Goal: Task Accomplishment & Management: Complete application form

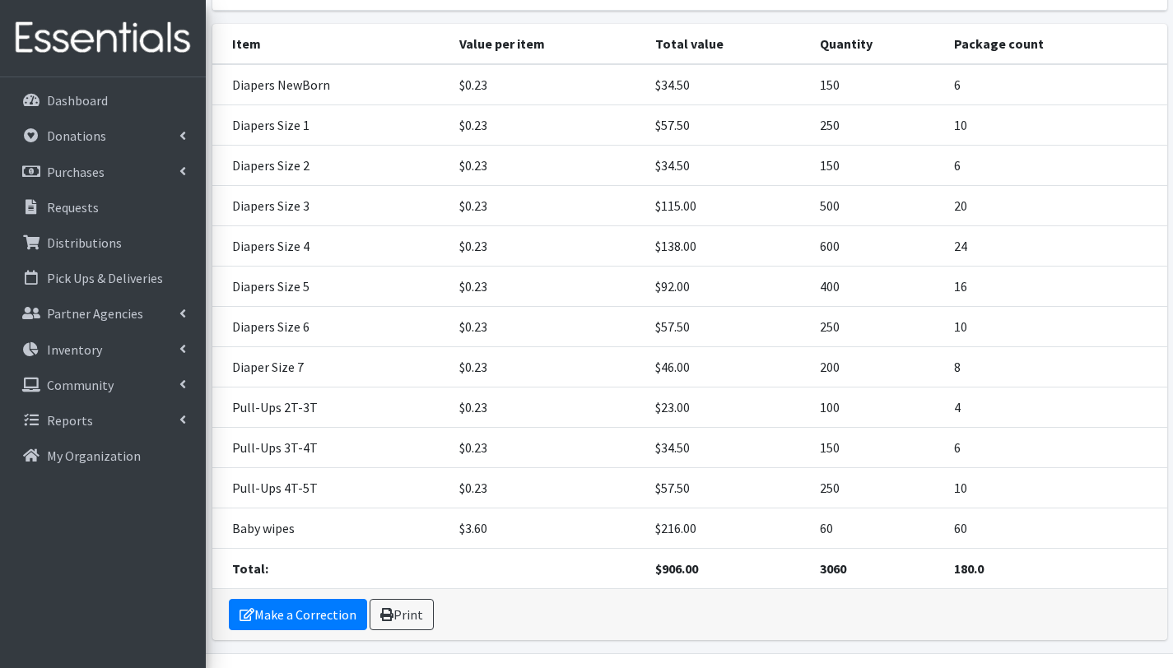
scroll to position [440, 0]
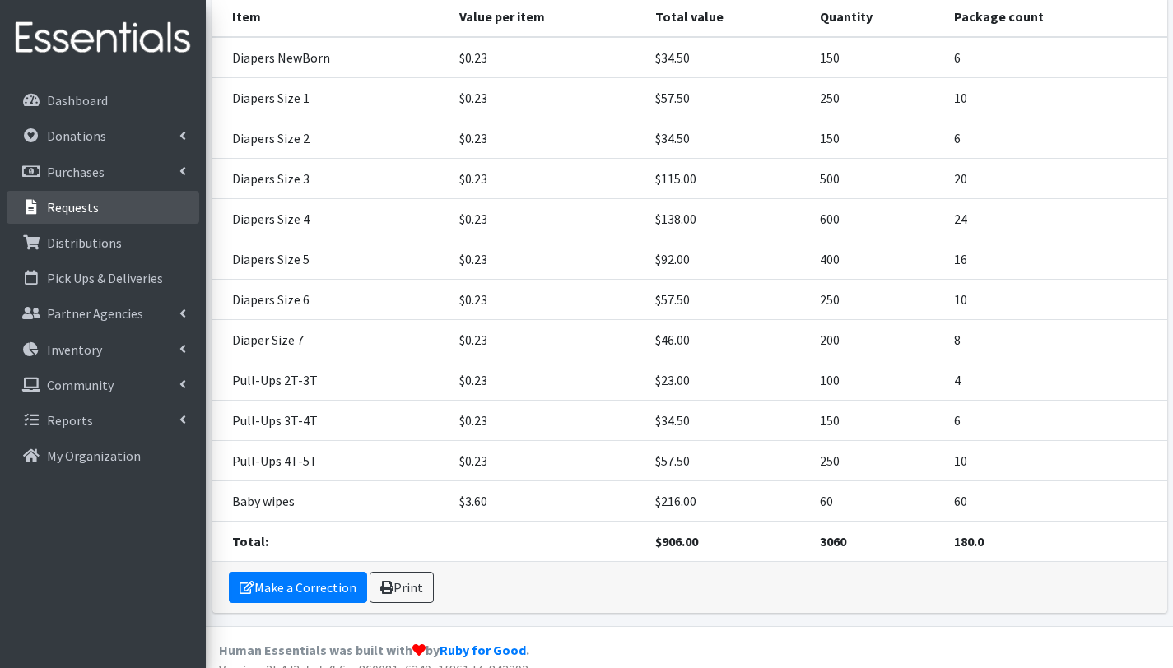
click at [88, 198] on link "Requests" at bounding box center [103, 207] width 193 height 33
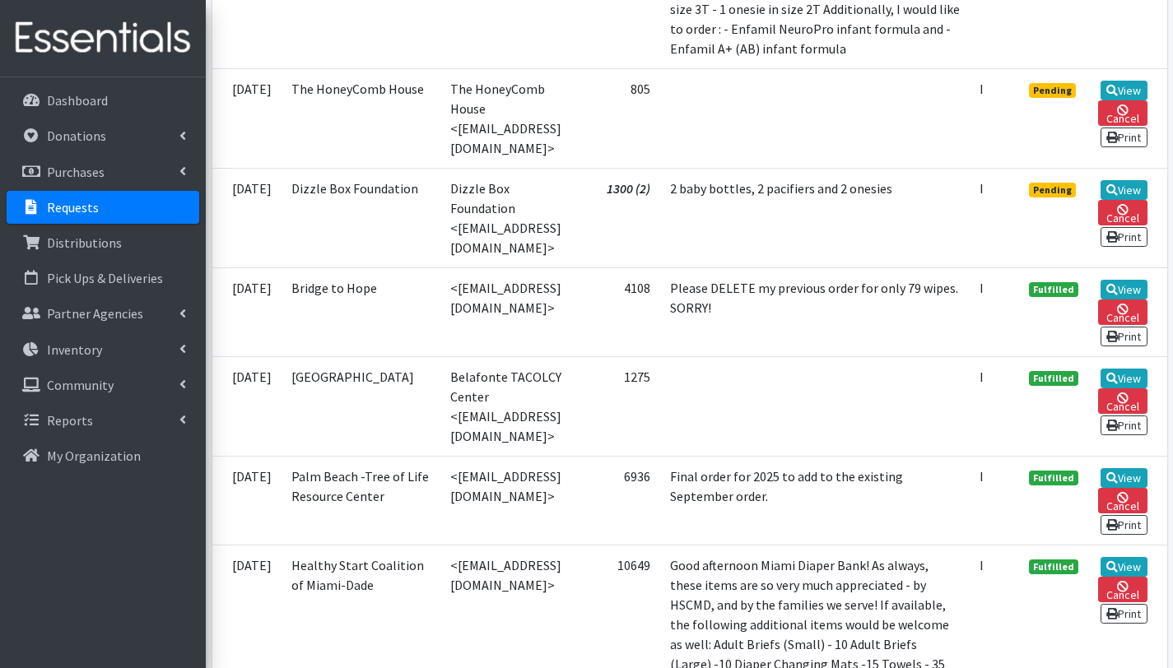
scroll to position [550, 0]
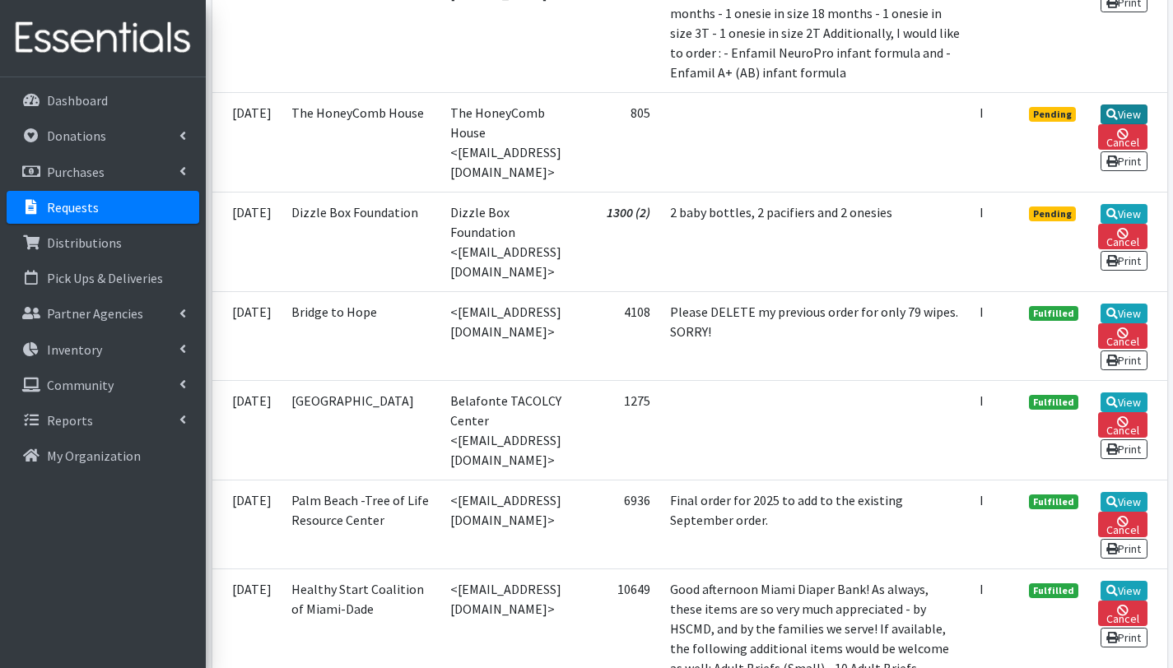
click at [1120, 124] on link "View" at bounding box center [1123, 115] width 47 height 20
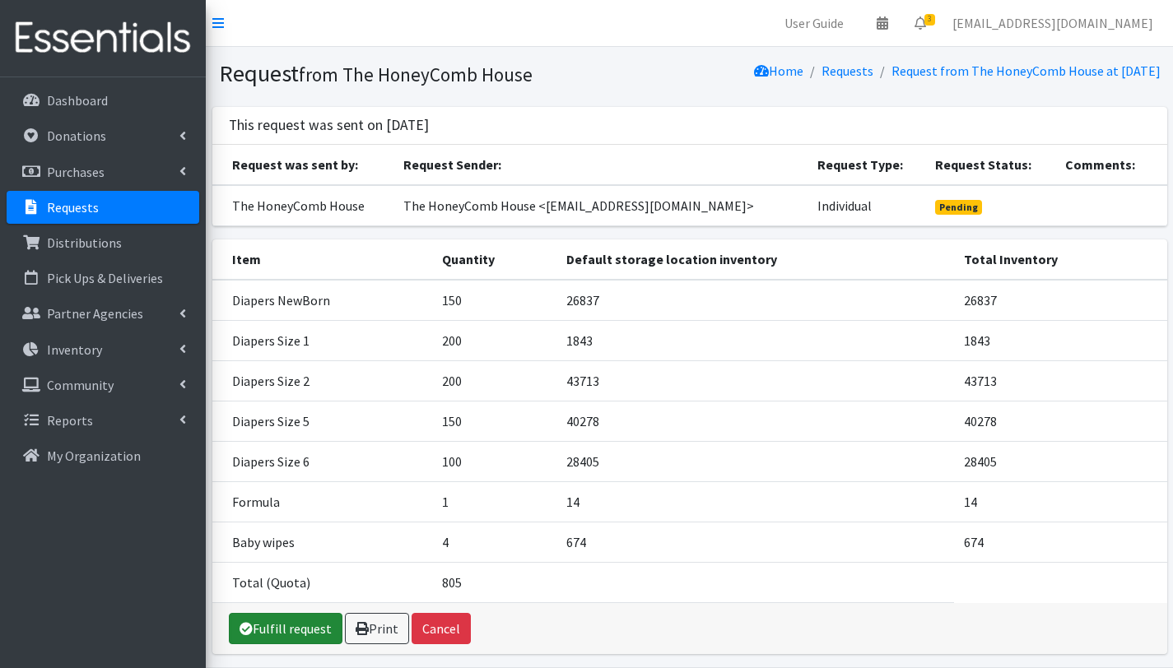
click at [314, 634] on link "Fulfill request" at bounding box center [286, 628] width 114 height 31
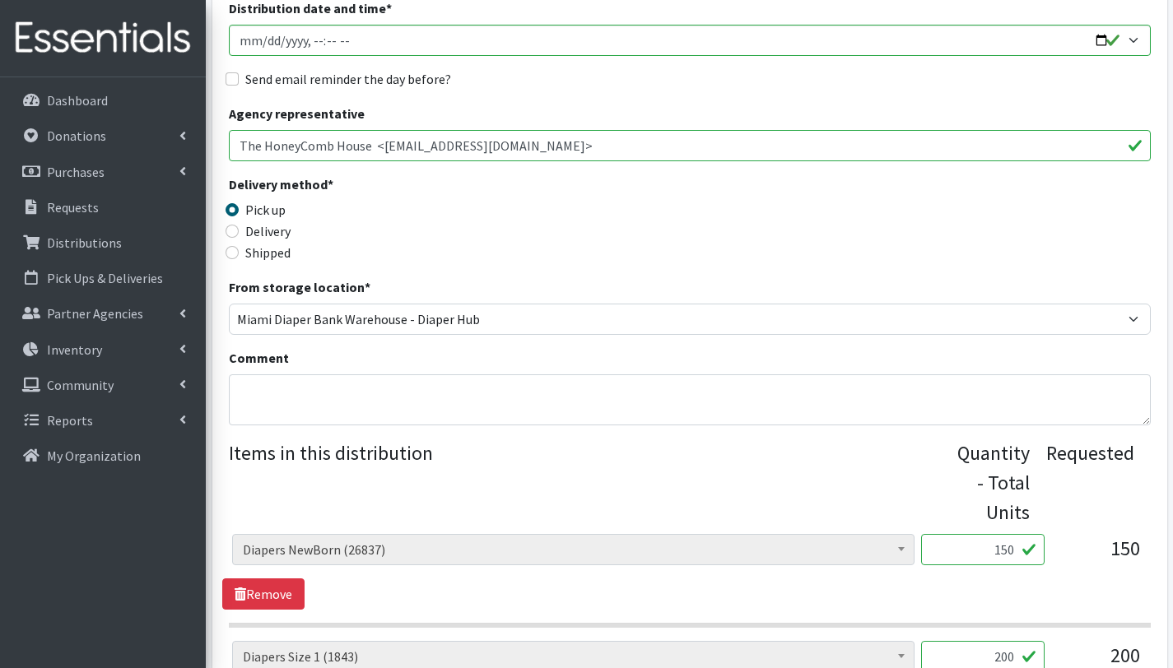
scroll to position [267, 0]
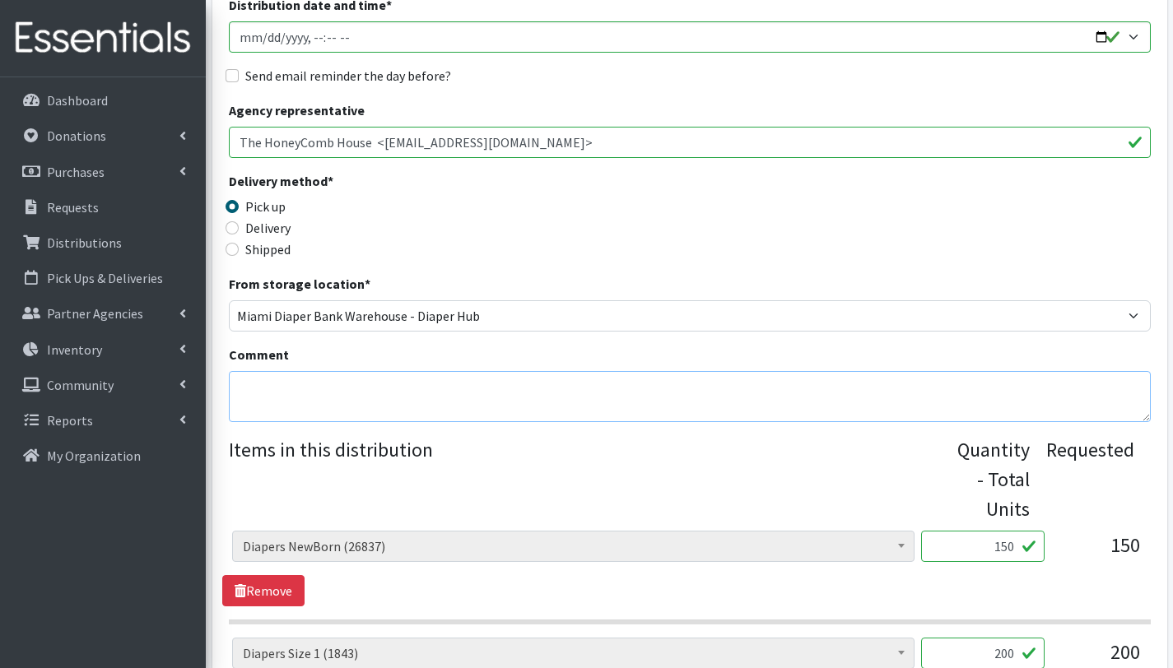
click at [351, 388] on textarea "Comment" at bounding box center [690, 396] width 922 height 51
click at [380, 388] on textarea "This order is serving 16 chldren" at bounding box center [690, 396] width 922 height 51
click at [449, 386] on textarea "This order is serving 16 children" at bounding box center [690, 396] width 922 height 51
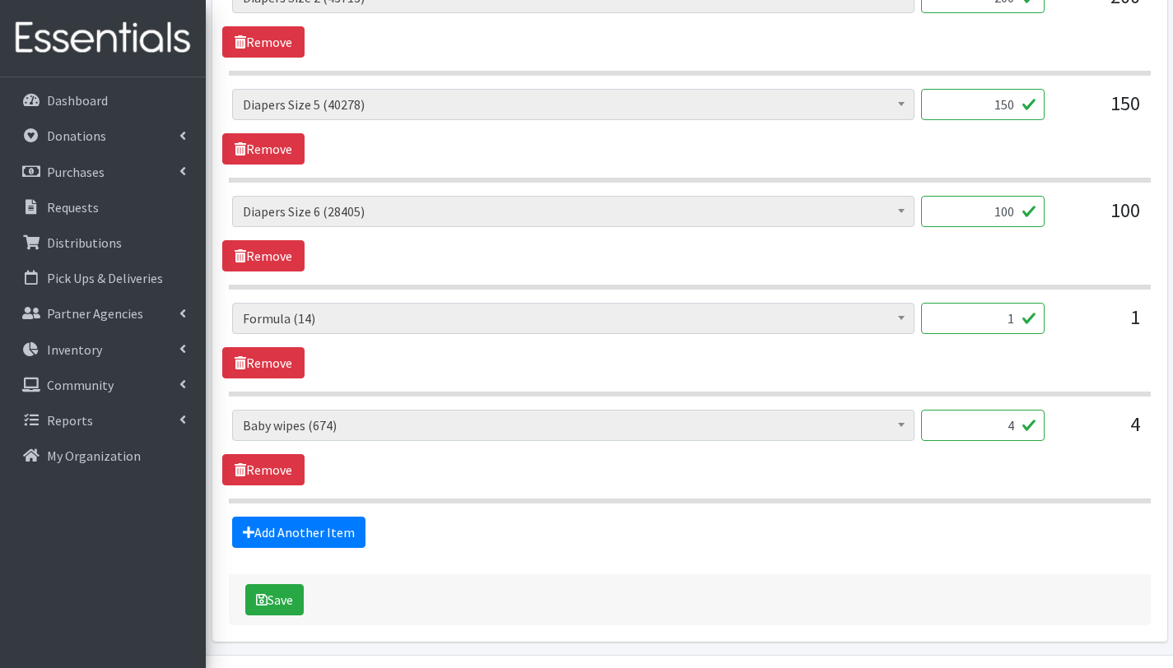
scroll to position [1033, 0]
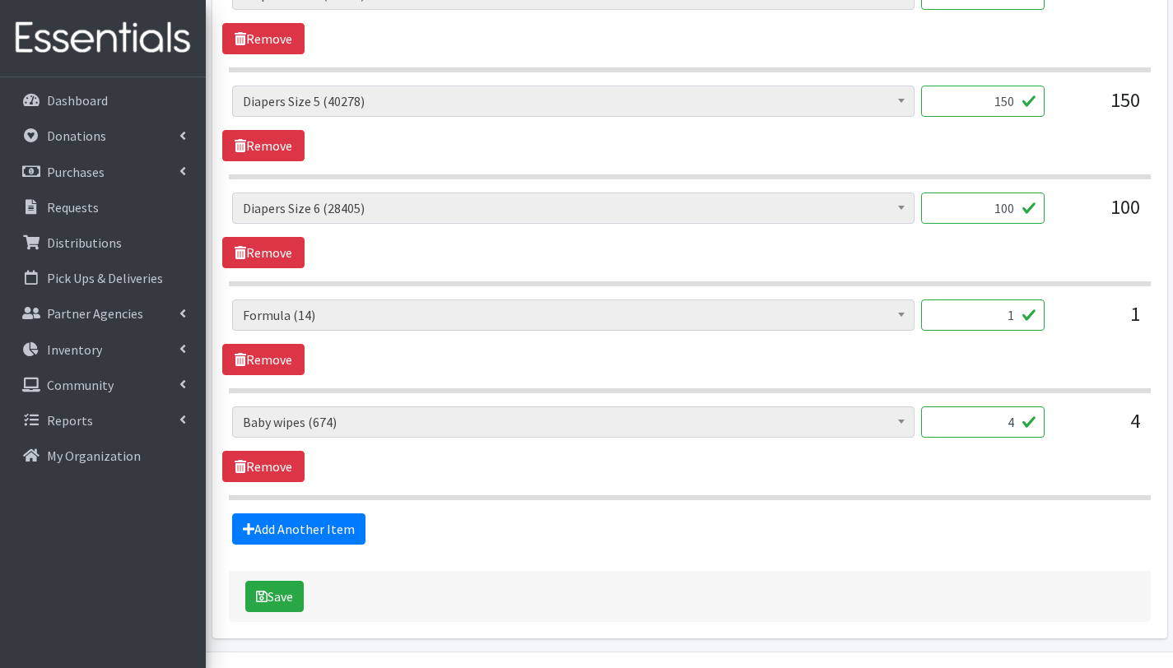
type textarea "This order is serving 16 children"
drag, startPoint x: 1011, startPoint y: 421, endPoint x: 1015, endPoint y: 430, distance: 9.6
click at [1011, 421] on input "4" at bounding box center [982, 422] width 123 height 31
type input "16"
click at [676, 543] on div "Add Another Item" at bounding box center [689, 529] width 934 height 31
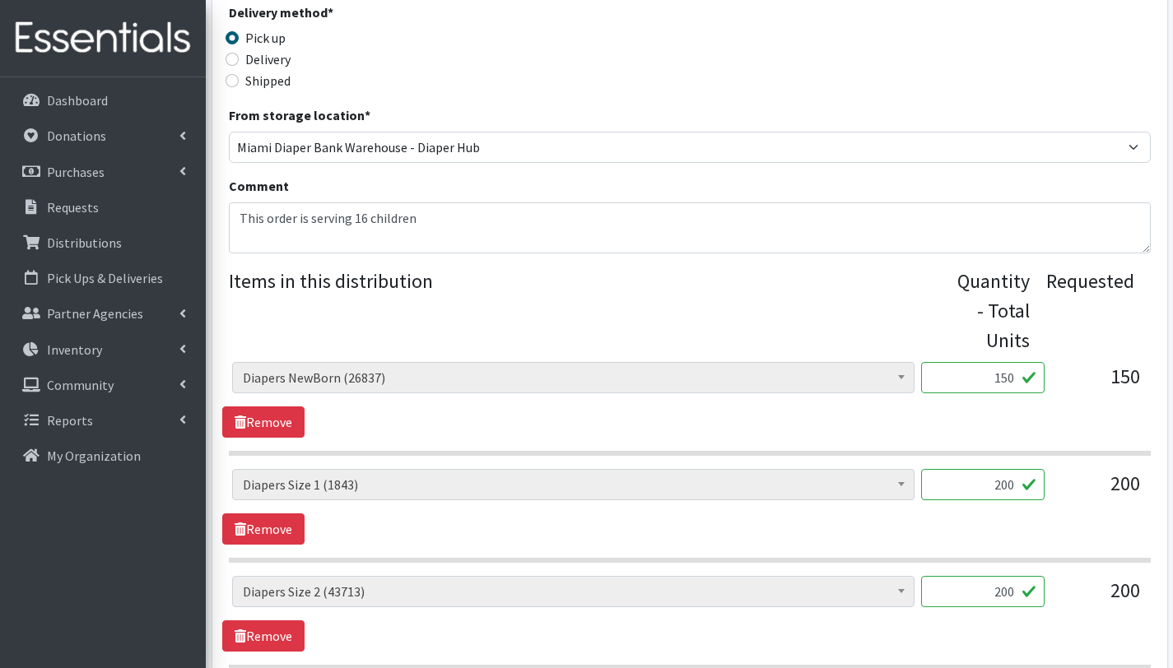
scroll to position [328, 0]
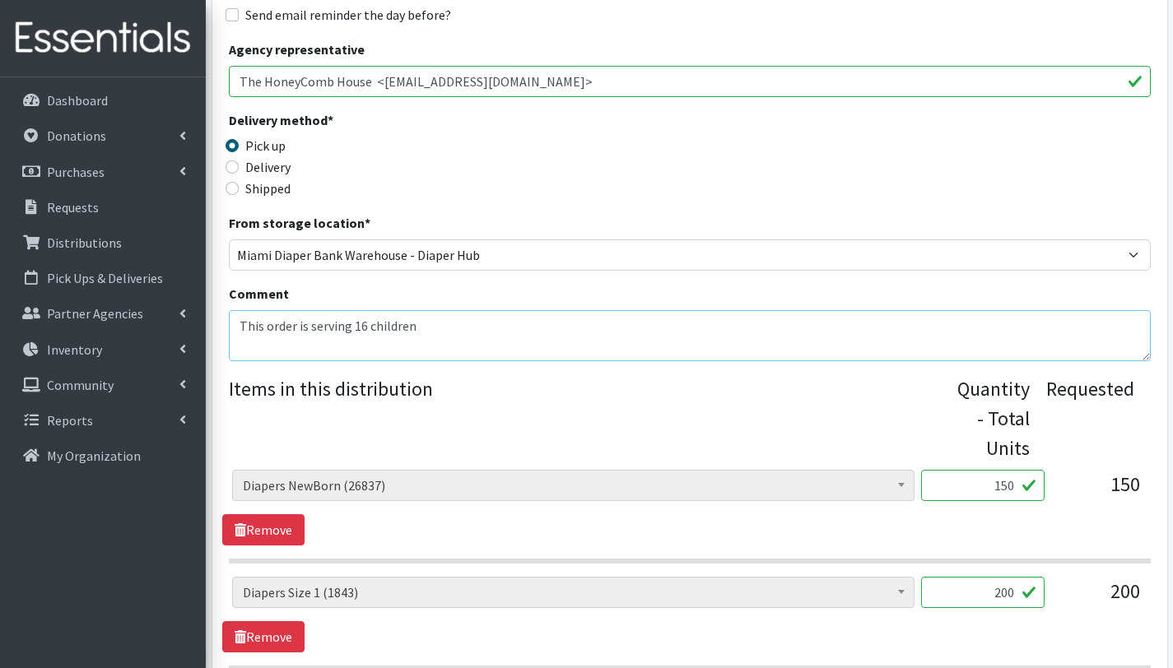
click at [280, 345] on textarea "This order is serving 16 children" at bounding box center [690, 335] width 922 height 51
click at [269, 351] on textarea "This order is serving 16 children Other baby essentials(): 1 formula 16 baby wi…" at bounding box center [690, 335] width 922 height 51
click at [277, 355] on textarea "This order is serving 16 children Other baby essentials(): 1 formula 16 baby wi…" at bounding box center [690, 335] width 922 height 51
click at [277, 353] on textarea "This order is serving 16 children Other baby essentials(): 1 formula 16 baby wi…" at bounding box center [690, 335] width 922 height 51
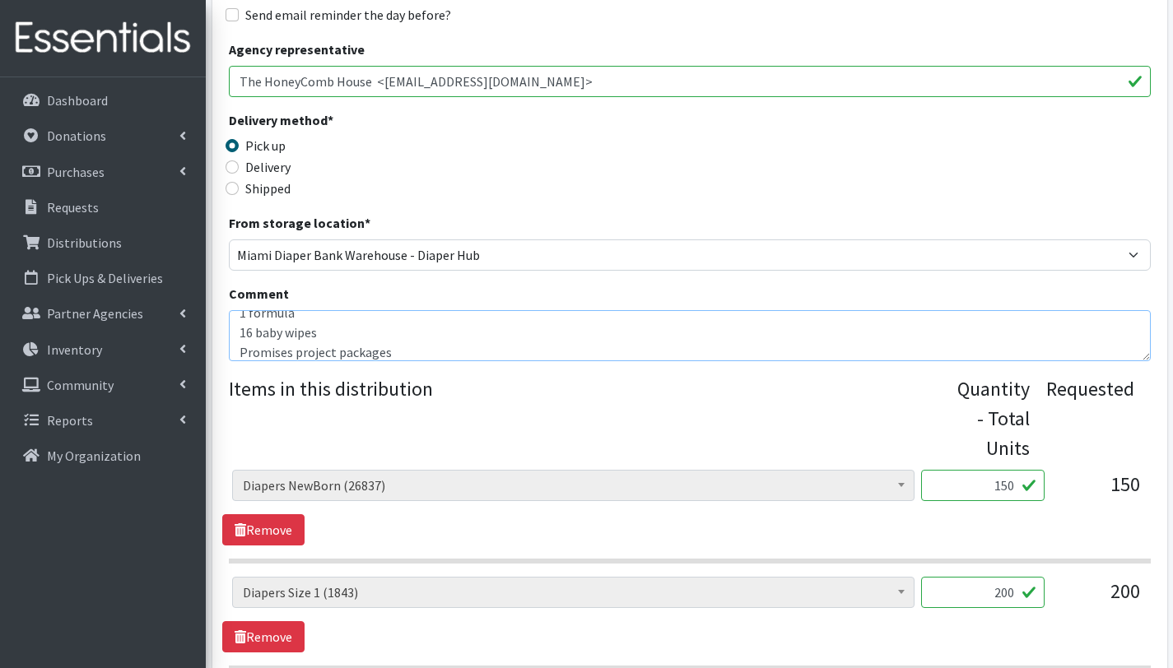
click at [450, 340] on textarea "This order is serving 16 children Other baby essentials(): 1 formula 16 baby wi…" at bounding box center [690, 335] width 922 height 51
click at [449, 353] on textarea "This order is serving 16 children Other baby essentials(): 1 formula 16 baby wi…" at bounding box center [690, 335] width 922 height 51
type textarea "This order is serving 16 children Other baby essentials(): 1 formula 16 baby wi…"
click at [562, 417] on legend "Items in this distribution" at bounding box center [593, 415] width 728 height 82
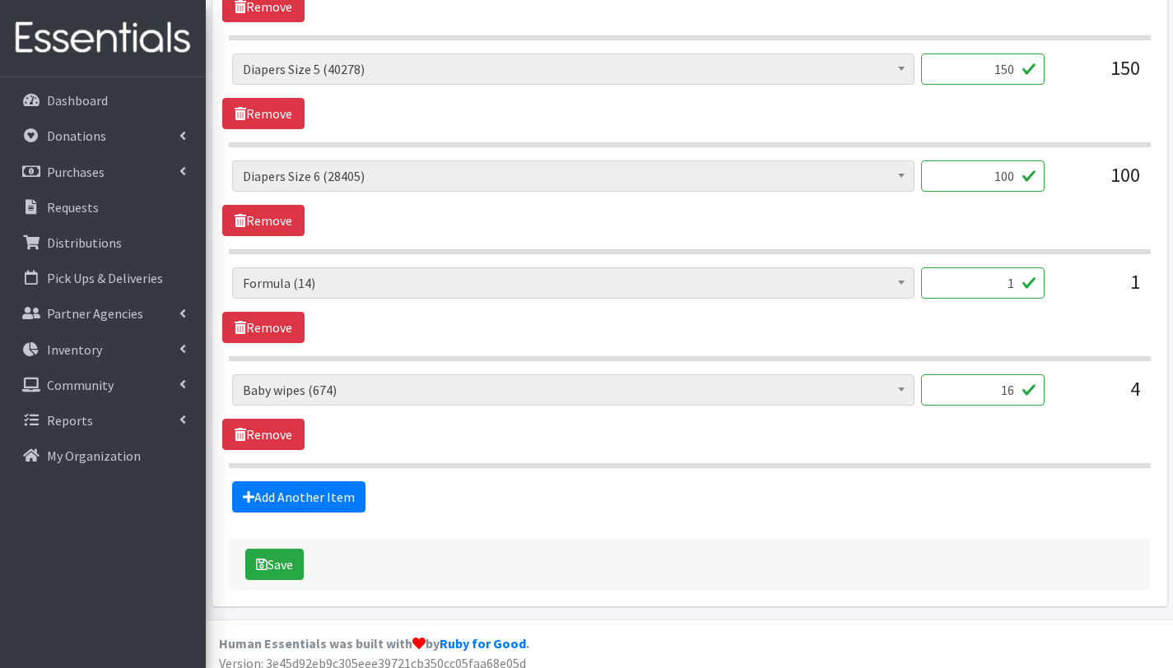
scroll to position [1068, 0]
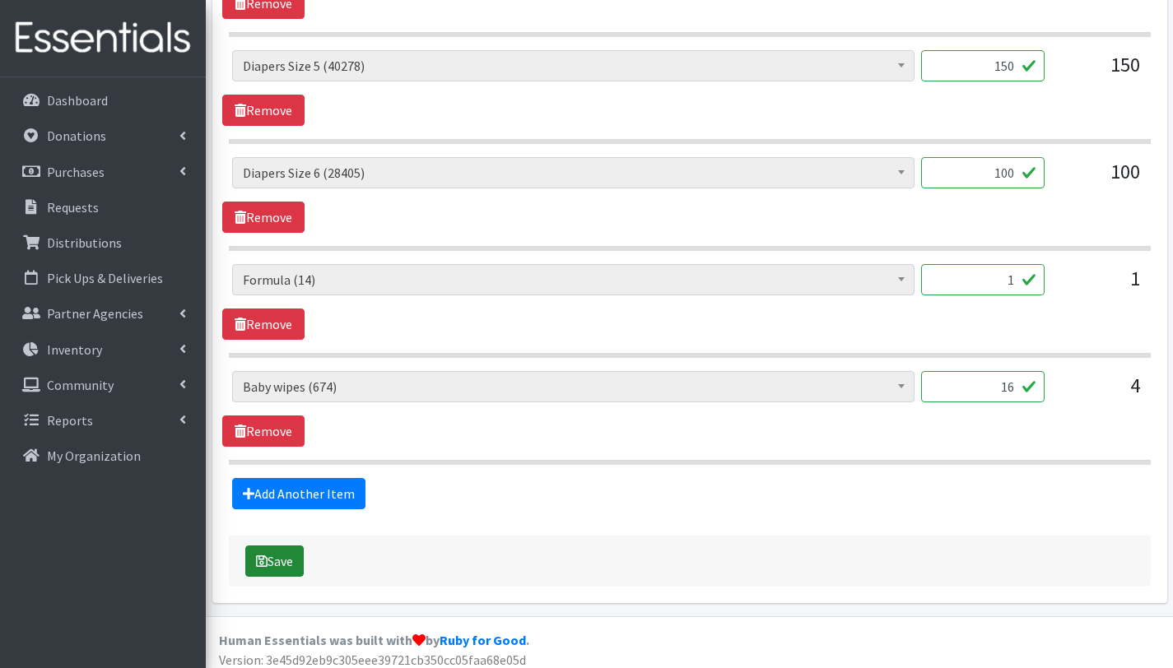
click at [292, 560] on button "Save" at bounding box center [274, 561] width 58 height 31
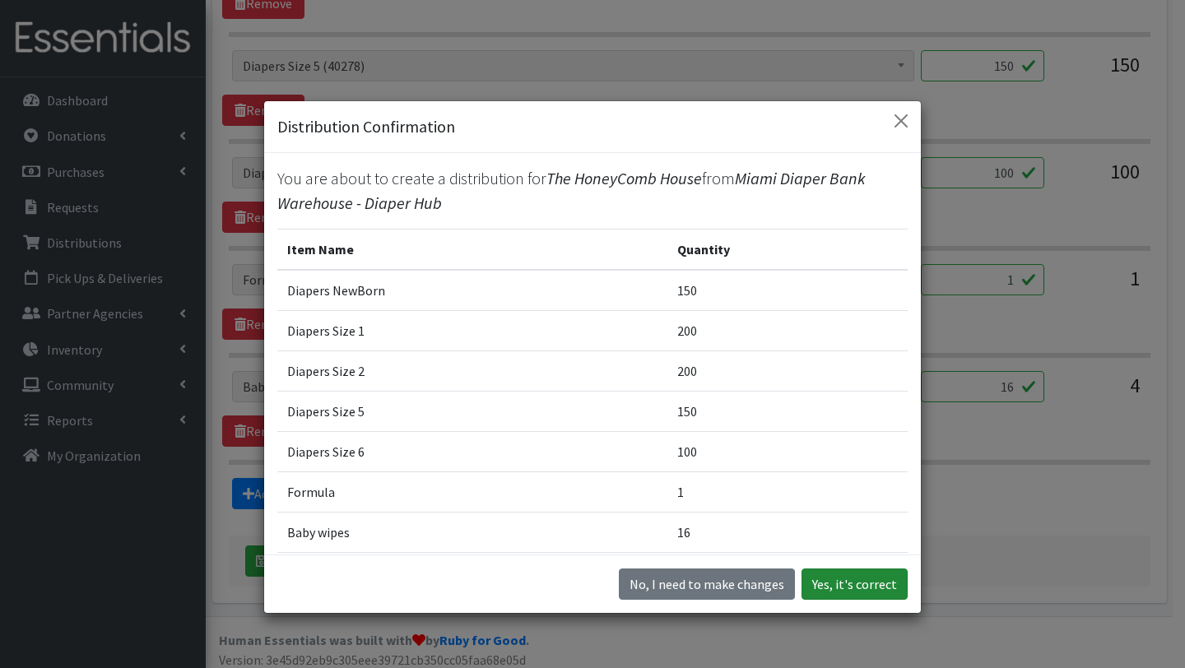
click at [862, 586] on button "Yes, it's correct" at bounding box center [855, 584] width 106 height 31
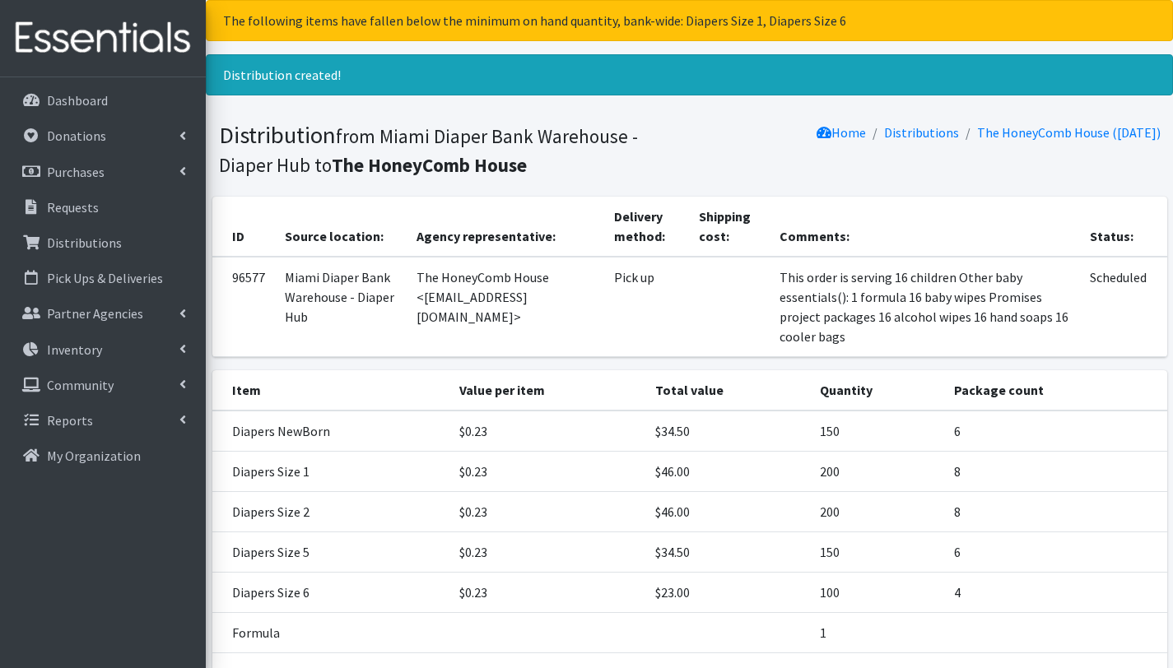
scroll to position [239, 0]
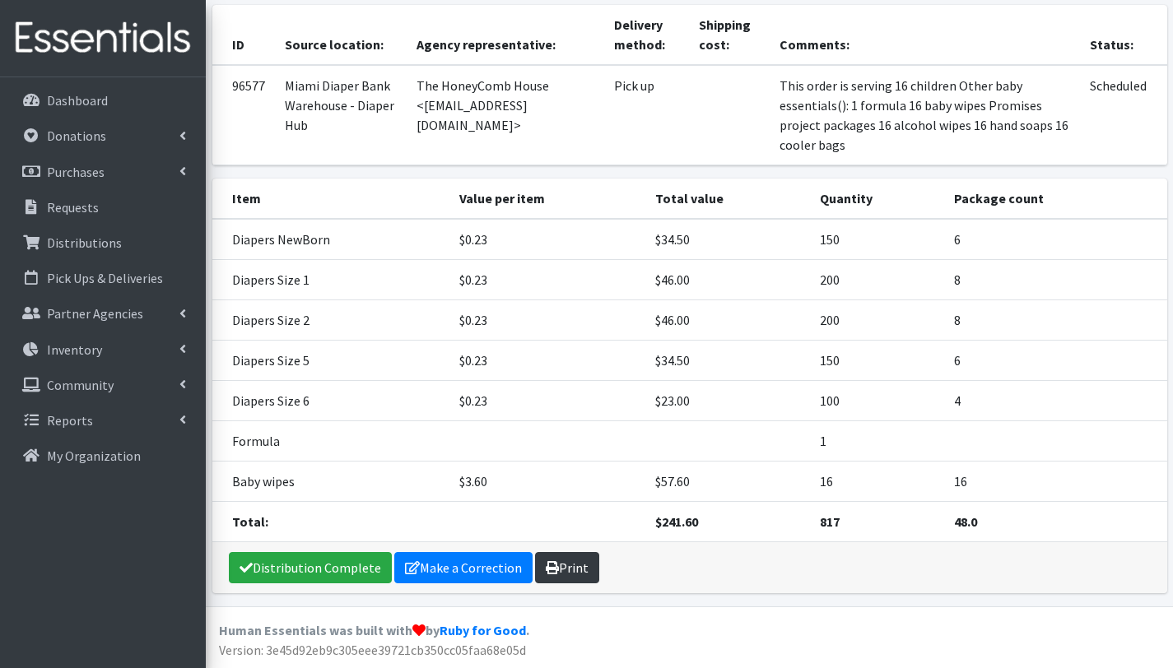
click at [569, 574] on link "Print" at bounding box center [567, 567] width 64 height 31
click at [105, 211] on link "Requests" at bounding box center [103, 207] width 193 height 33
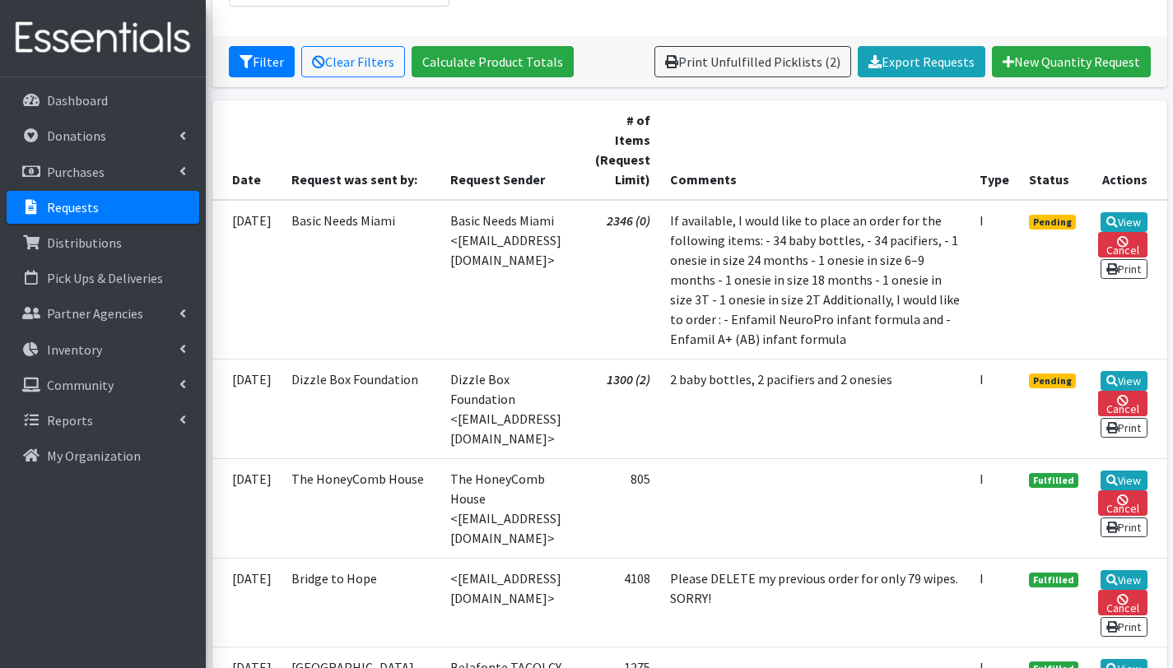
scroll to position [242, 0]
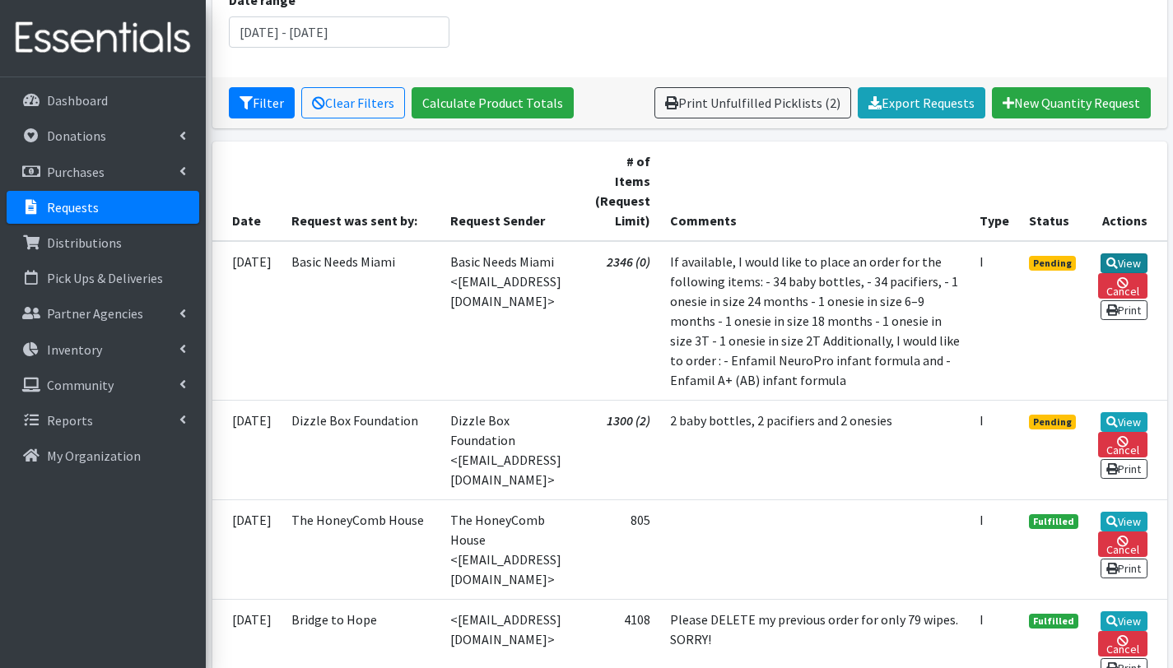
click at [1132, 265] on link "View" at bounding box center [1123, 263] width 47 height 20
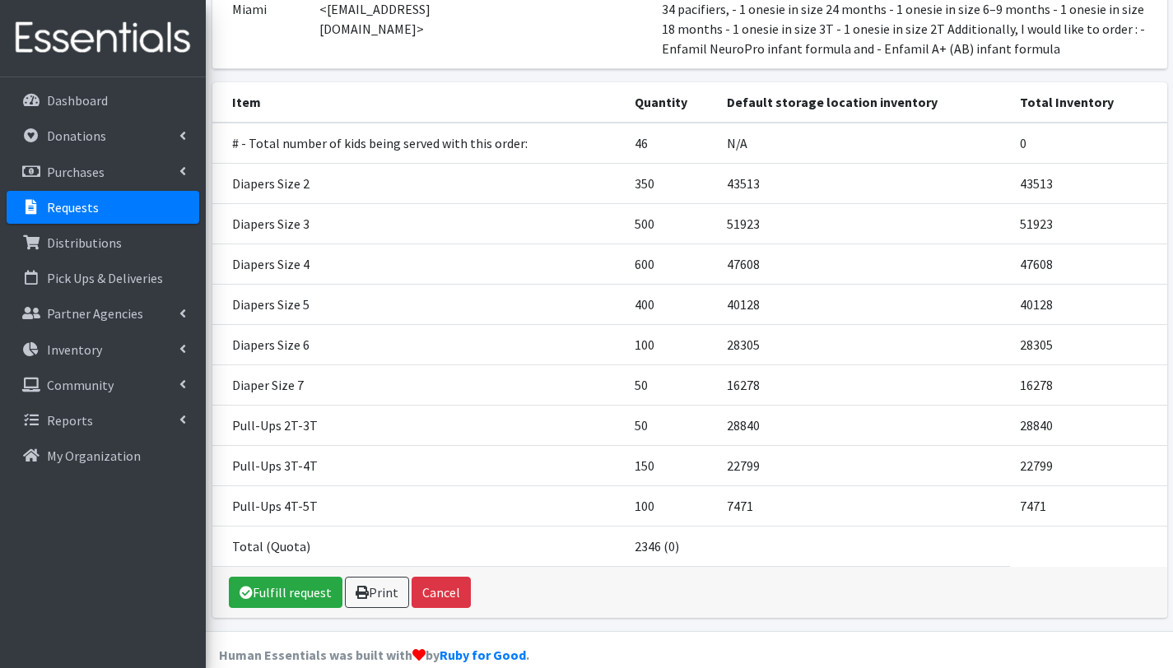
scroll to position [257, 0]
click at [307, 593] on link "Fulfill request" at bounding box center [286, 591] width 114 height 31
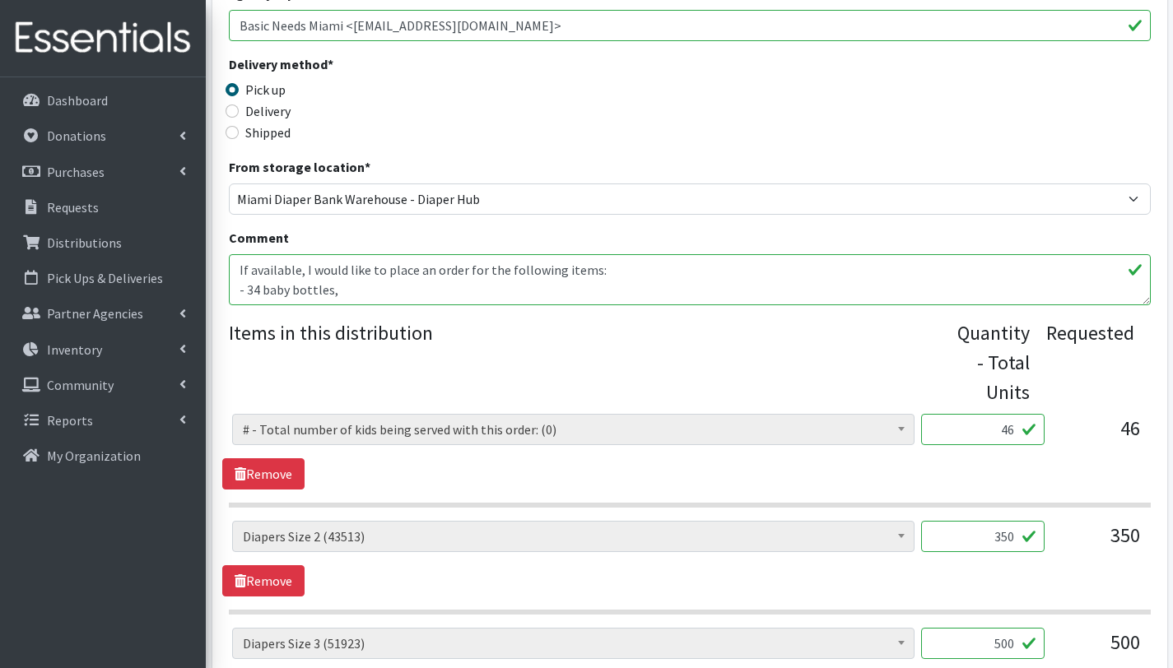
scroll to position [384, 0]
click at [239, 270] on textarea "If available, I would like to place an order for the following items: - 34 baby…" at bounding box center [690, 279] width 922 height 51
drag, startPoint x: 393, startPoint y: 267, endPoint x: 411, endPoint y: 291, distance: 28.8
click at [393, 267] on textarea "If available, I would like to place an order for the following items: - 34 baby…" at bounding box center [690, 279] width 922 height 51
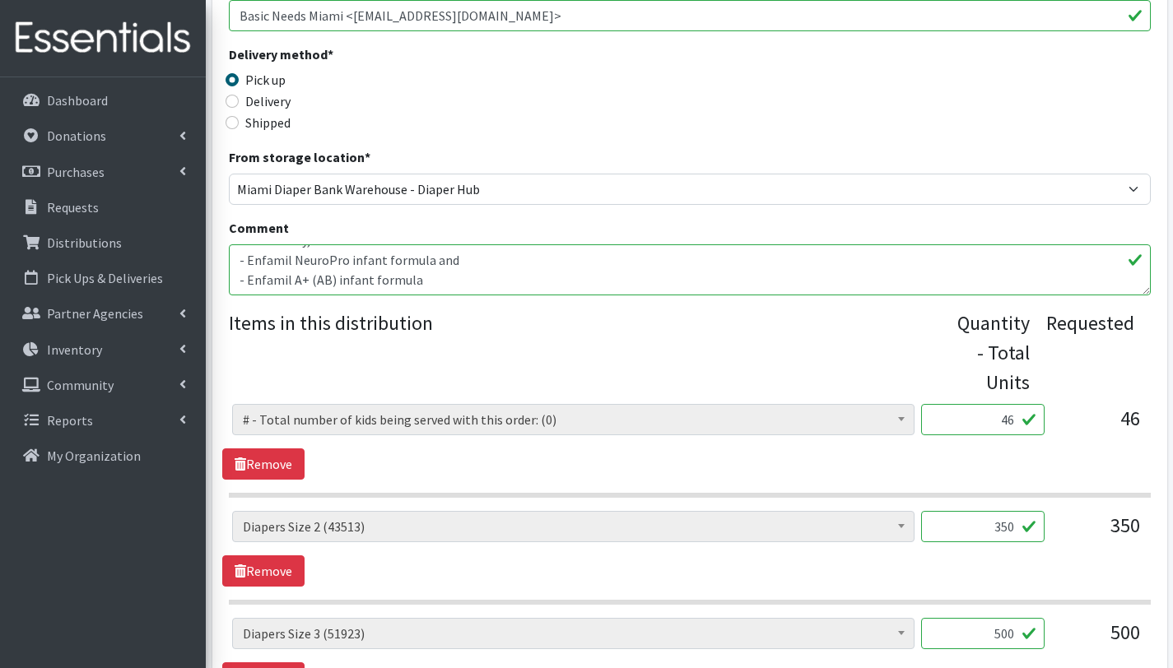
scroll to position [397, 0]
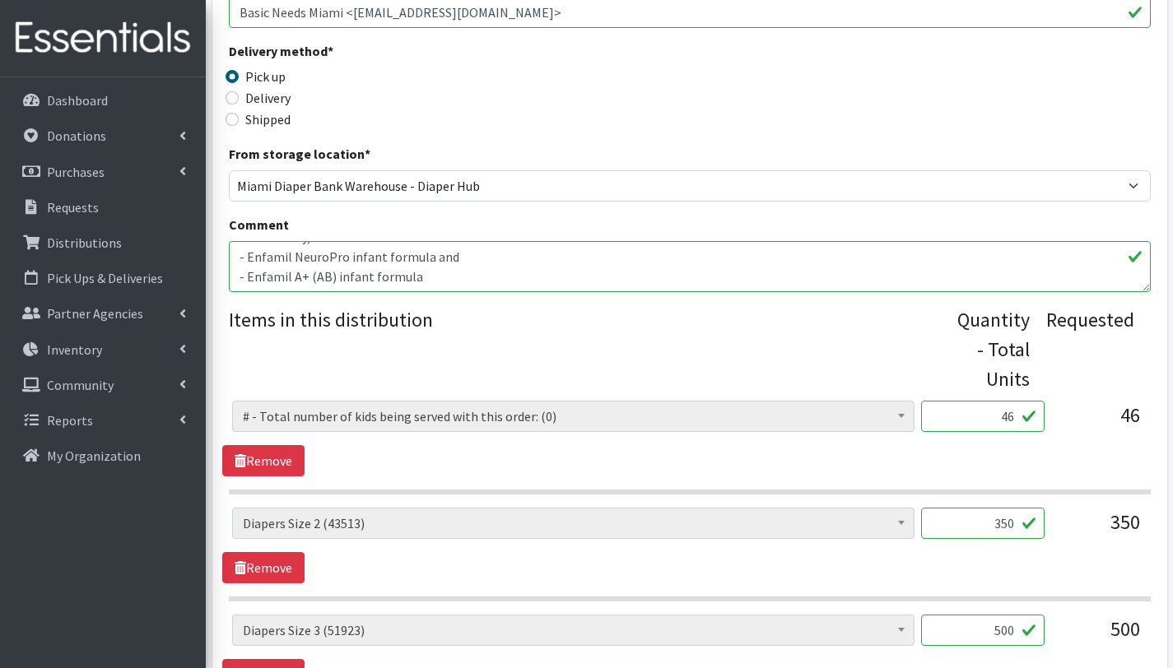
click at [422, 279] on textarea "If available, I would like to place an order for the following items: - 34 baby…" at bounding box center [690, 266] width 922 height 51
click at [264, 264] on textarea "If available, I would like to place an order for the following items: - 34 baby…" at bounding box center [690, 266] width 922 height 51
click at [338, 265] on textarea "If available, I would like to place an order for the following items: - 34 baby…" at bounding box center [690, 266] width 922 height 51
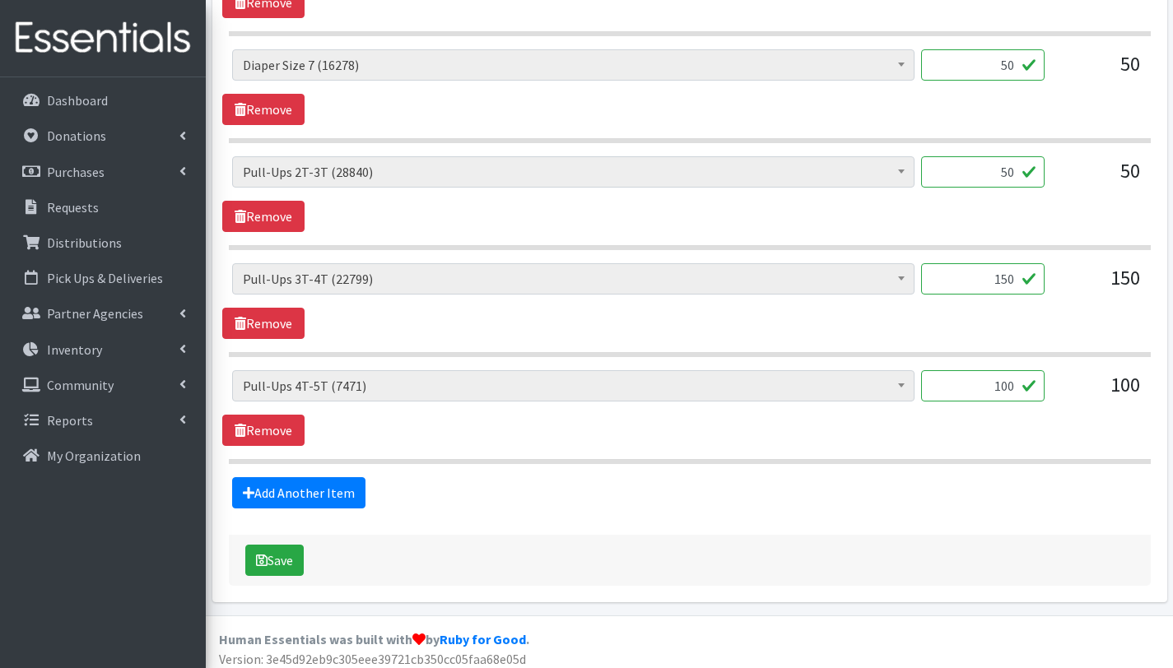
scroll to position [1393, 0]
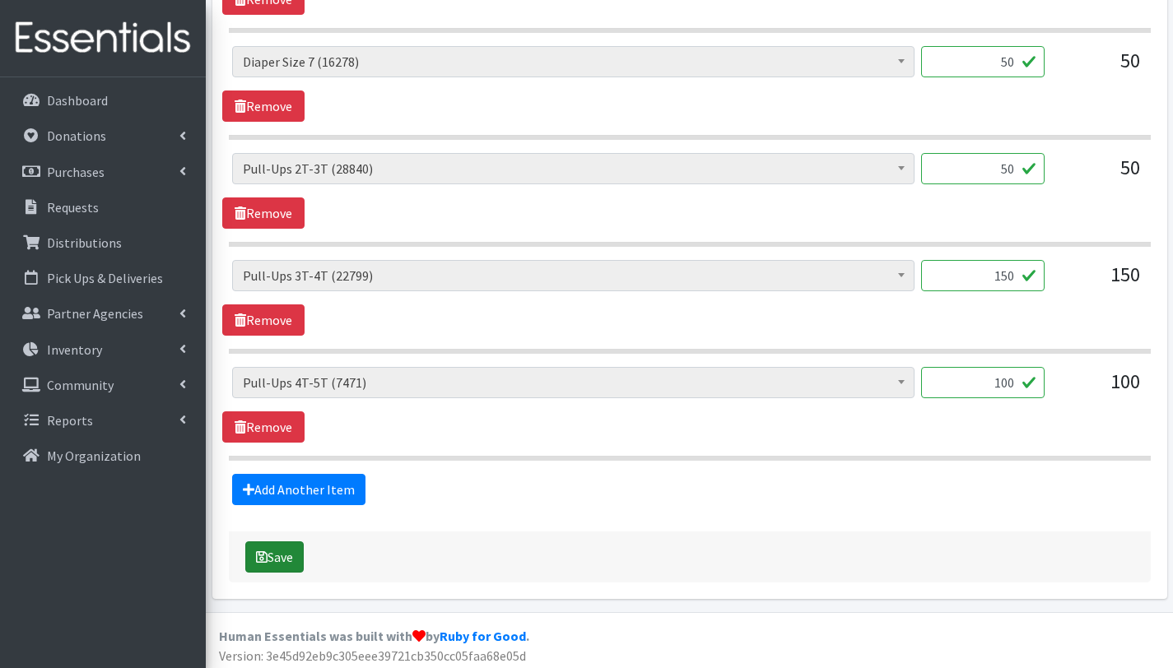
type textarea "This order is serving 46 children If available, I would like to place an order …"
click at [290, 559] on button "Save" at bounding box center [274, 557] width 58 height 31
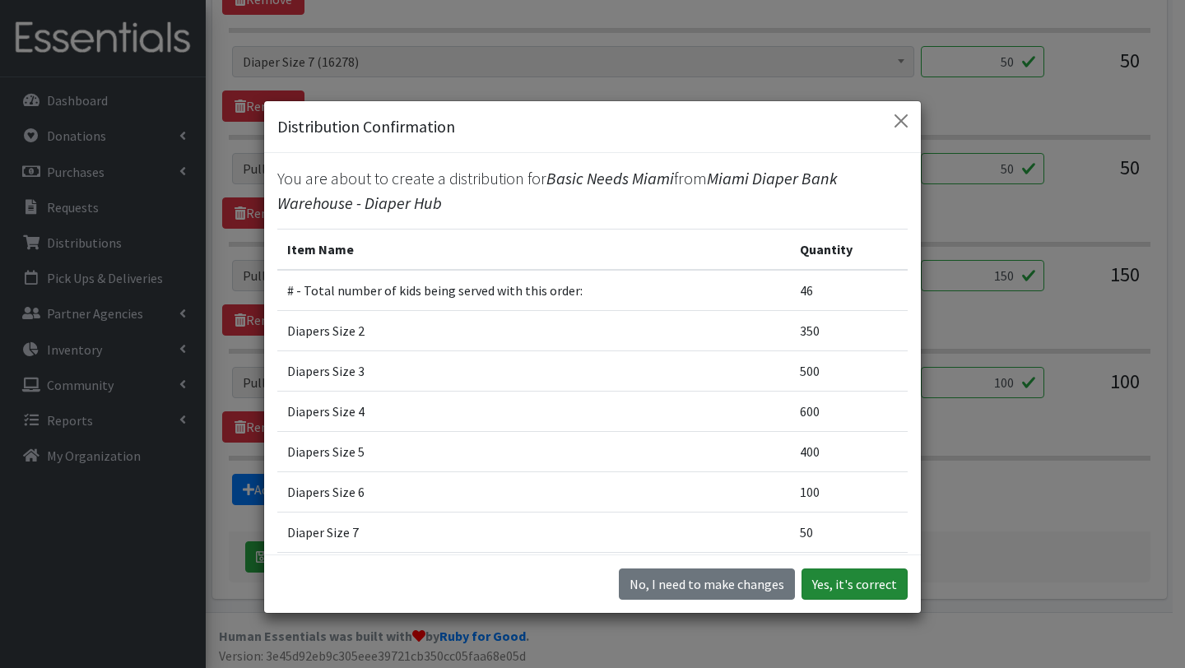
click at [857, 593] on button "Yes, it's correct" at bounding box center [855, 584] width 106 height 31
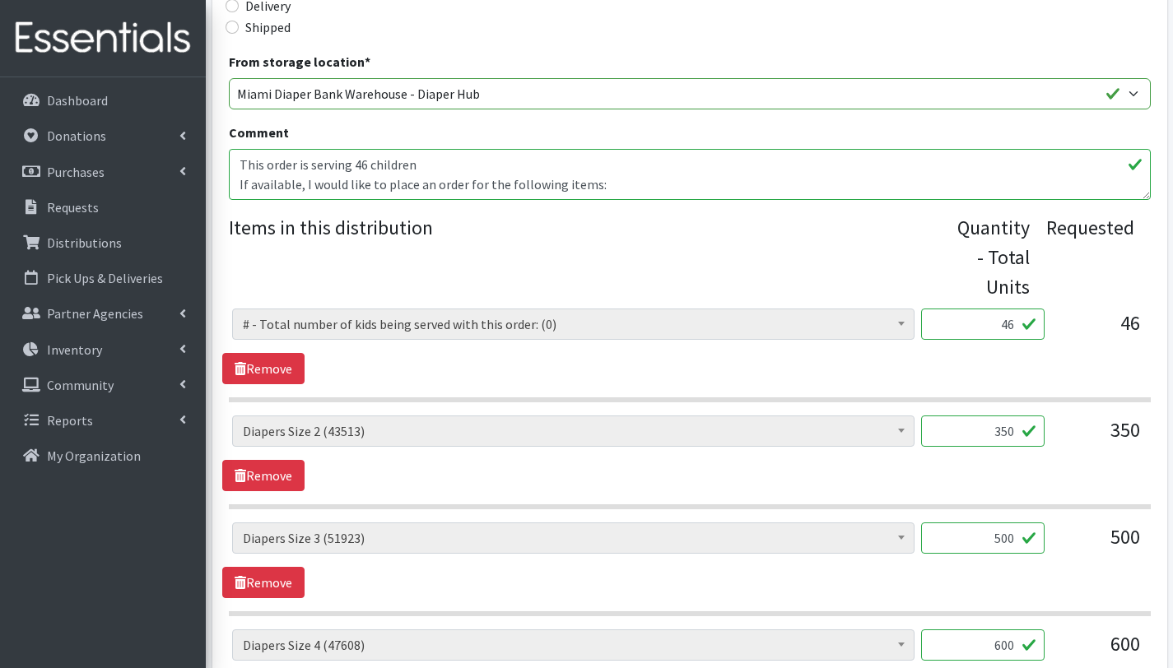
scroll to position [516, 0]
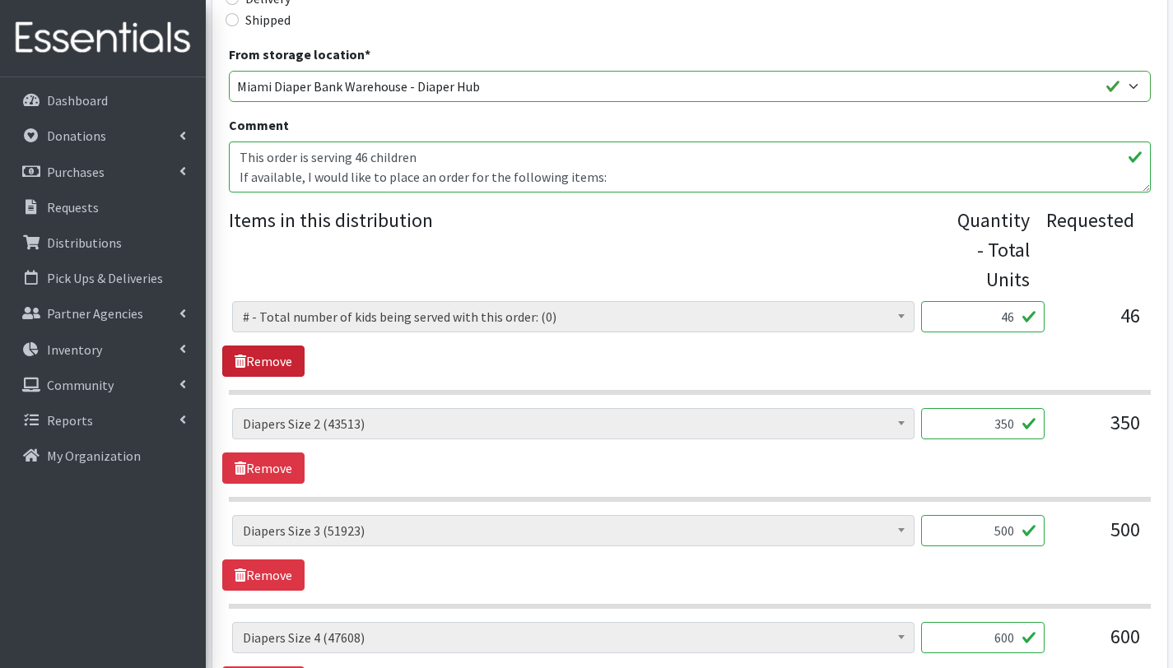
click at [277, 359] on link "Remove" at bounding box center [263, 361] width 82 height 31
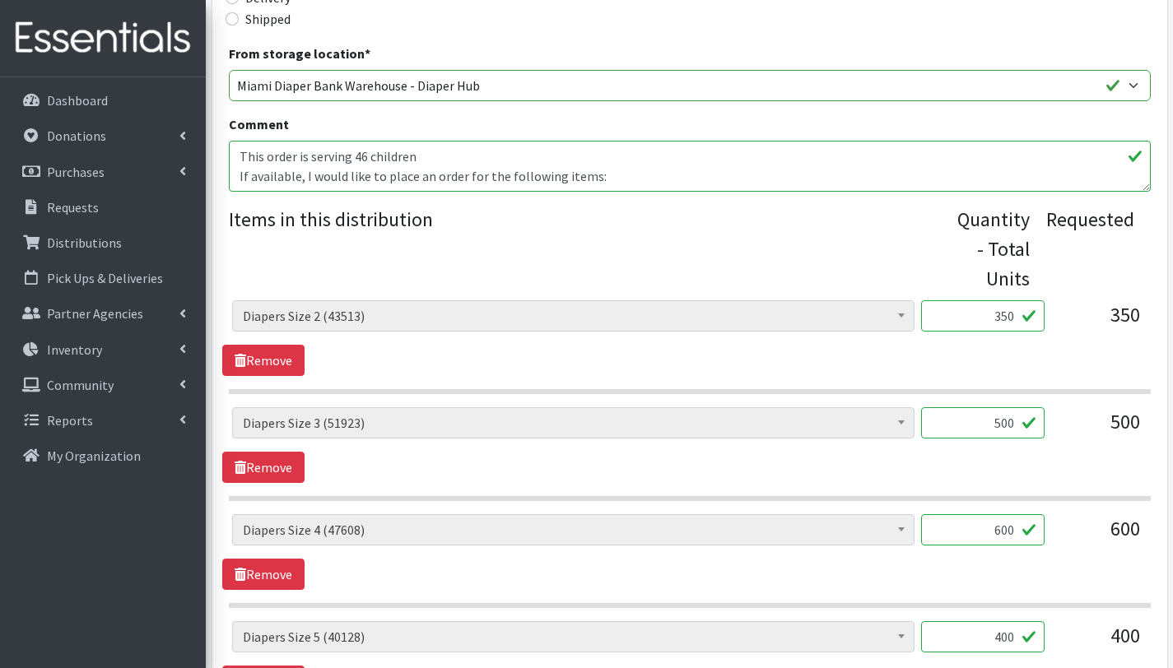
scroll to position [1311, 0]
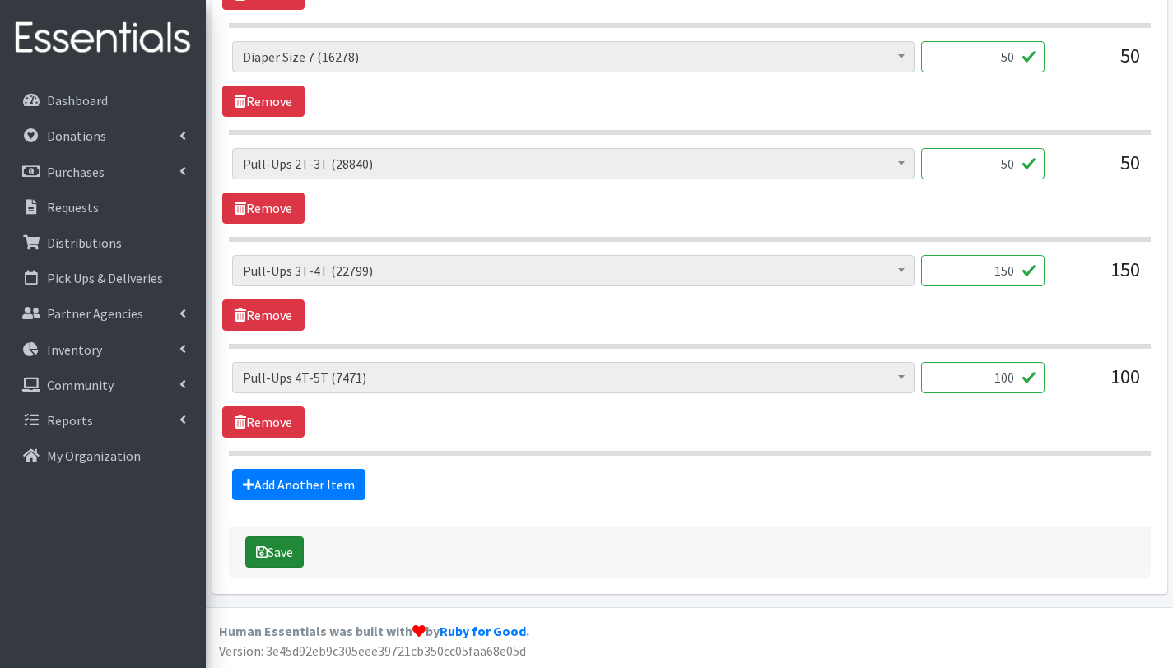
click at [294, 551] on button "Save" at bounding box center [274, 552] width 58 height 31
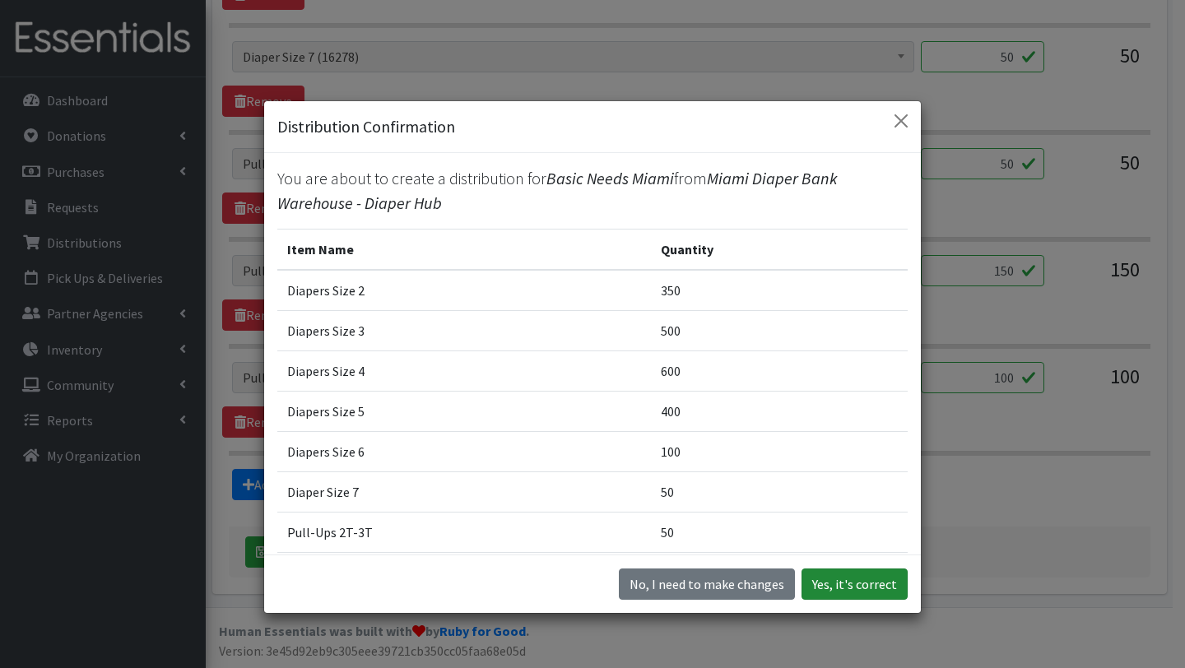
click at [886, 584] on button "Yes, it's correct" at bounding box center [855, 584] width 106 height 31
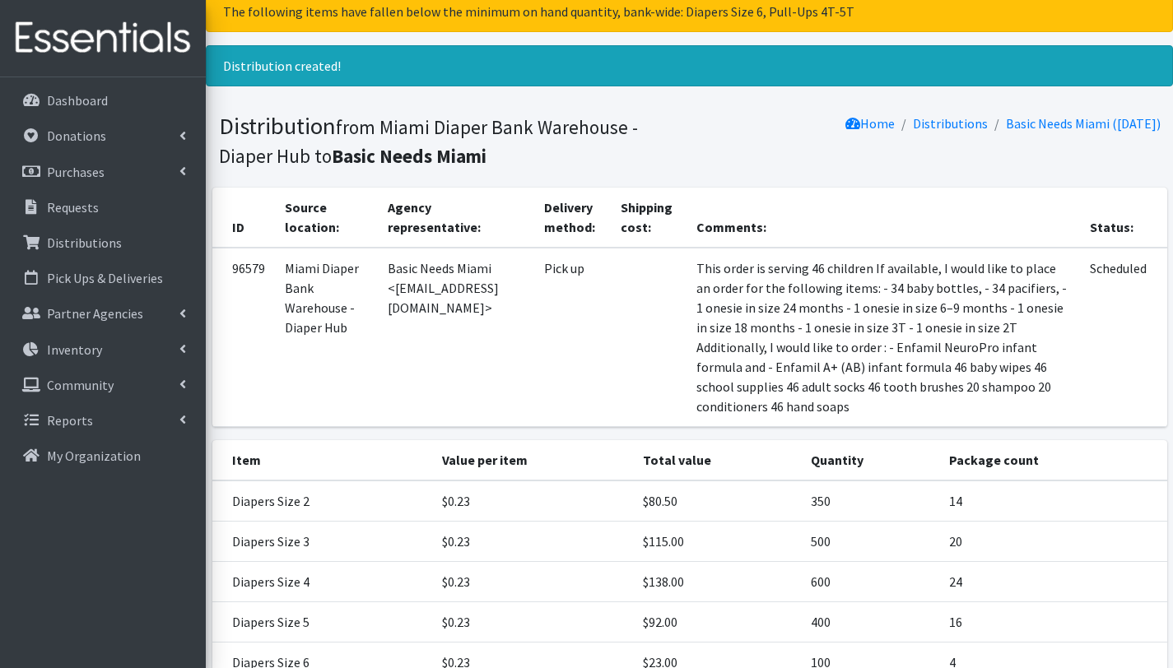
scroll to position [418, 0]
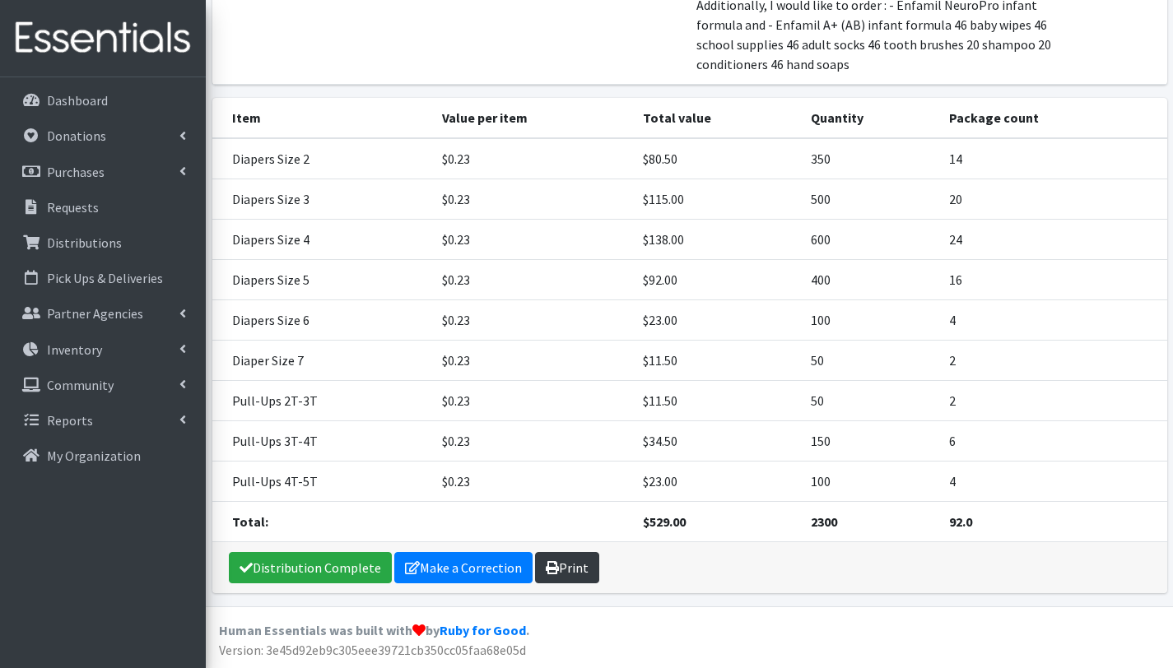
click at [565, 570] on link "Print" at bounding box center [567, 567] width 64 height 31
click at [425, 569] on link "Make a Correction" at bounding box center [463, 567] width 138 height 31
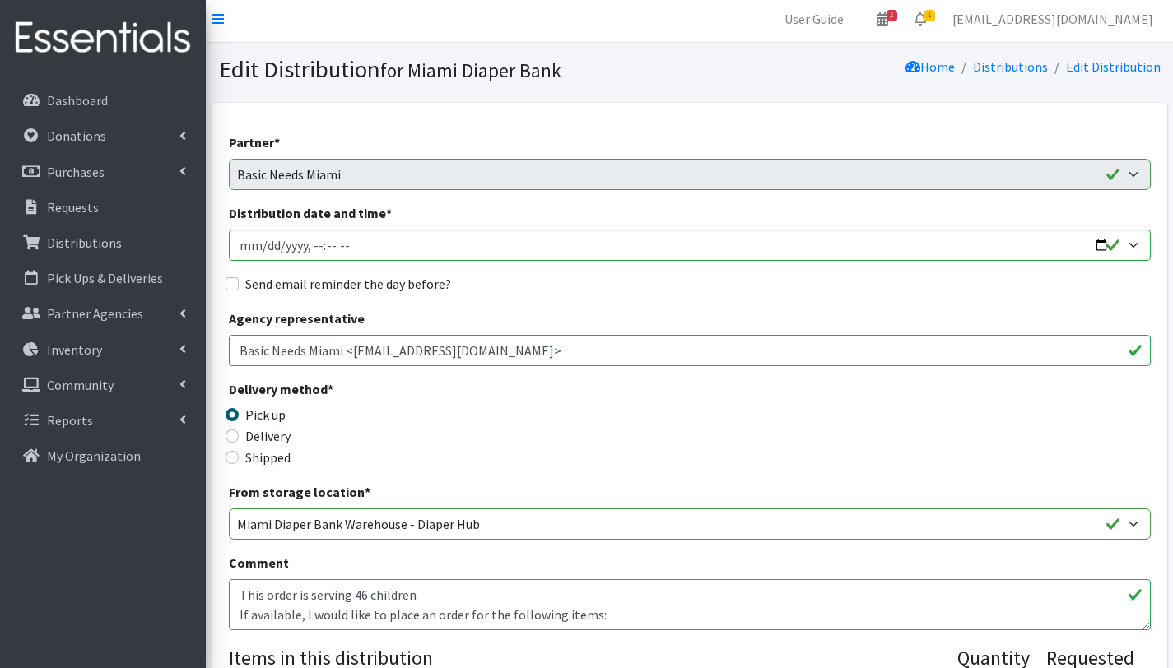
scroll to position [2, 0]
click at [390, 606] on textarea "This order is serving 46 children If available, I would like to place an order …" at bounding box center [690, 606] width 922 height 51
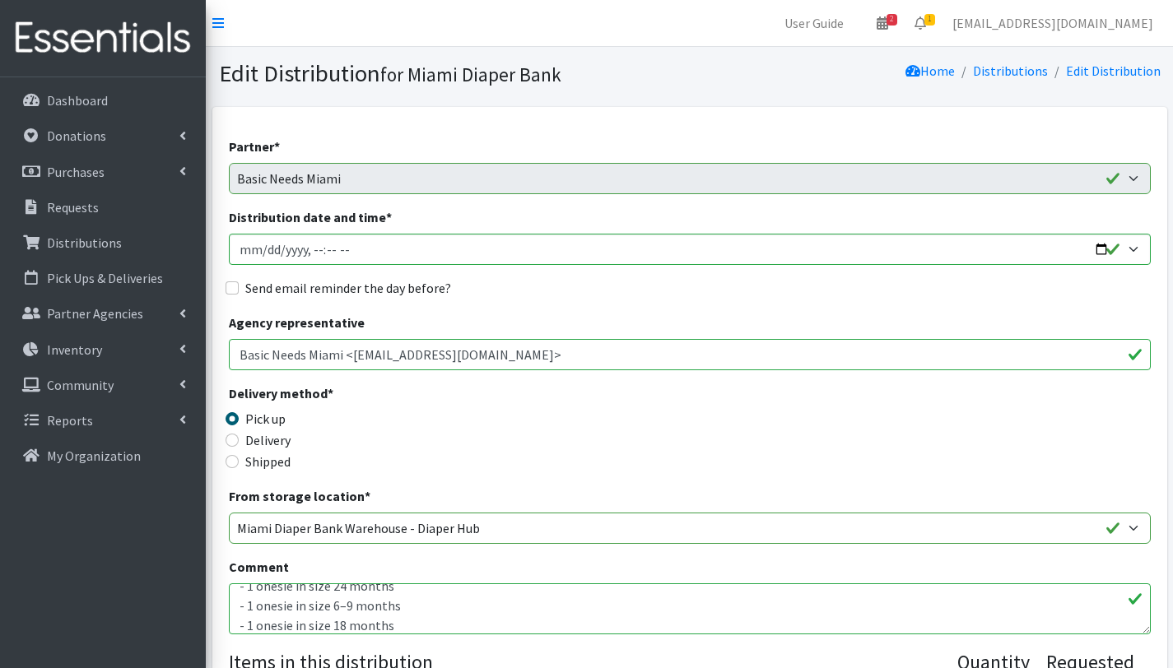
scroll to position [92, 0]
click at [242, 605] on textarea "This order is serving 46 children If available, I would like to place an order …" at bounding box center [690, 609] width 922 height 51
click at [245, 625] on textarea "This order is serving 46 children If available, I would like to place an order …" at bounding box center [690, 609] width 922 height 51
drag, startPoint x: 244, startPoint y: 624, endPoint x: 278, endPoint y: 654, distance: 45.5
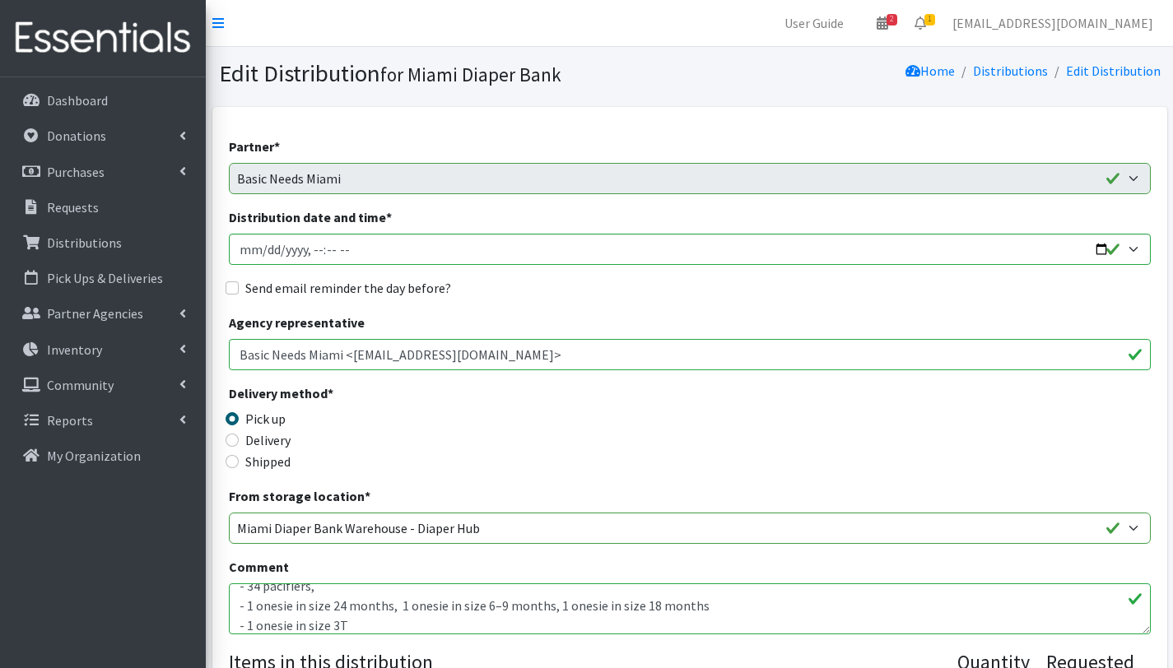
click at [244, 624] on textarea "This order is serving 46 children If available, I would like to place an order …" at bounding box center [690, 609] width 922 height 51
click at [243, 625] on textarea "This order is serving 46 children If available, I would like to place an order …" at bounding box center [690, 609] width 922 height 51
click at [243, 602] on textarea "This order is serving 46 children If available, I would like to place an order …" at bounding box center [690, 609] width 922 height 51
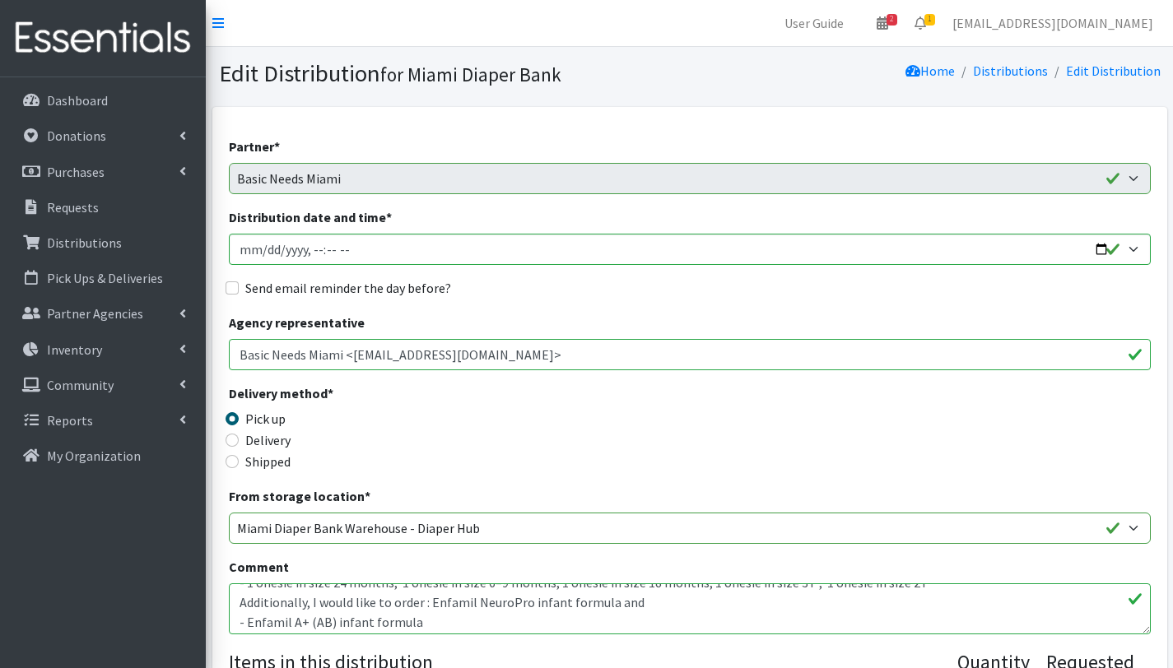
scroll to position [99, 0]
click at [242, 620] on textarea "This order is serving 46 children If available, I would like to place an order …" at bounding box center [690, 609] width 922 height 51
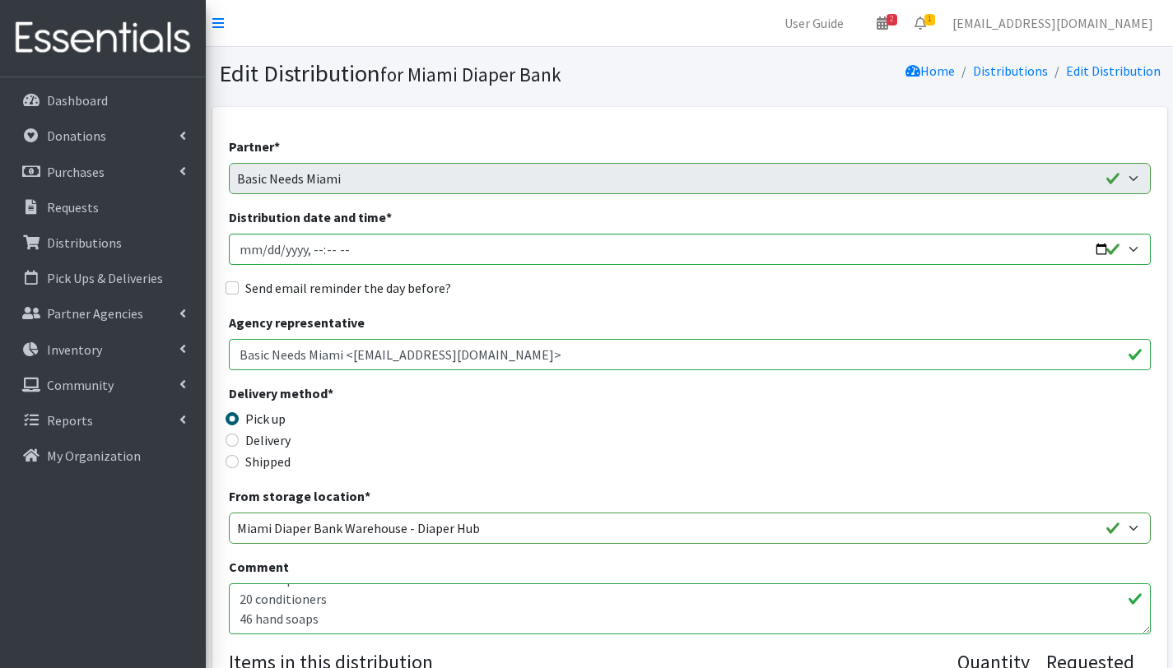
scroll to position [237, 0]
click at [293, 628] on textarea "This order is serving 46 children If available, I would like to place an order …" at bounding box center [690, 609] width 922 height 51
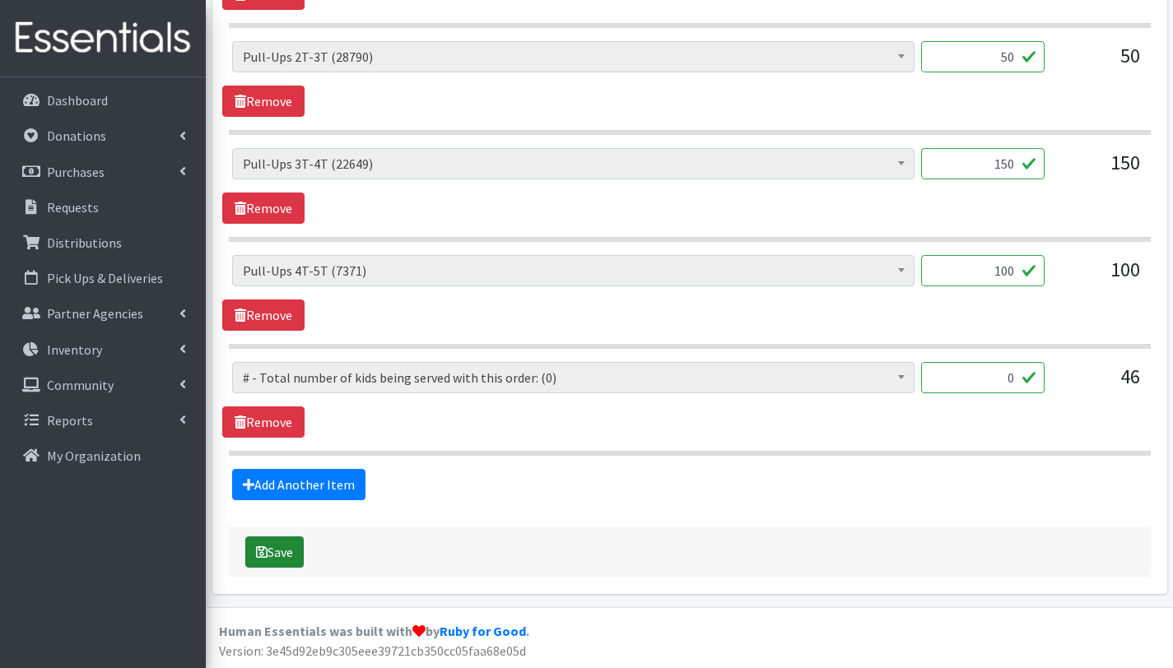
type textarea "This order is serving 46 children If available, I would like to place an order …"
click at [296, 546] on button "Save" at bounding box center [274, 552] width 58 height 31
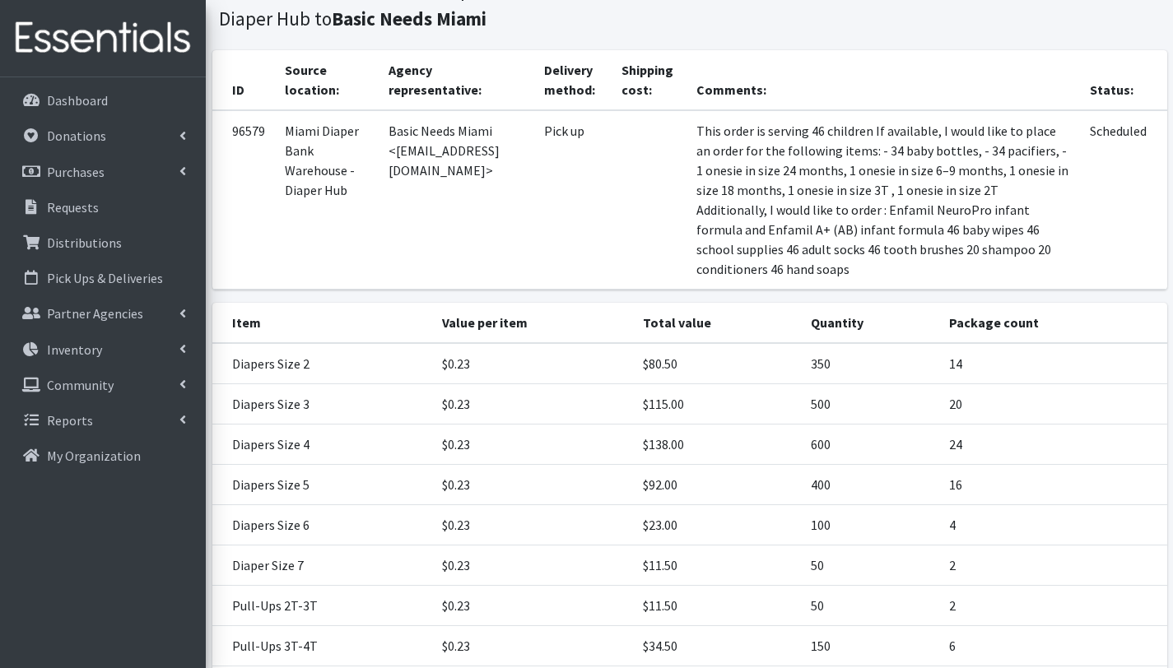
scroll to position [398, 0]
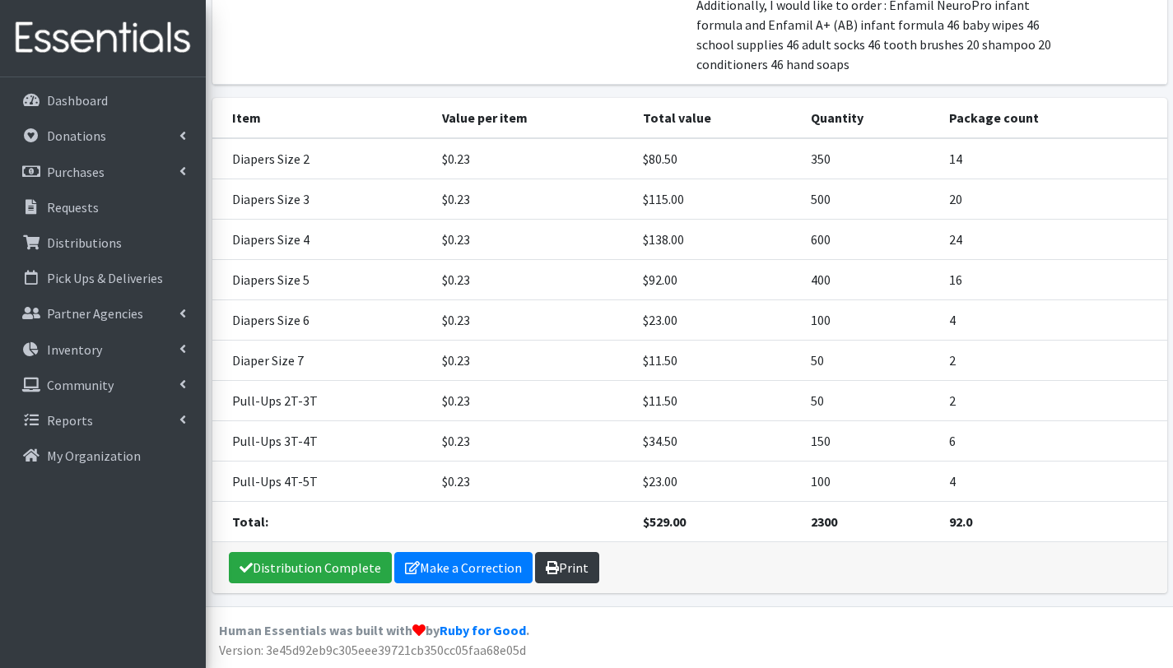
click at [570, 565] on link "Print" at bounding box center [567, 567] width 64 height 31
click at [461, 573] on link "Make a Correction" at bounding box center [463, 567] width 138 height 31
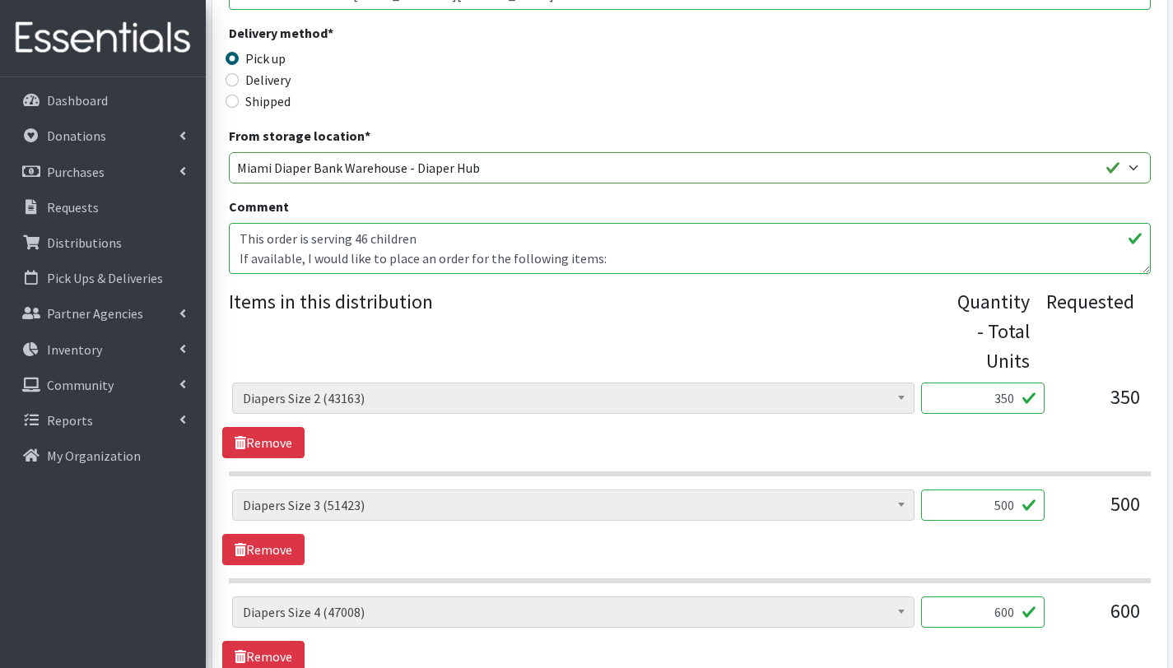
scroll to position [372, 0]
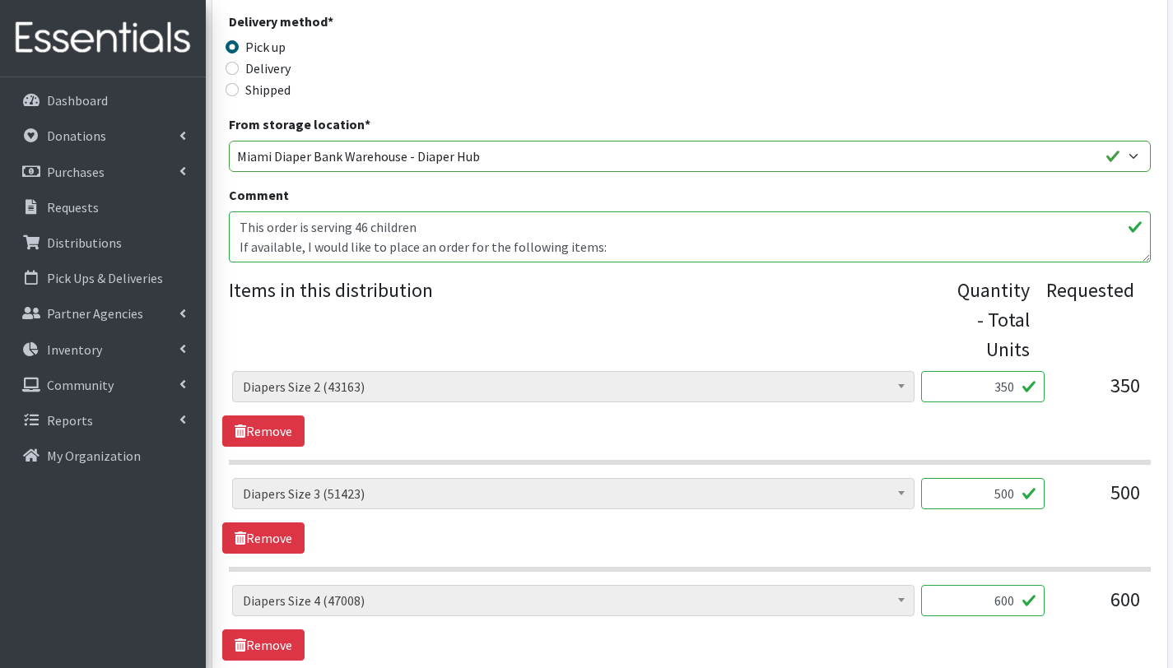
click at [259, 228] on textarea "This order is serving 46 children If available, I would like to place an order …" at bounding box center [690, 237] width 922 height 51
drag, startPoint x: 235, startPoint y: 226, endPoint x: 616, endPoint y: 229, distance: 380.2
click at [616, 229] on textarea "This order is serving 46 children If available, I would like to place an order …" at bounding box center [690, 237] width 922 height 51
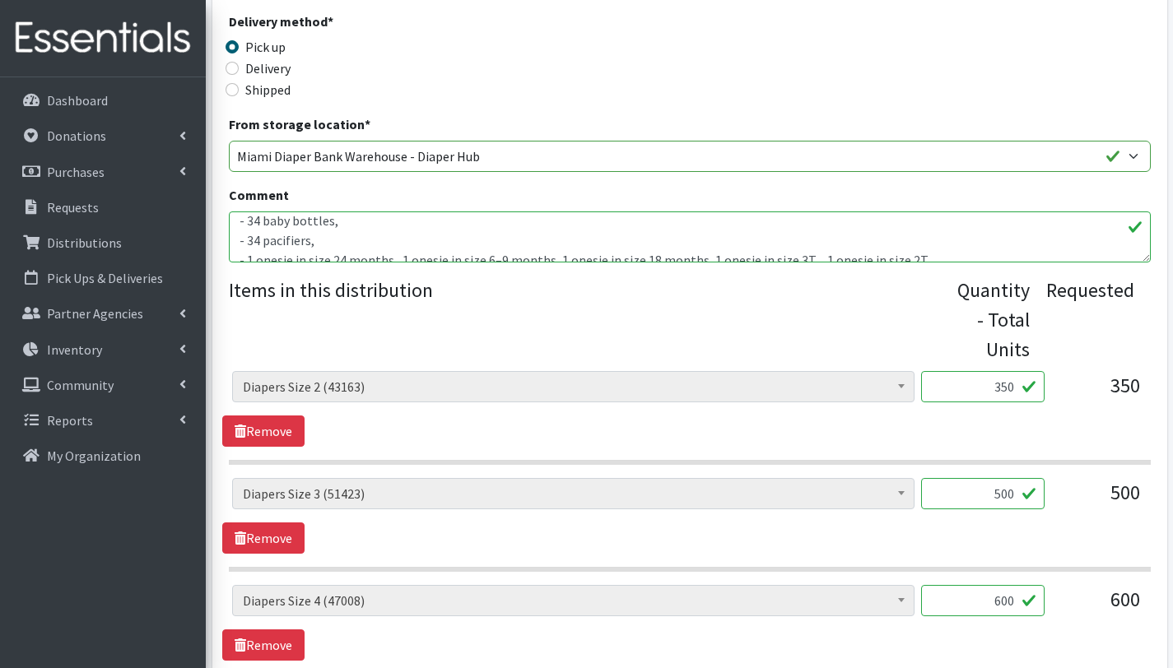
scroll to position [43, 0]
click at [241, 241] on textarea "This order is serving 46 children If available, I would like to place an order …" at bounding box center [690, 237] width 922 height 51
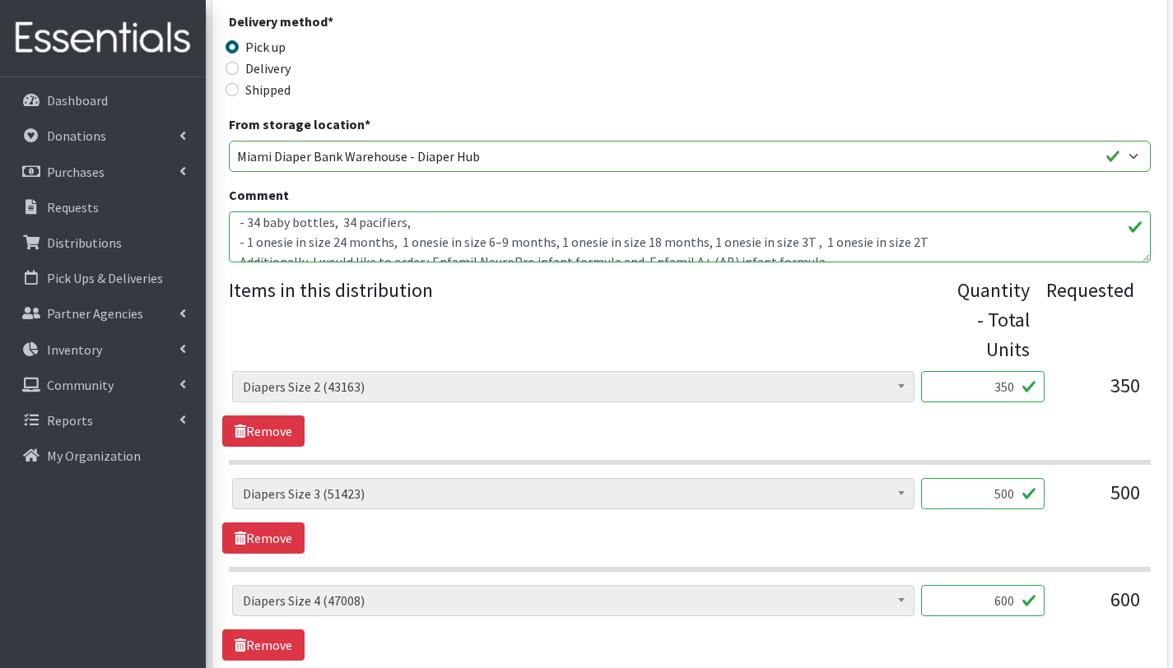
scroll to position [45, 0]
click at [242, 239] on textarea "This order is serving 46 children If available, I would like to place an order …" at bounding box center [690, 237] width 922 height 51
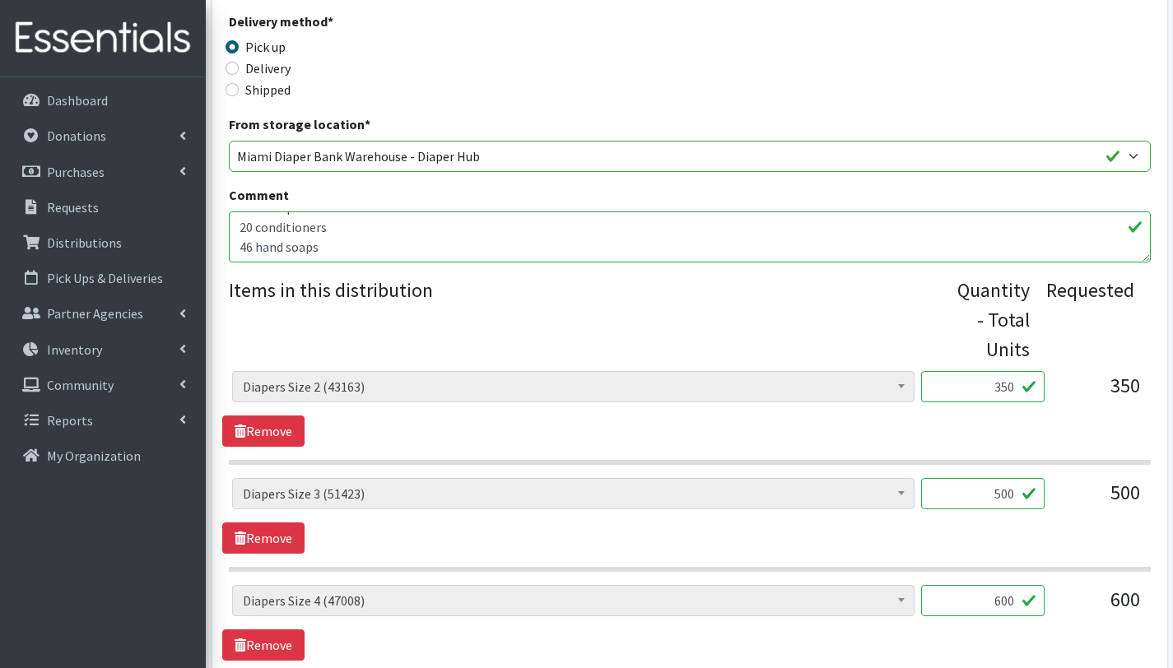
scroll to position [1344, 0]
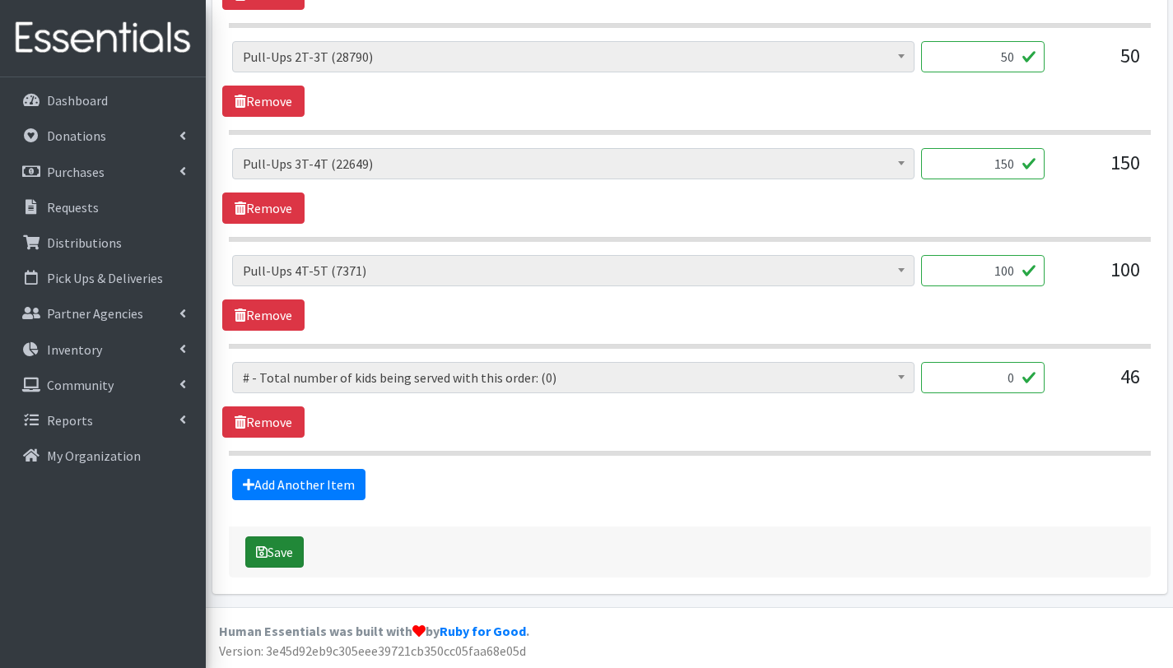
type textarea "This order is serving 46 children Other baby essentials: - 34 baby bottles, 34 …"
click at [290, 554] on button "Save" at bounding box center [274, 552] width 58 height 31
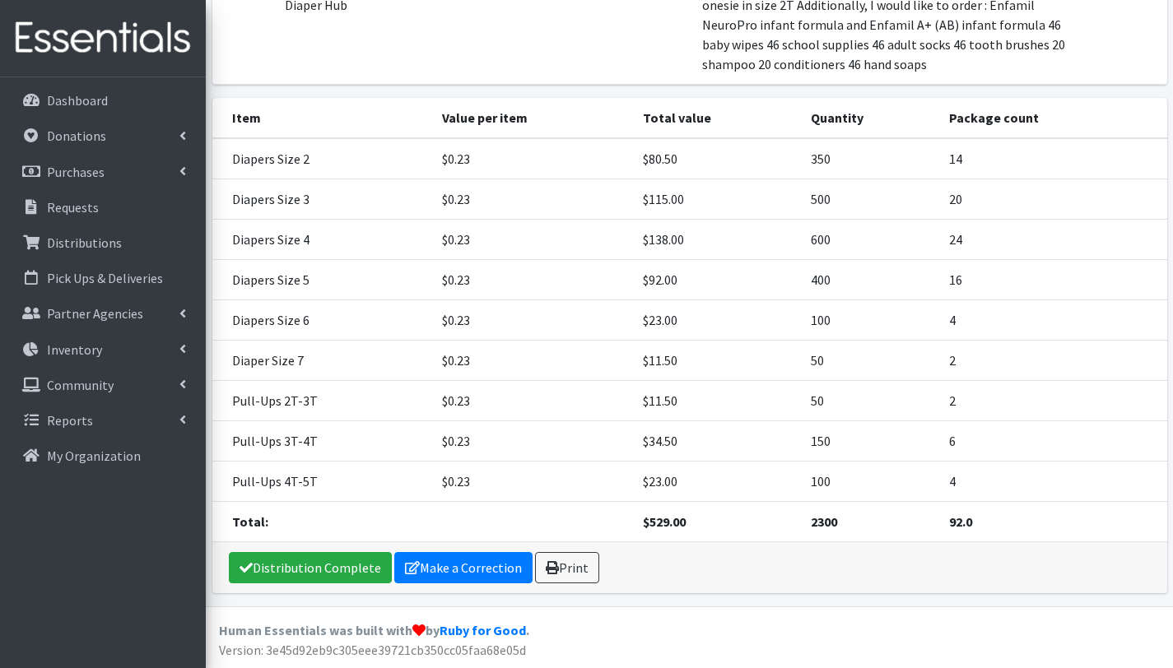
scroll to position [398, 0]
click at [557, 574] on link "Print" at bounding box center [567, 567] width 64 height 31
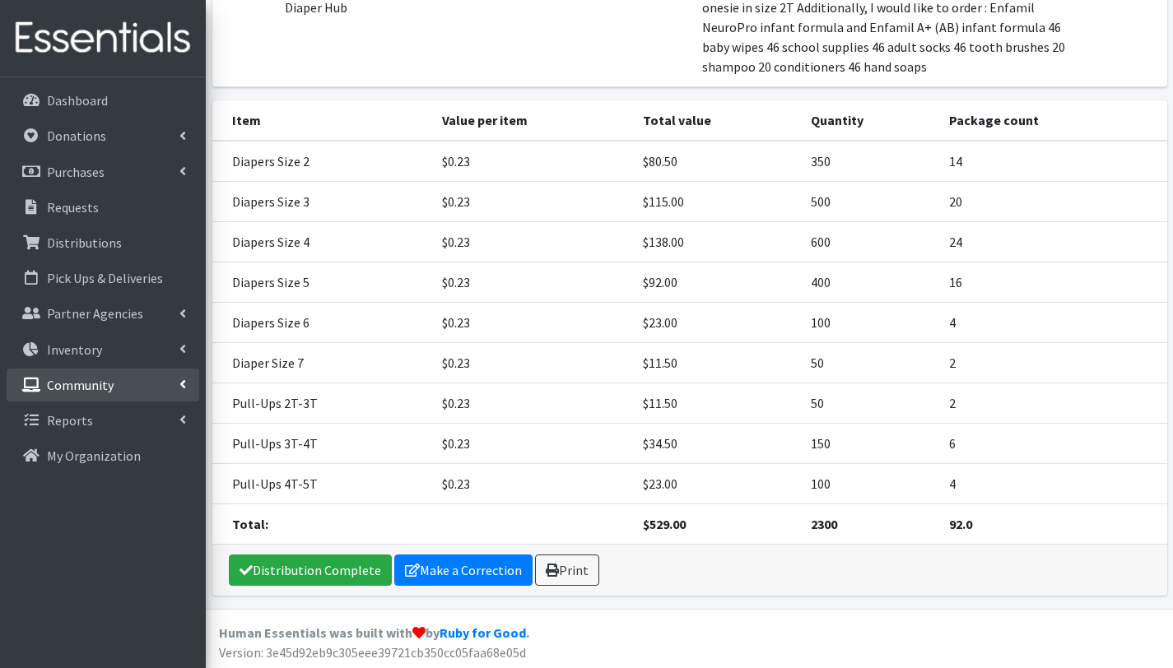
scroll to position [398, 0]
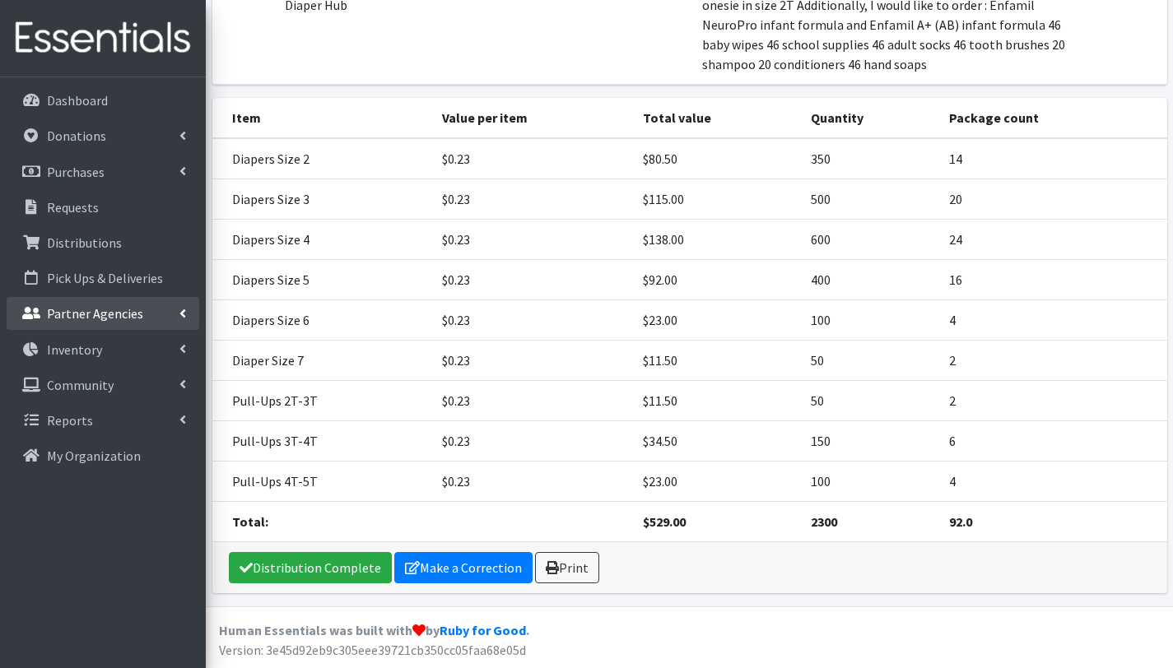
click at [95, 314] on p "Partner Agencies" at bounding box center [95, 313] width 96 height 16
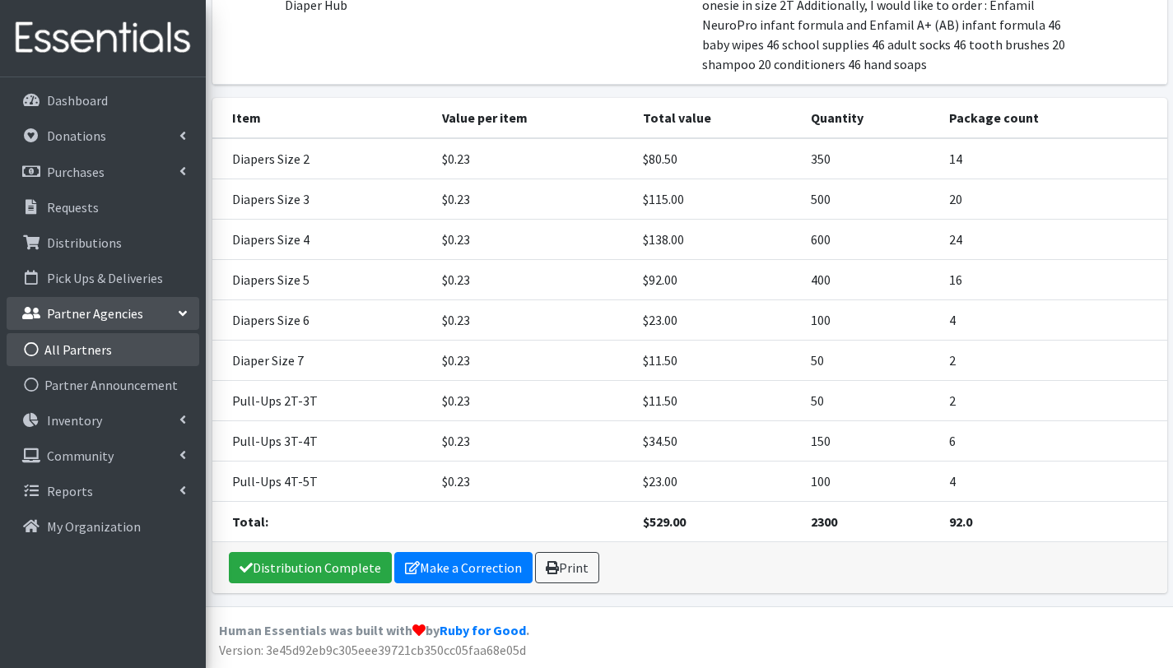
click at [92, 341] on link "All Partners" at bounding box center [103, 349] width 193 height 33
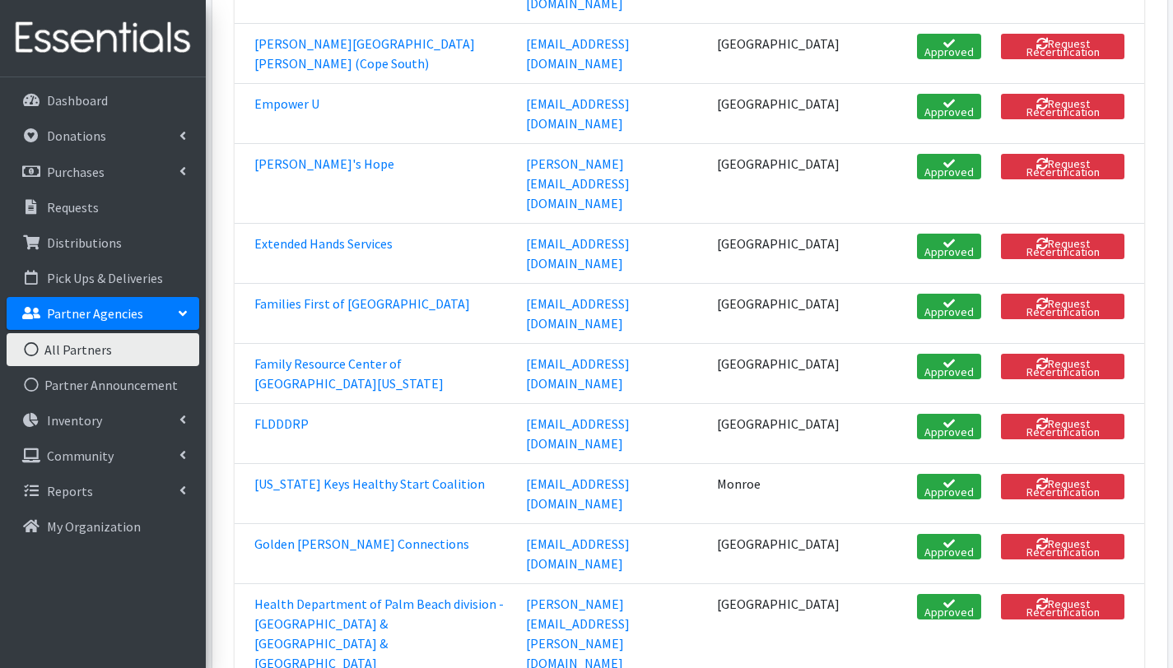
scroll to position [1254, 0]
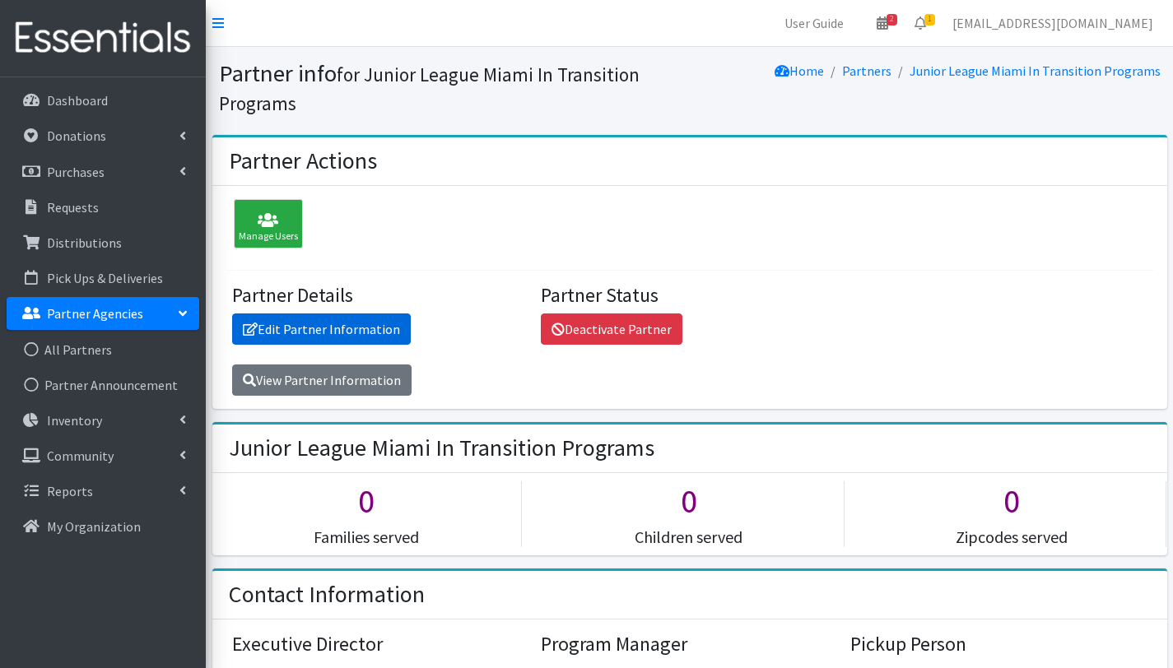
click at [359, 331] on link "Edit Partner Information" at bounding box center [321, 329] width 179 height 31
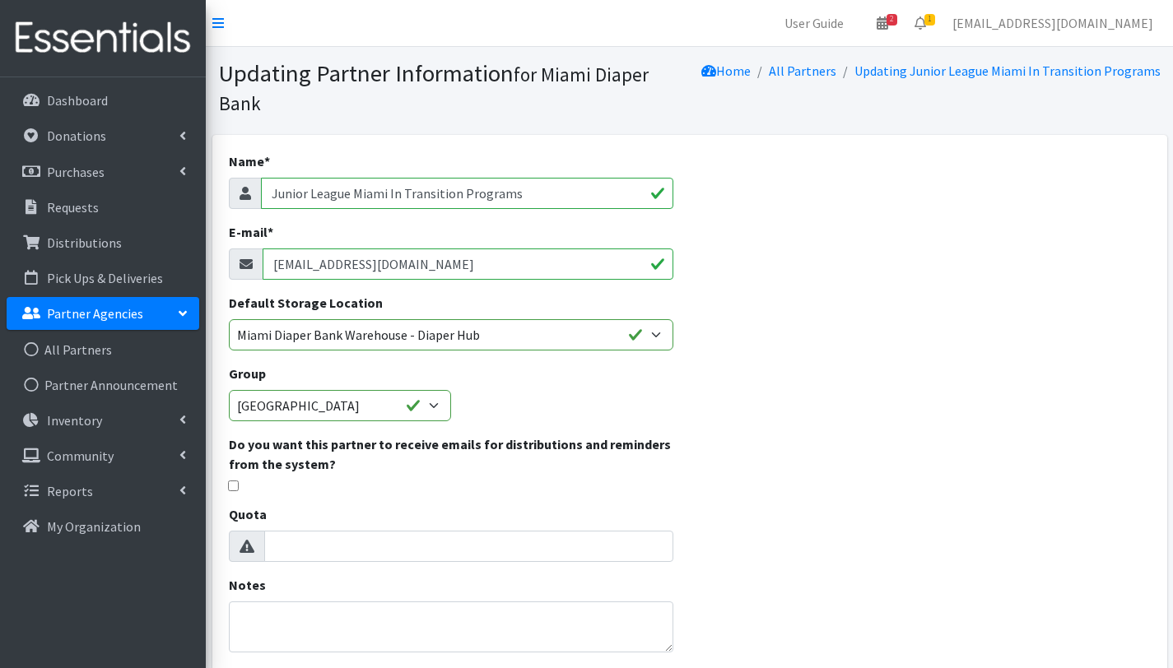
drag, startPoint x: 439, startPoint y: 261, endPoint x: 264, endPoint y: 267, distance: 175.4
click at [264, 267] on input "kittylee1@gmail.com" at bounding box center [468, 264] width 411 height 31
paste input "vpcommunity@jlmiami.org"
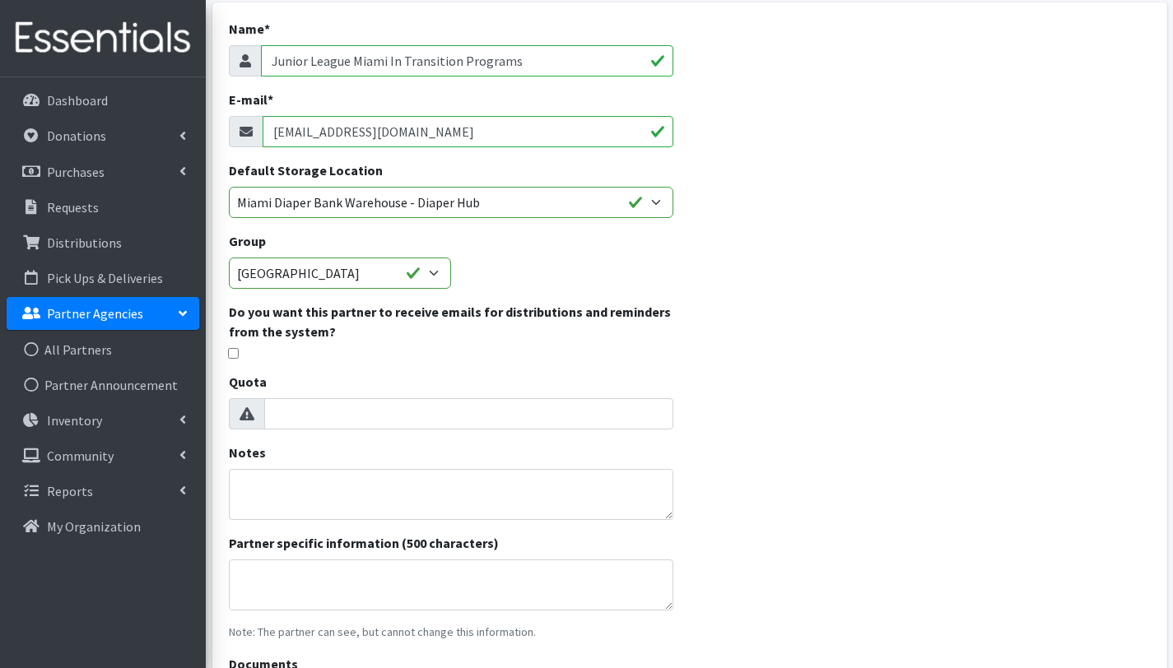
scroll to position [325, 0]
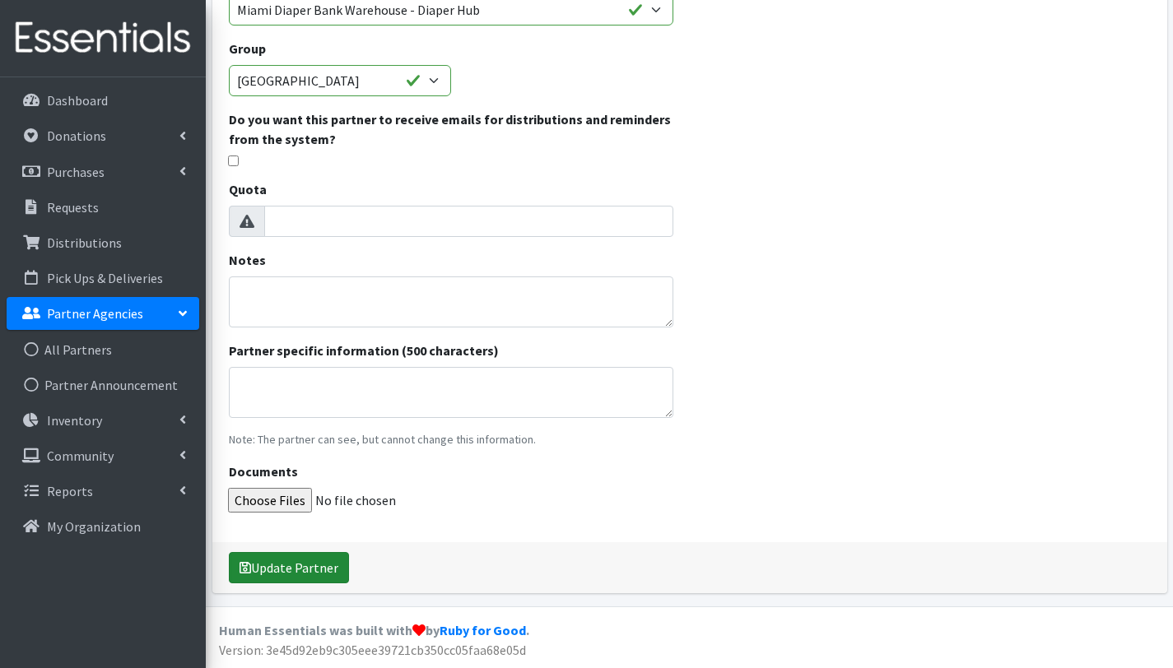
type input "vpcommunity@jlmiami.org"
click at [301, 565] on button "Update Partner" at bounding box center [289, 567] width 120 height 31
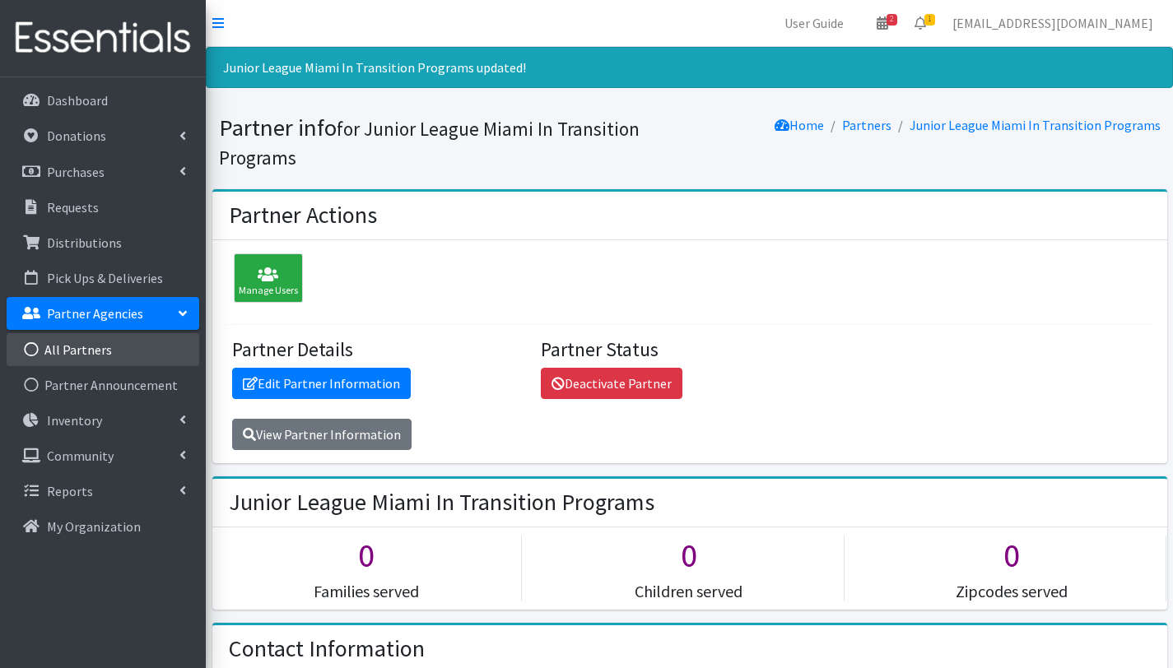
click at [86, 351] on link "All Partners" at bounding box center [103, 349] width 193 height 33
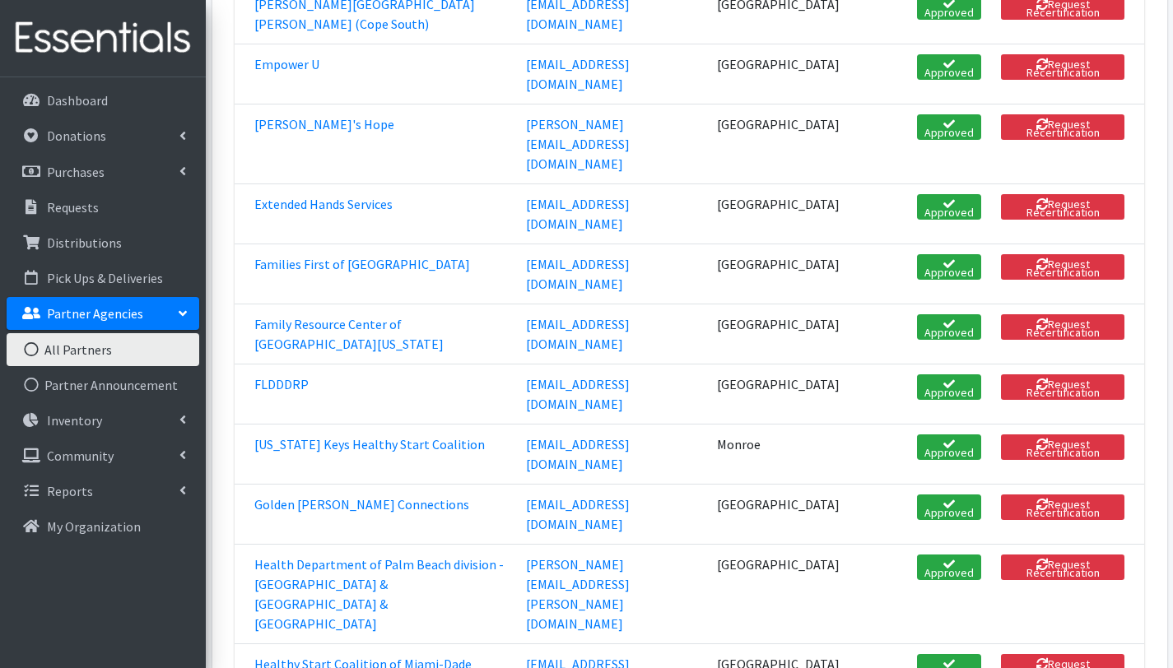
scroll to position [1293, 0]
click at [97, 244] on p "Distributions" at bounding box center [84, 243] width 75 height 16
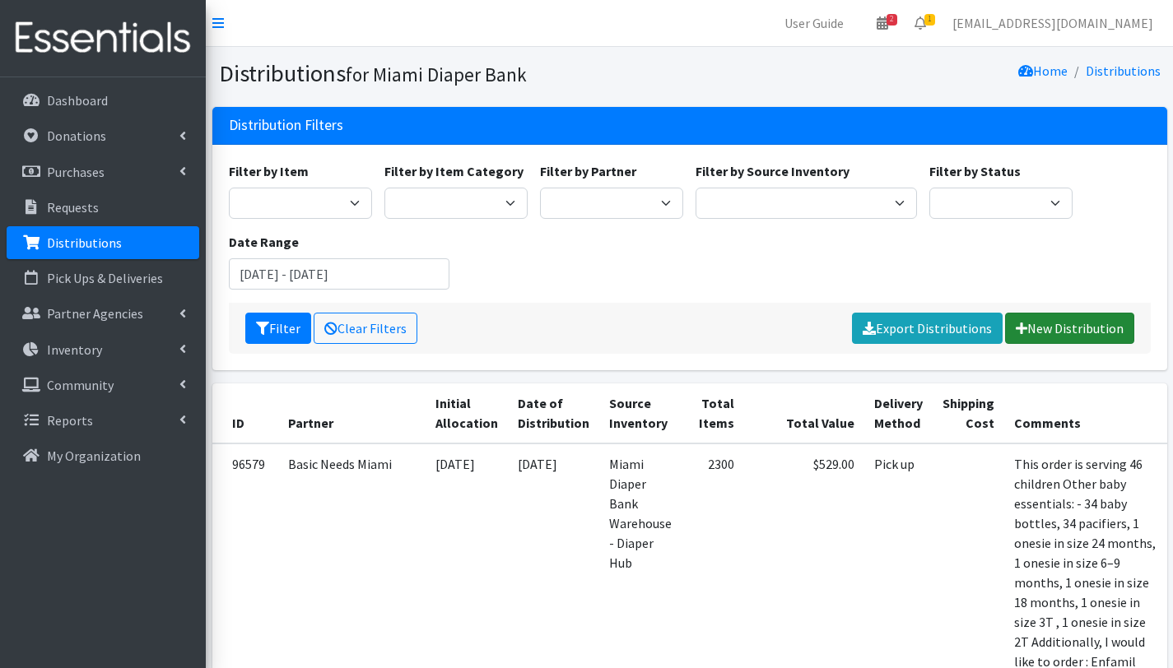
click at [1061, 326] on link "New Distribution" at bounding box center [1069, 328] width 129 height 31
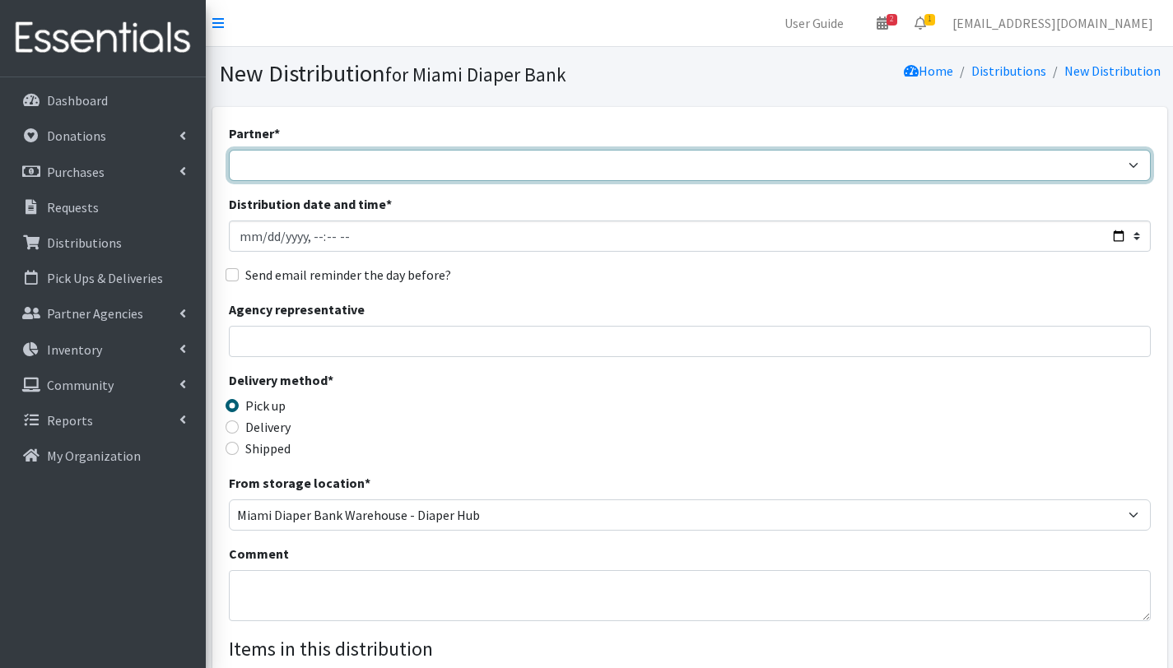
click at [407, 169] on select "305 Pink Pack A Safe Haven for Newborns Basic Needs [GEOGRAPHIC_DATA] [GEOGRAPH…" at bounding box center [690, 165] width 922 height 31
select select "2872"
click at [229, 150] on select "305 Pink Pack A Safe Haven for Newborns Basic Needs [GEOGRAPHIC_DATA] [GEOGRAPH…" at bounding box center [690, 165] width 922 height 31
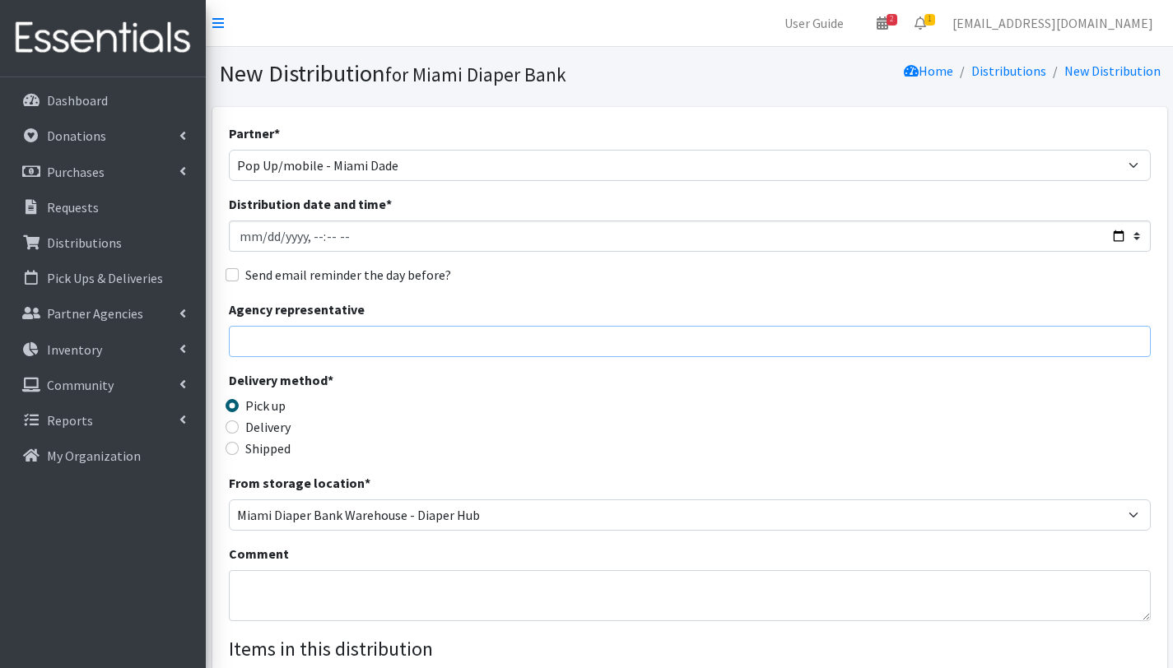
click at [313, 350] on input "Agency representative" at bounding box center [690, 341] width 922 height 31
type input "[PERSON_NAME]"
click at [349, 588] on textarea "Comment" at bounding box center [690, 595] width 922 height 51
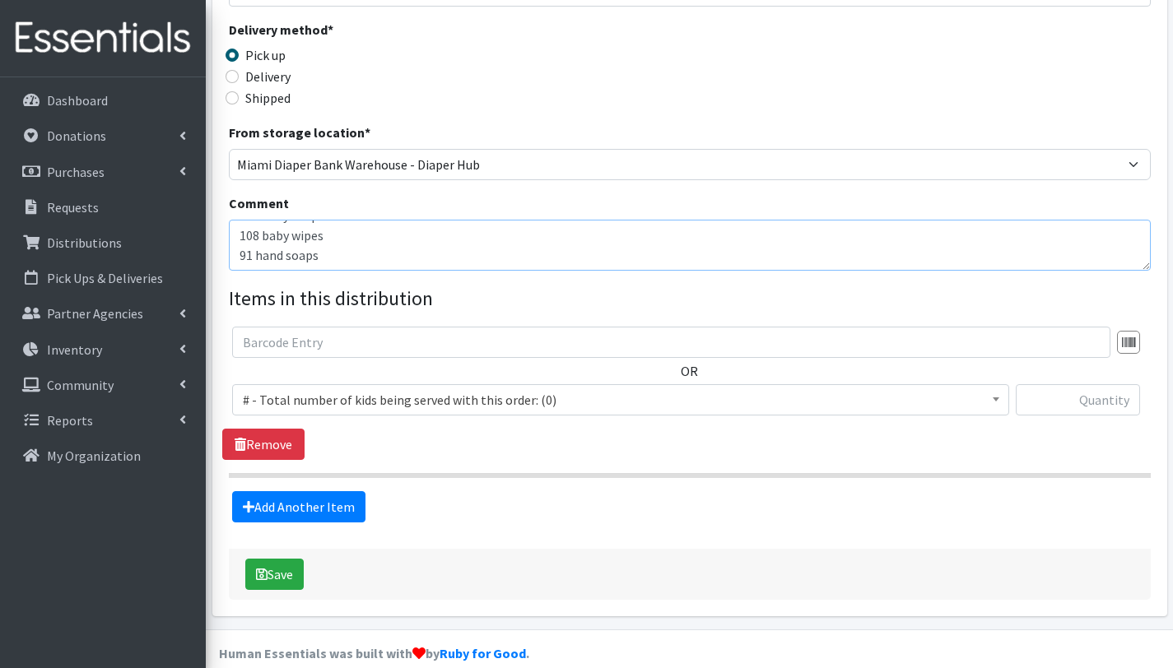
scroll to position [373, 0]
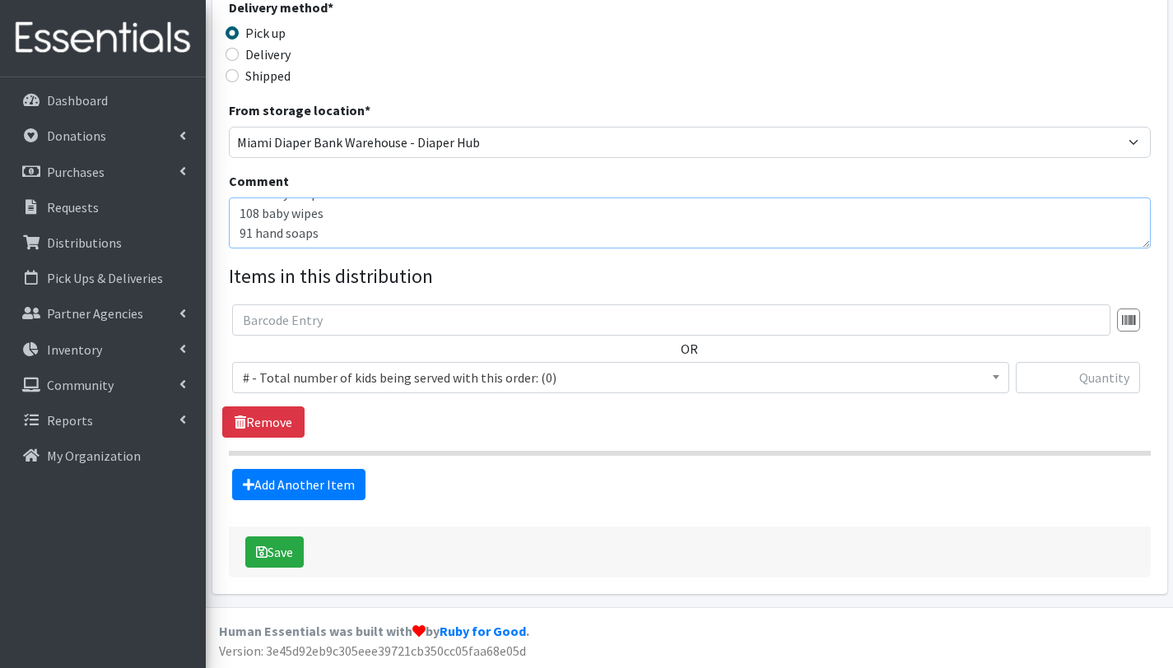
type textarea "This order is serving 108 children= 91 household members Other baby essentials(…"
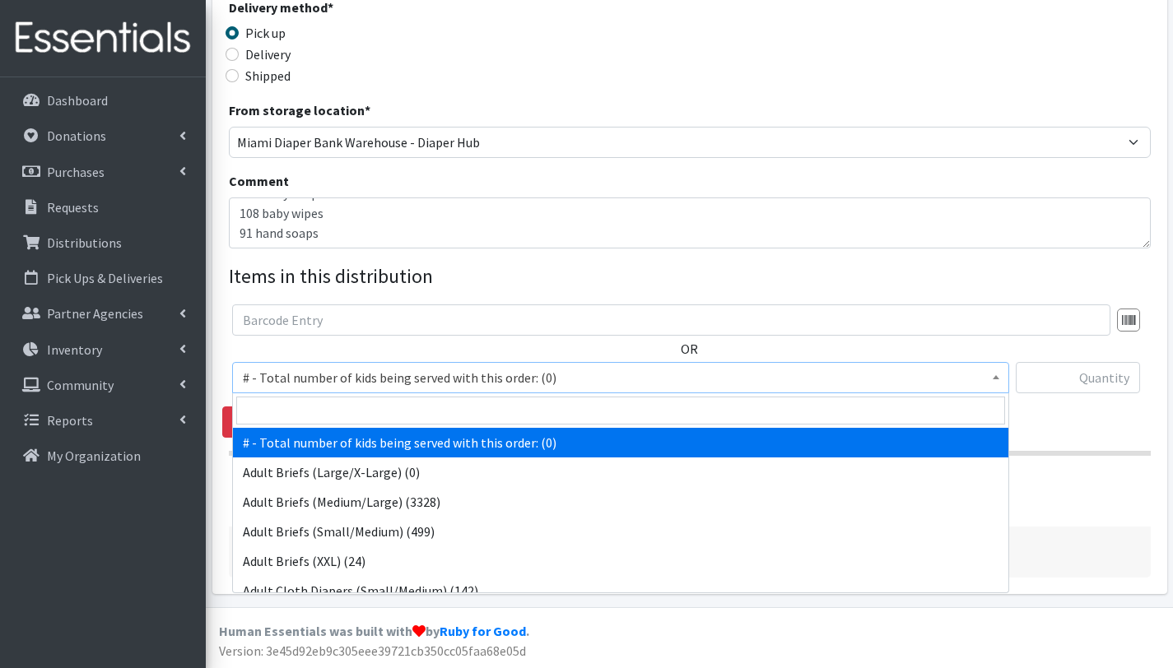
click at [340, 370] on span "# - Total number of kids being served with this order: (0)" at bounding box center [621, 377] width 756 height 23
click at [336, 404] on input "search" at bounding box center [620, 411] width 769 height 28
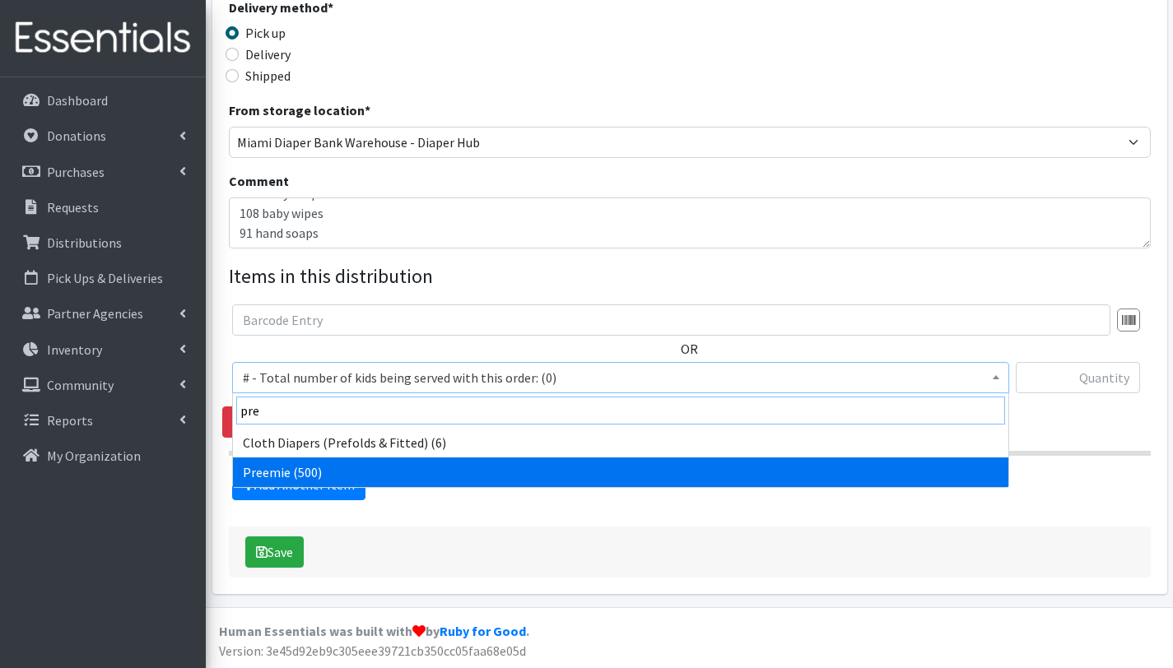
type input "pre"
select select "15228"
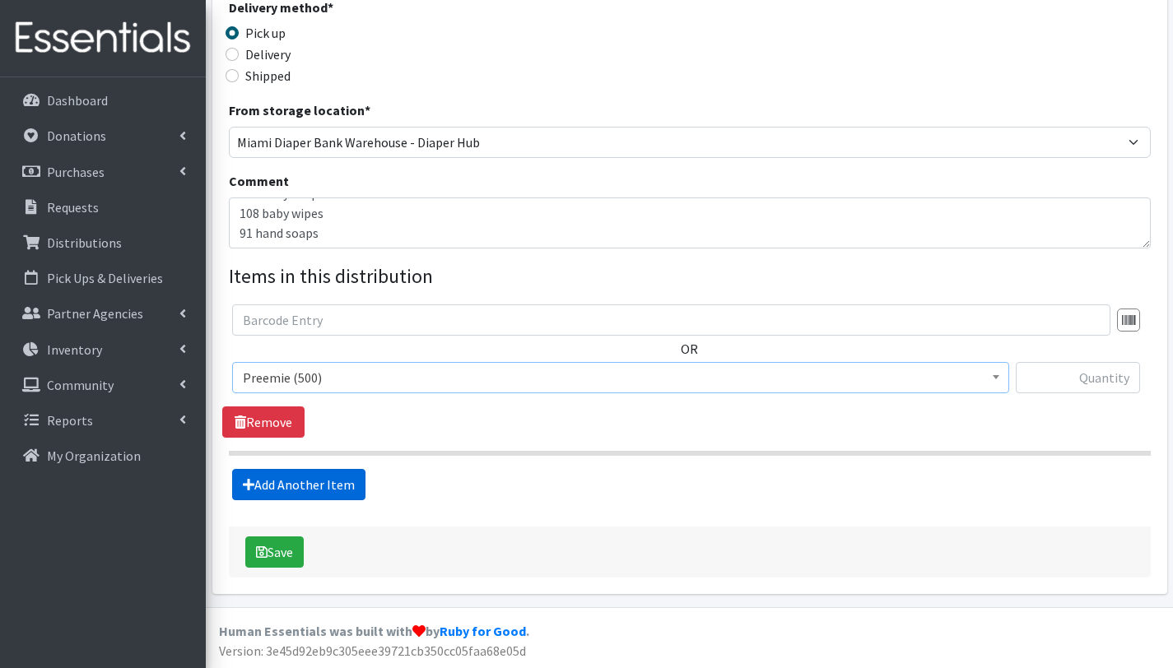
click at [302, 481] on link "Add Another Item" at bounding box center [298, 484] width 133 height 31
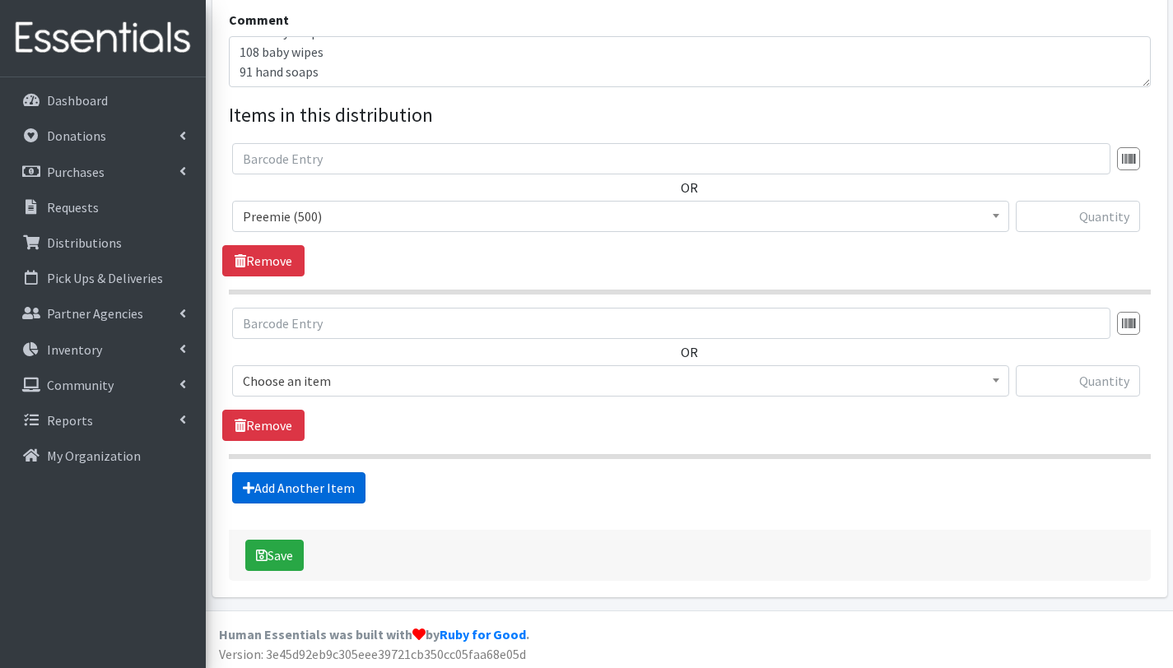
scroll to position [537, 0]
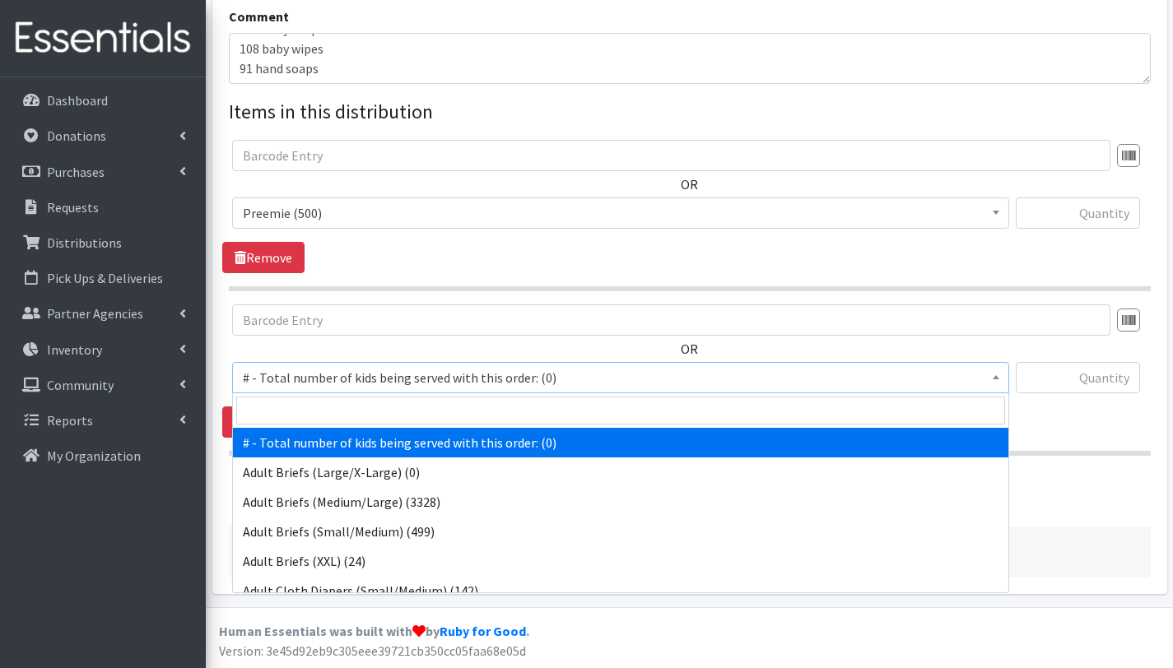
click at [309, 377] on span "# - Total number of kids being served with this order: (0)" at bounding box center [621, 377] width 756 height 23
click at [309, 411] on input "search" at bounding box center [620, 411] width 769 height 28
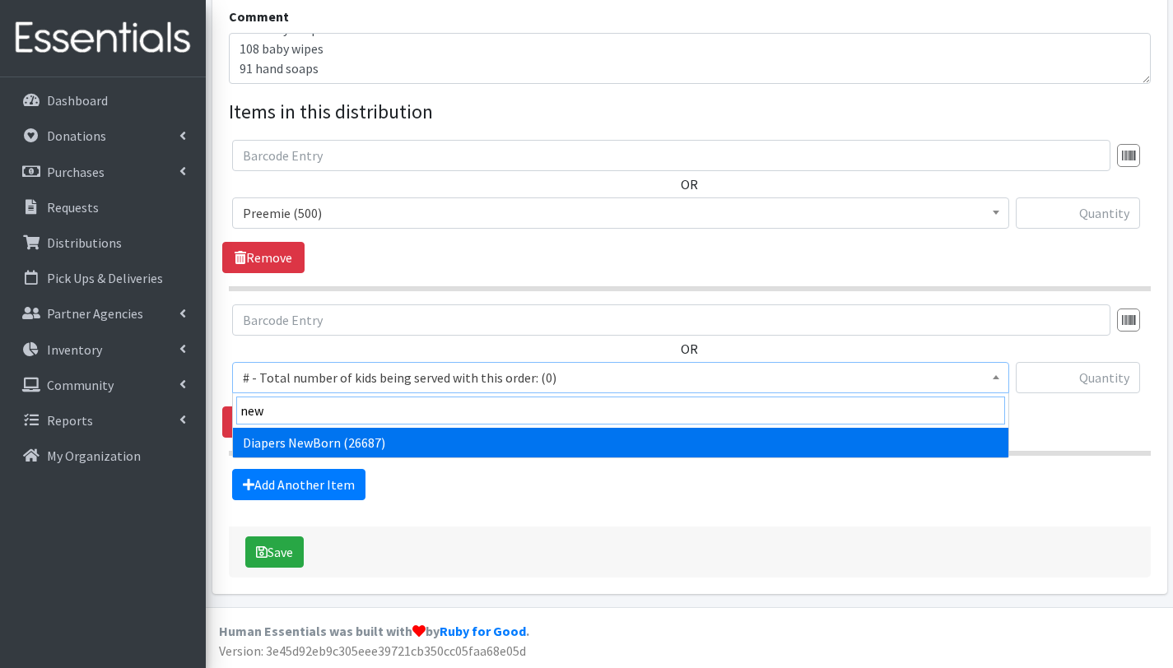
type input "new"
select select "2648"
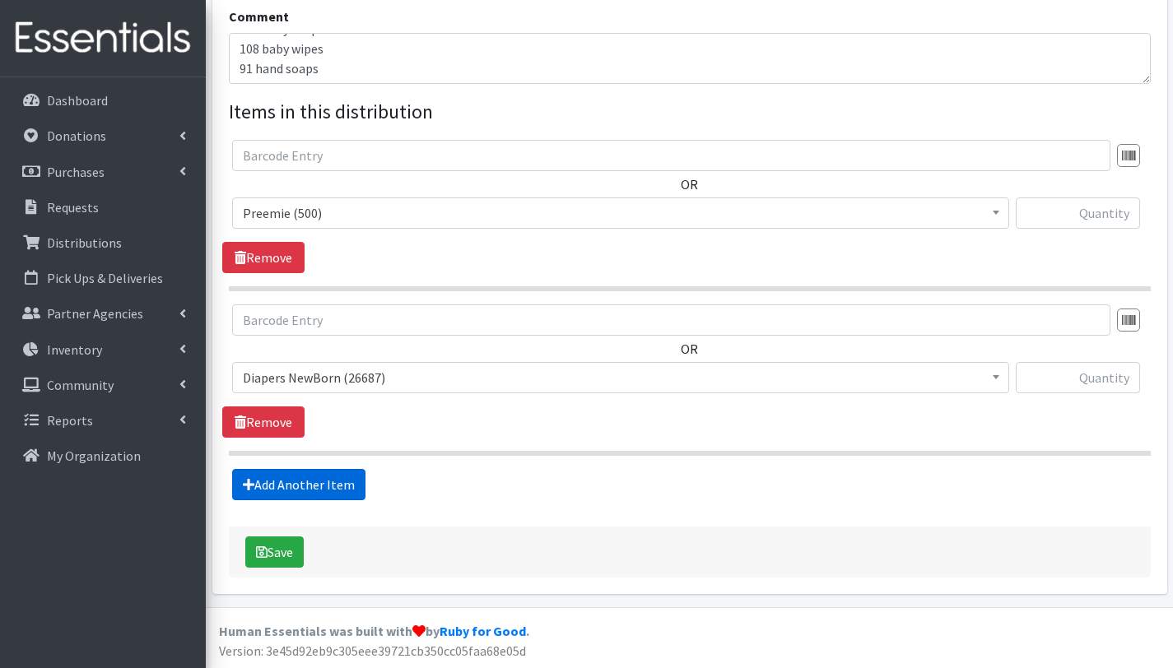
click at [309, 476] on link "Add Another Item" at bounding box center [298, 484] width 133 height 31
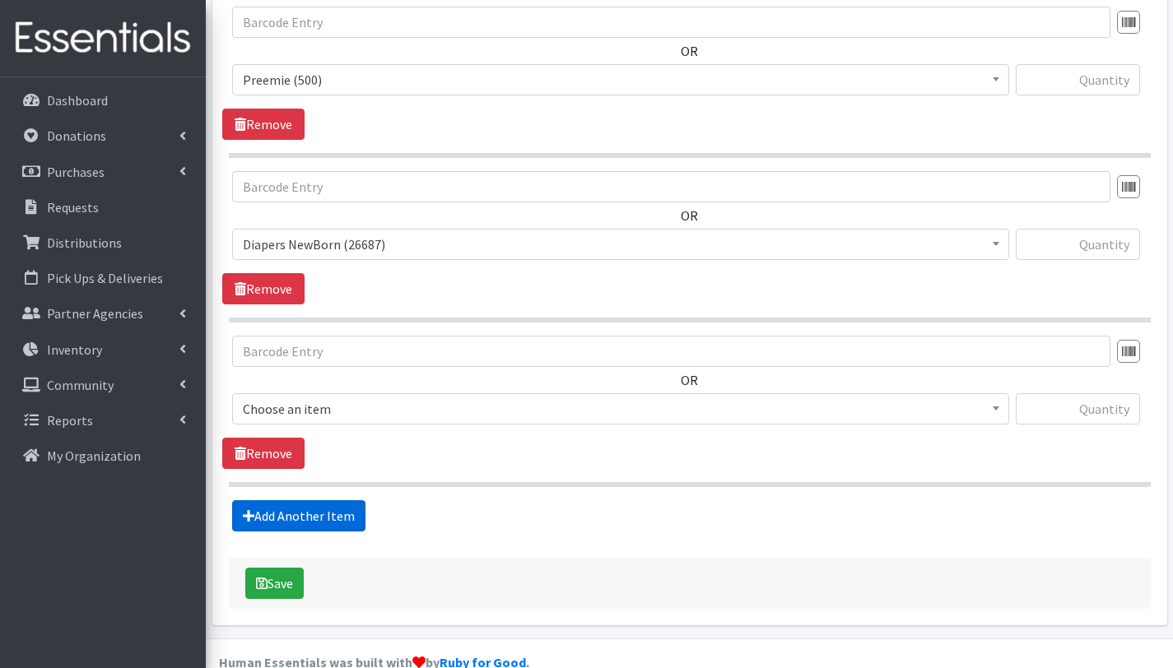
scroll to position [702, 0]
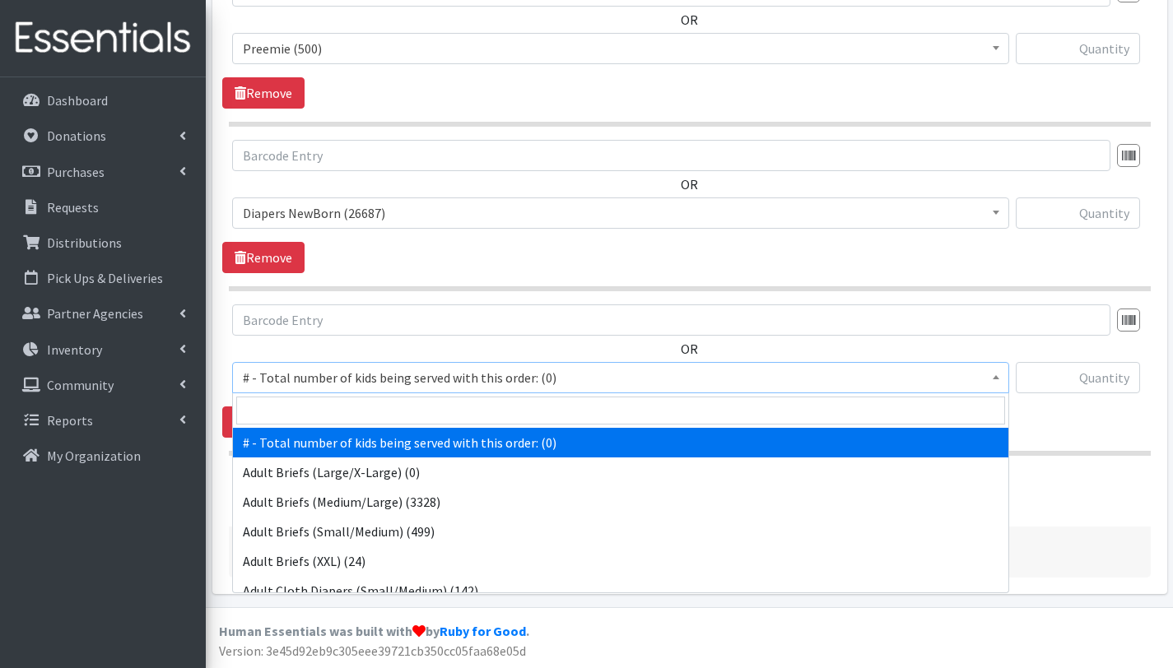
click at [328, 376] on span "# - Total number of kids being served with this order: (0)" at bounding box center [621, 377] width 756 height 23
click at [330, 415] on input "search" at bounding box center [620, 411] width 769 height 28
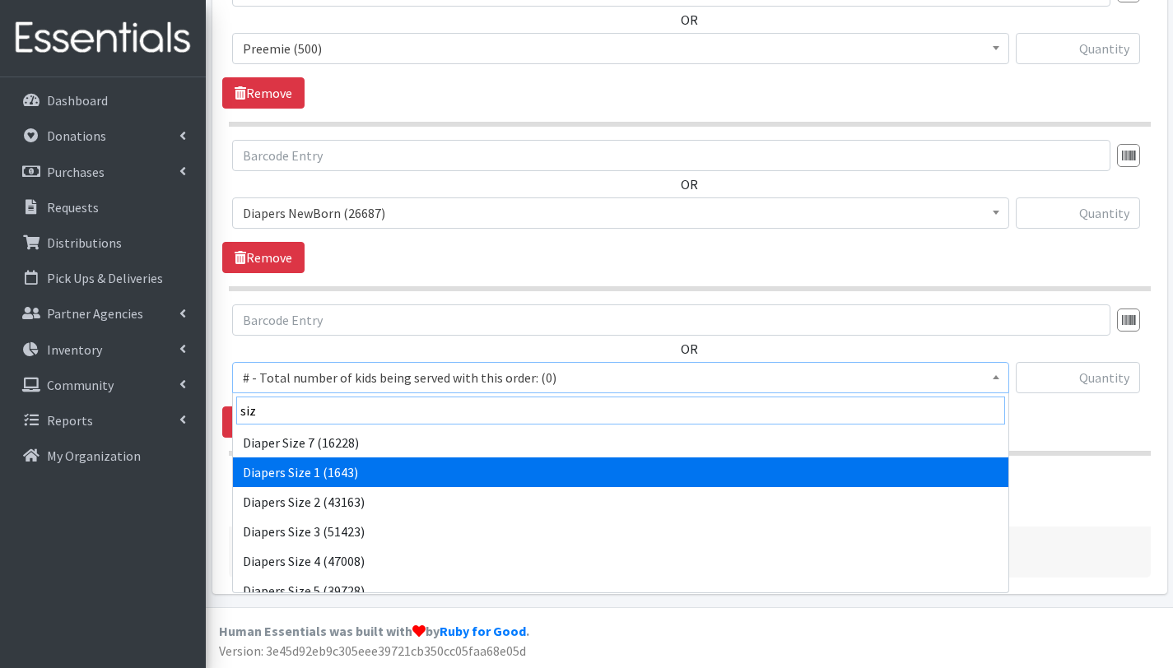
type input "siz"
select select "2665"
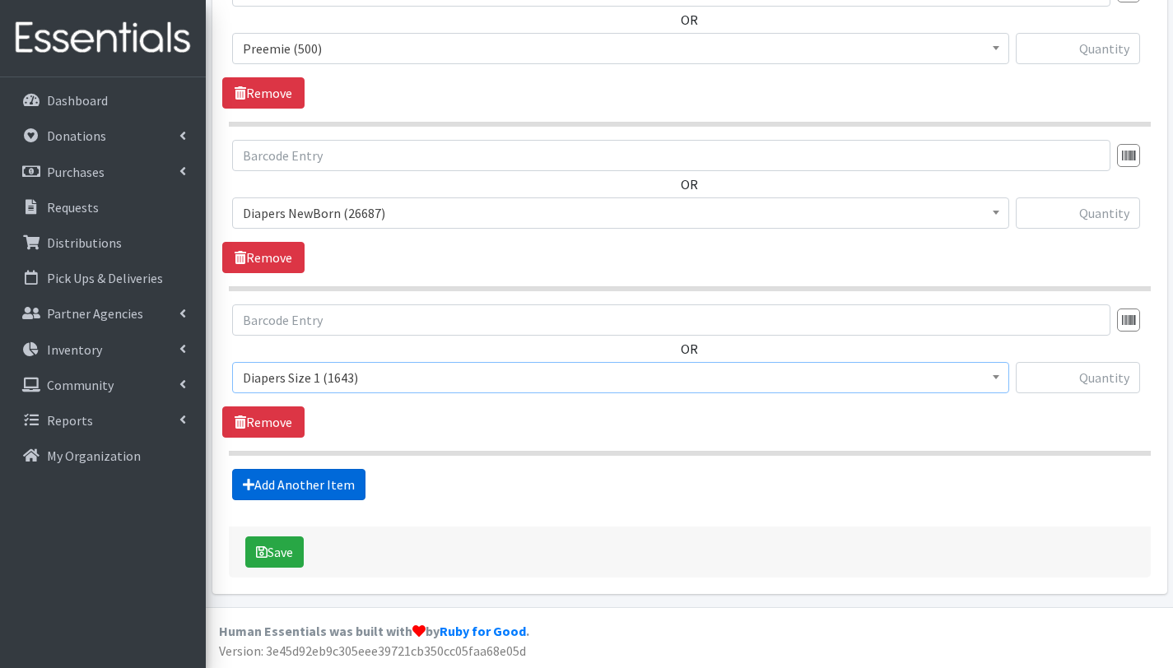
click at [323, 486] on link "Add Another Item" at bounding box center [298, 484] width 133 height 31
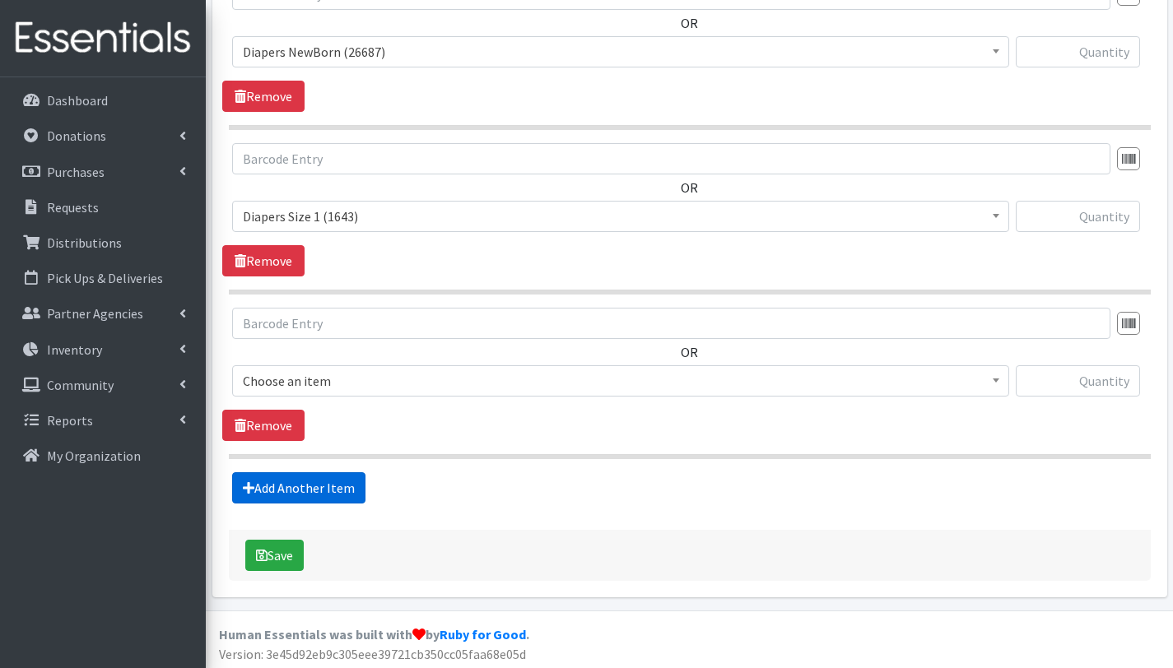
scroll to position [867, 0]
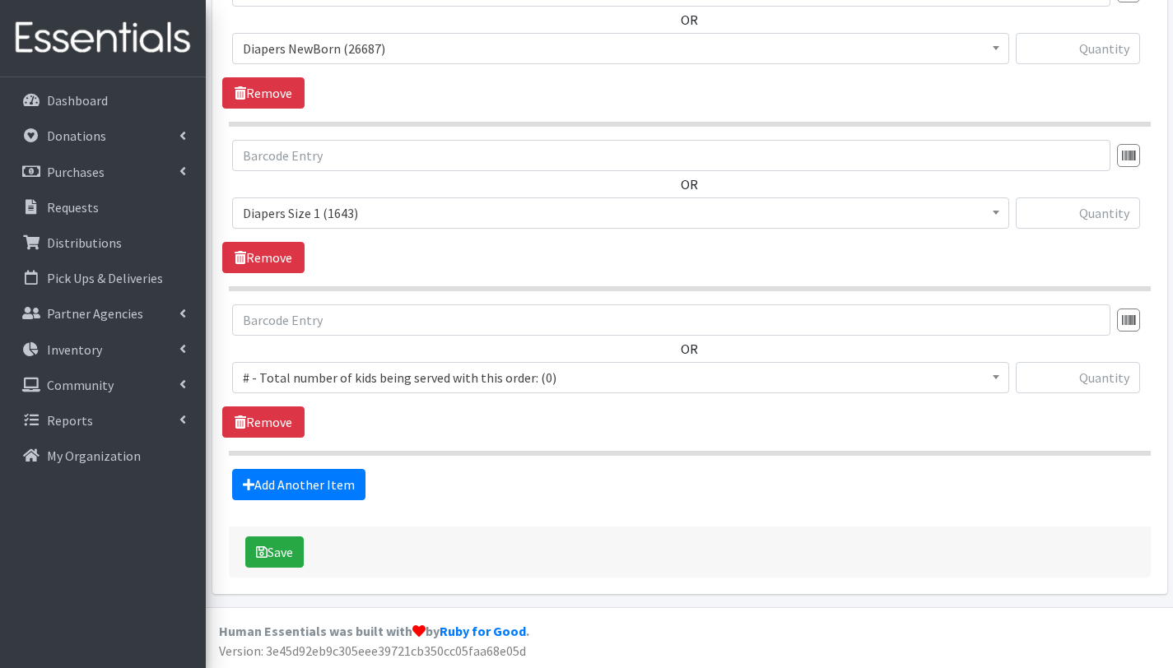
click at [331, 372] on span "# - Total number of kids being served with this order: (0)" at bounding box center [621, 377] width 756 height 23
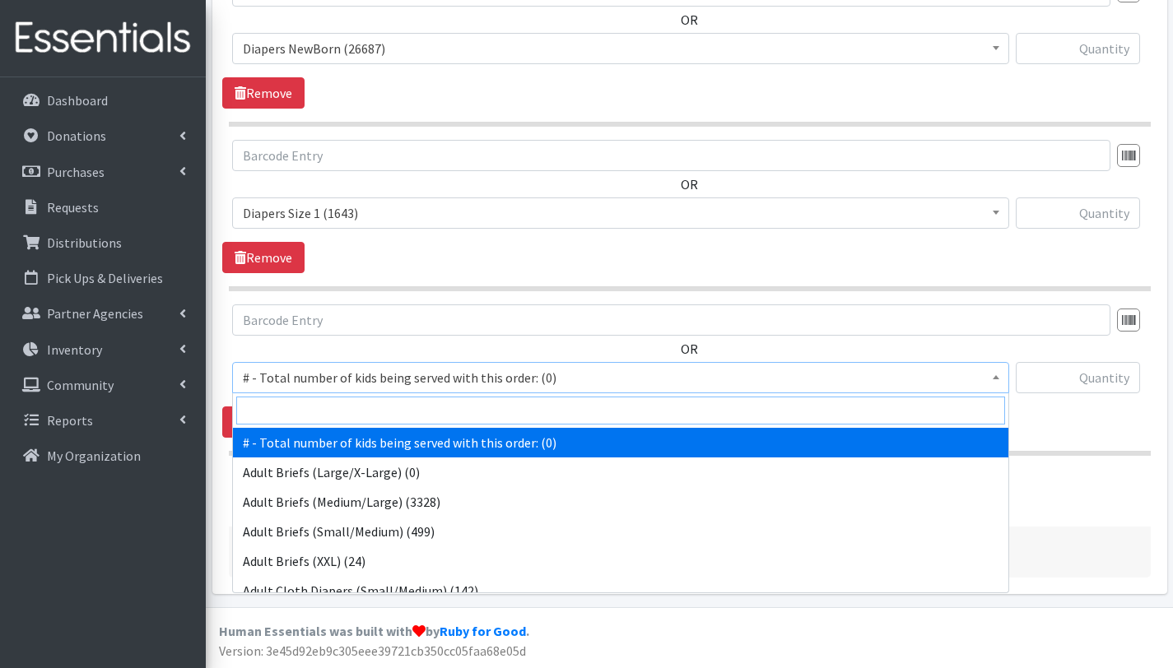
click at [336, 403] on input "search" at bounding box center [620, 411] width 769 height 28
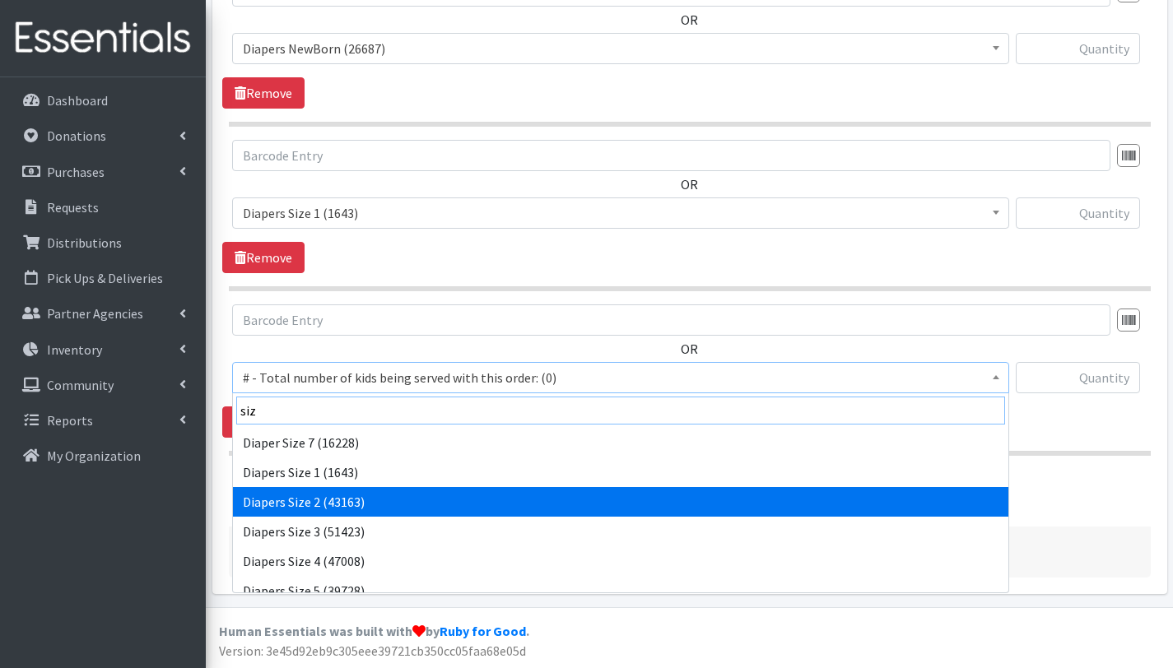
type input "siz"
select select "2668"
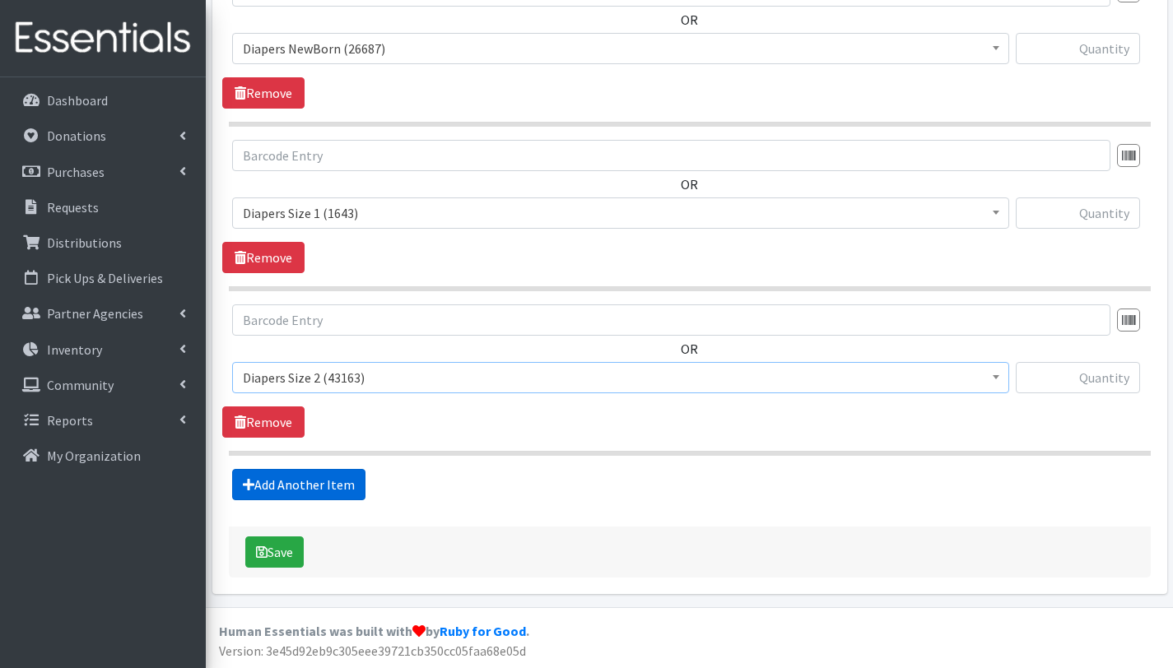
click at [319, 481] on link "Add Another Item" at bounding box center [298, 484] width 133 height 31
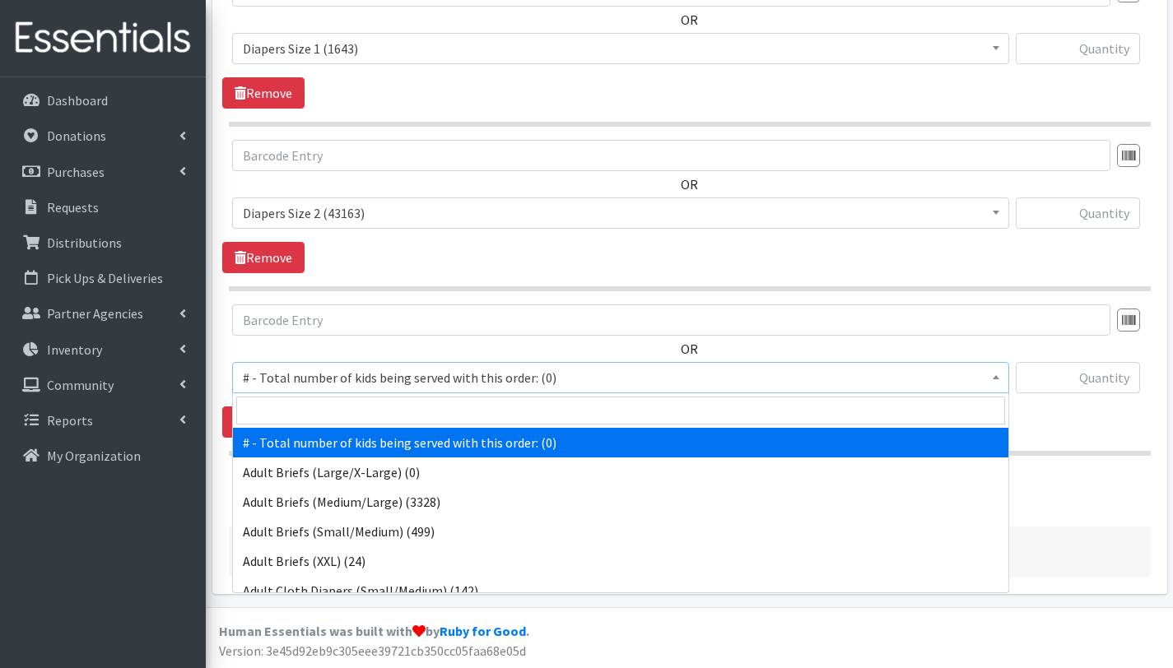
click at [325, 371] on span "# - Total number of kids being served with this order: (0)" at bounding box center [621, 377] width 756 height 23
click at [332, 412] on input "search" at bounding box center [620, 411] width 769 height 28
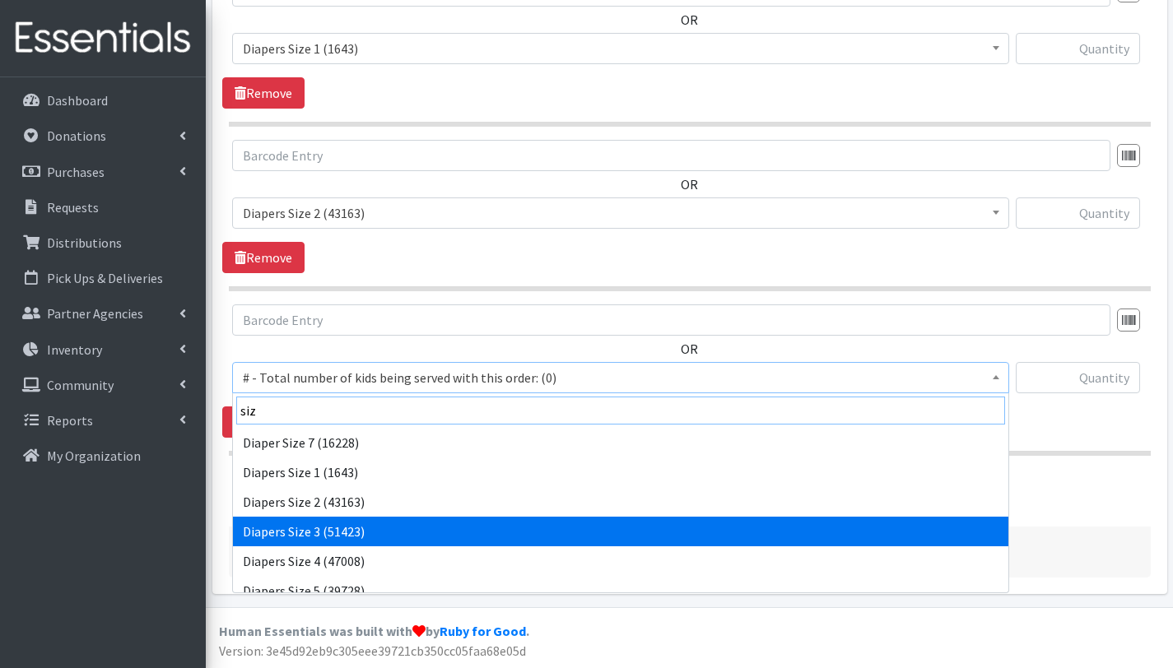
type input "siz"
select select "2655"
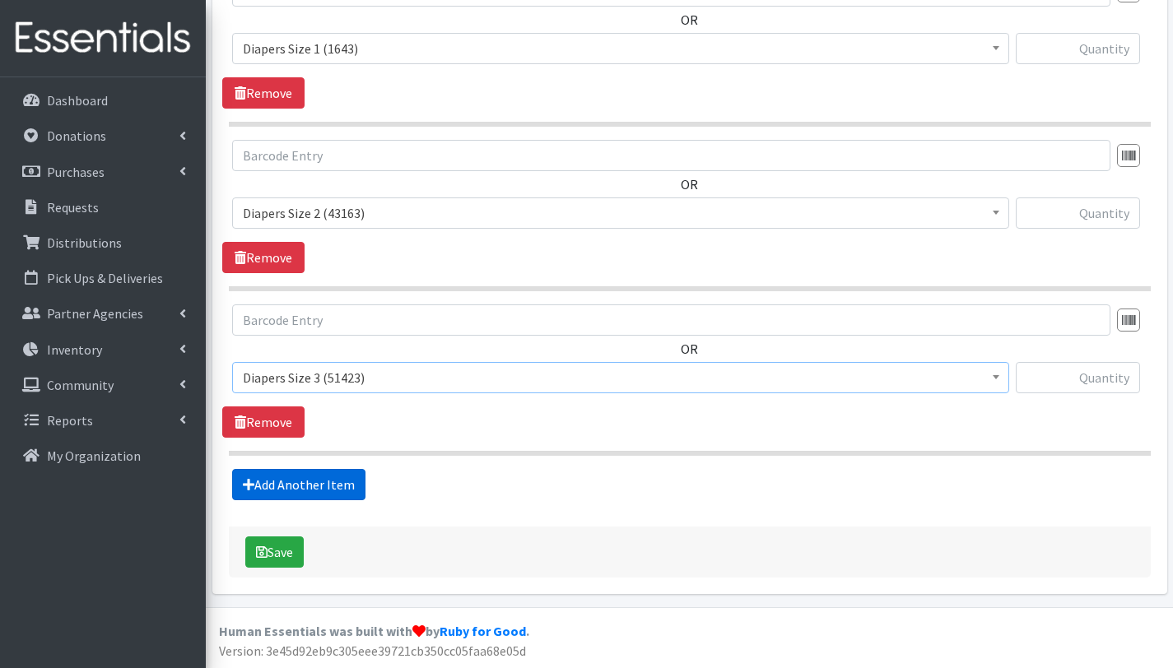
click at [291, 491] on link "Add Another Item" at bounding box center [298, 484] width 133 height 31
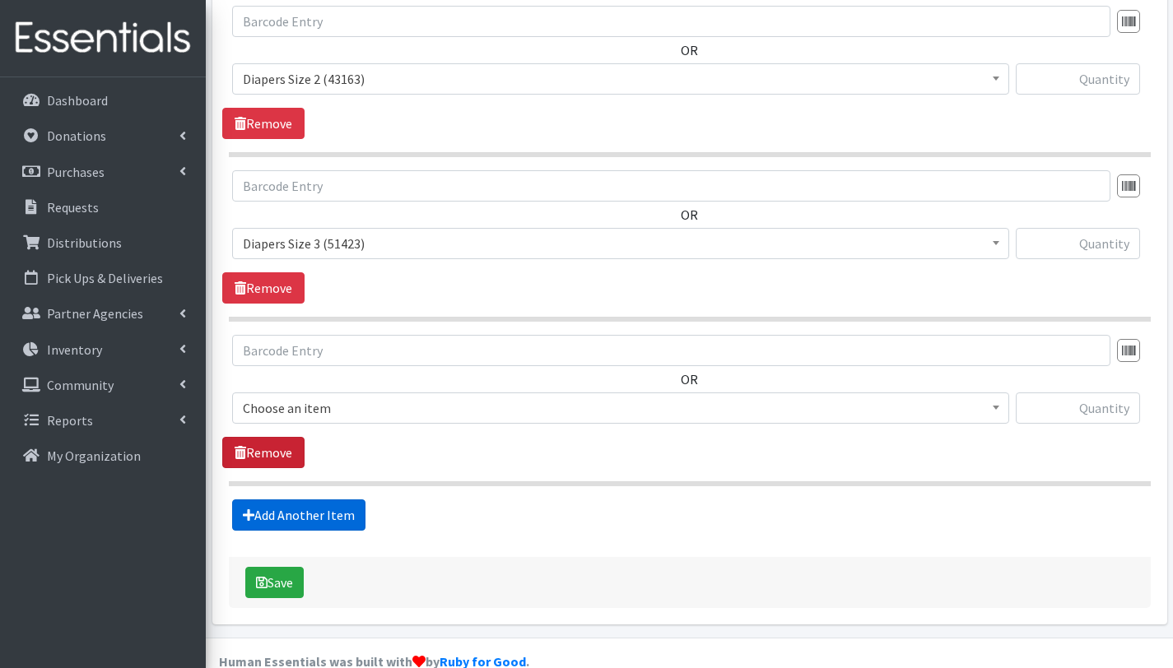
scroll to position [1196, 0]
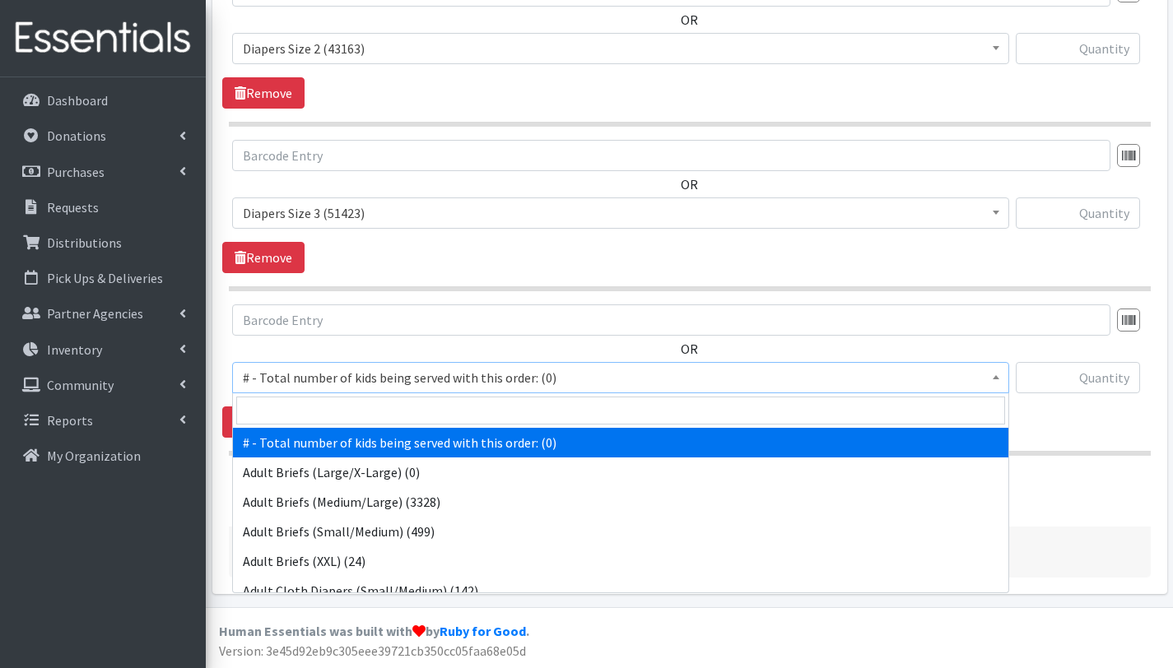
click at [312, 371] on span "# - Total number of kids being served with this order: (0)" at bounding box center [621, 377] width 756 height 23
click at [319, 408] on input "search" at bounding box center [620, 411] width 769 height 28
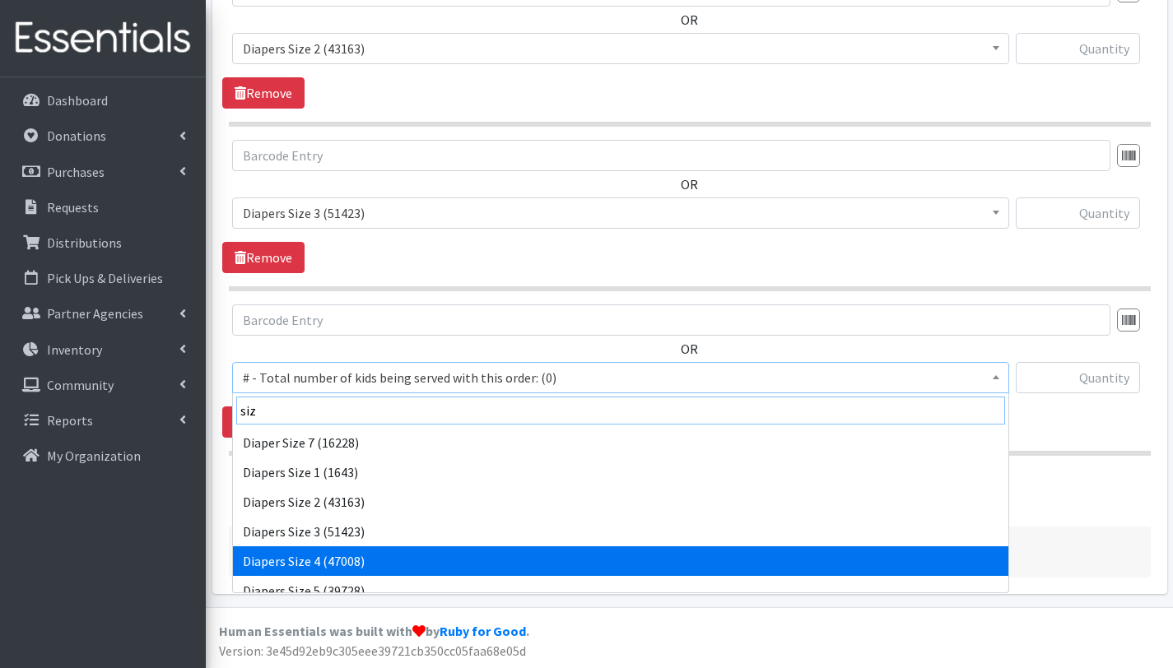
type input "siz"
select select "2661"
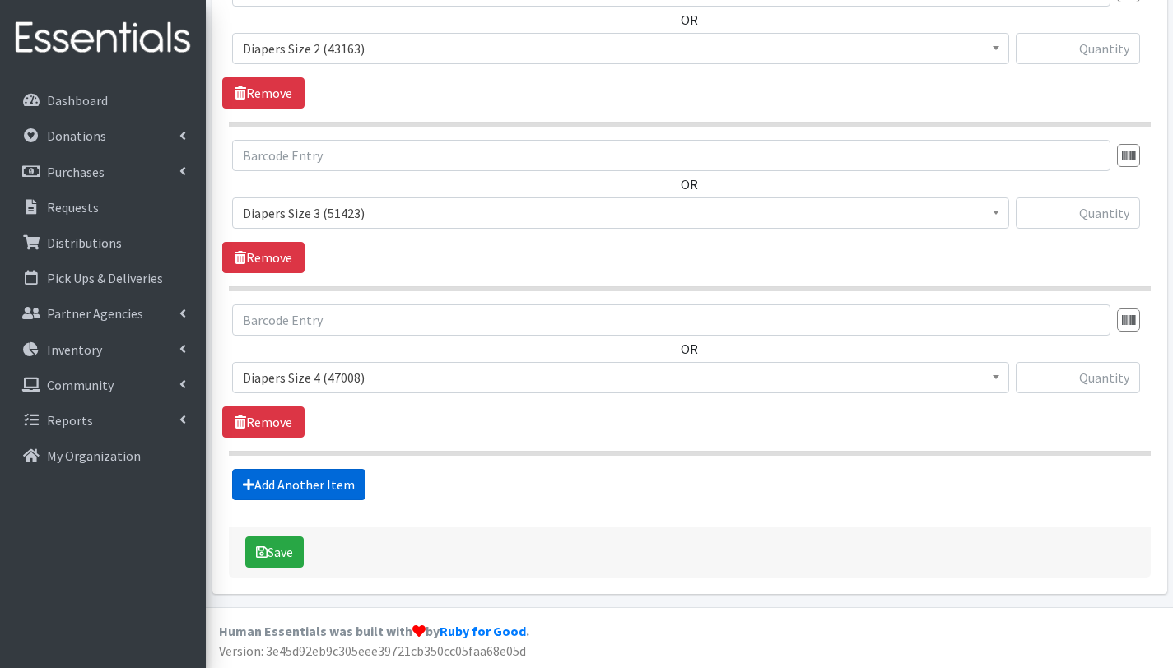
click at [323, 486] on link "Add Another Item" at bounding box center [298, 484] width 133 height 31
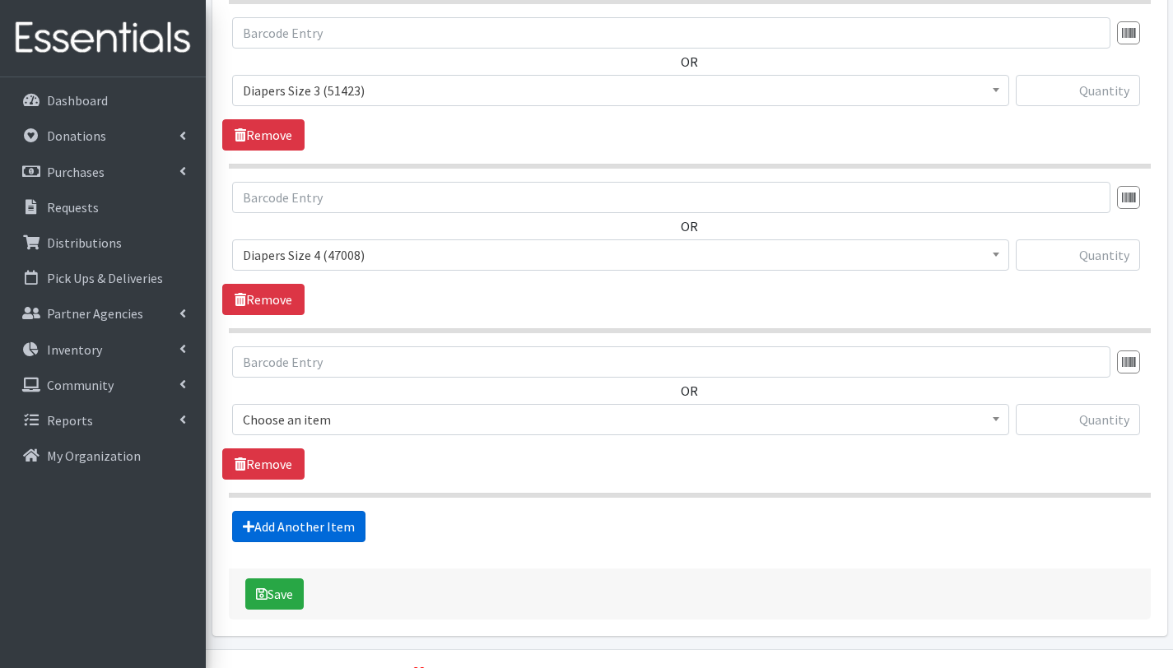
scroll to position [1360, 0]
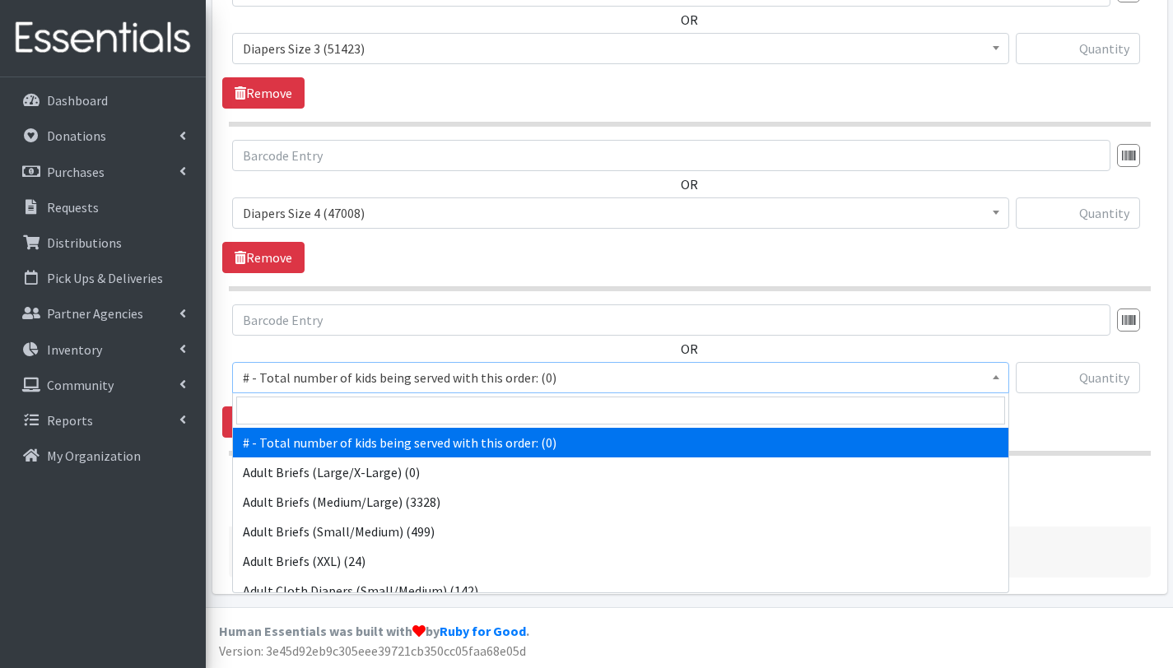
click at [330, 378] on span "# - Total number of kids being served with this order: (0)" at bounding box center [621, 377] width 756 height 23
click at [330, 415] on input "search" at bounding box center [620, 411] width 769 height 28
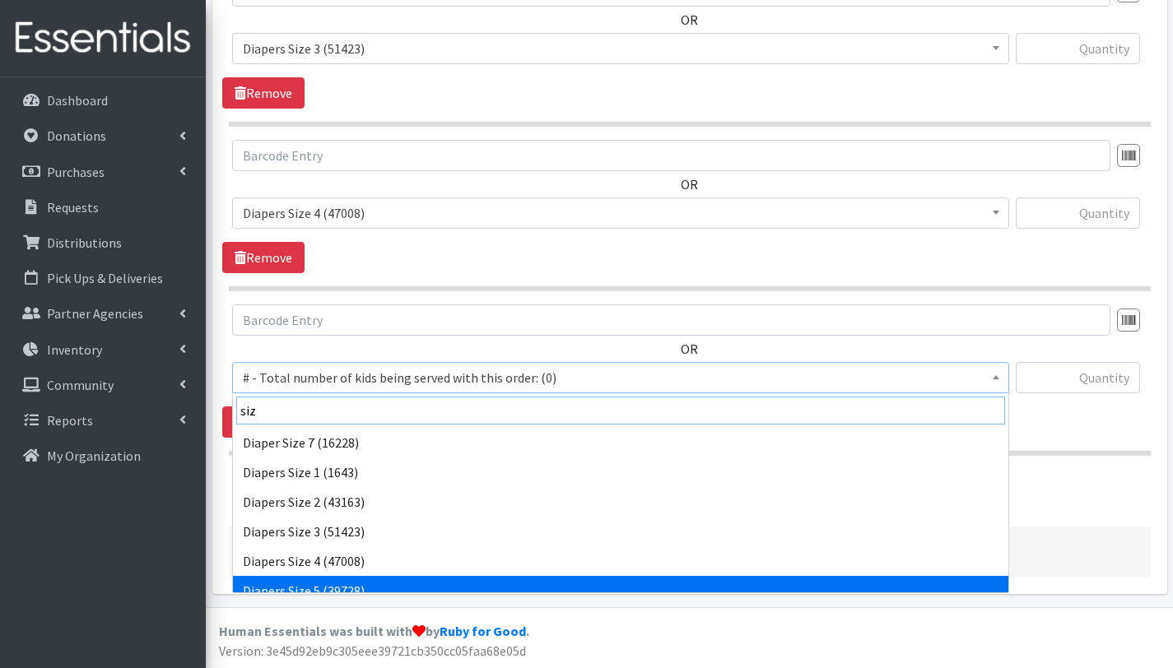
type input "siz"
select select "2652"
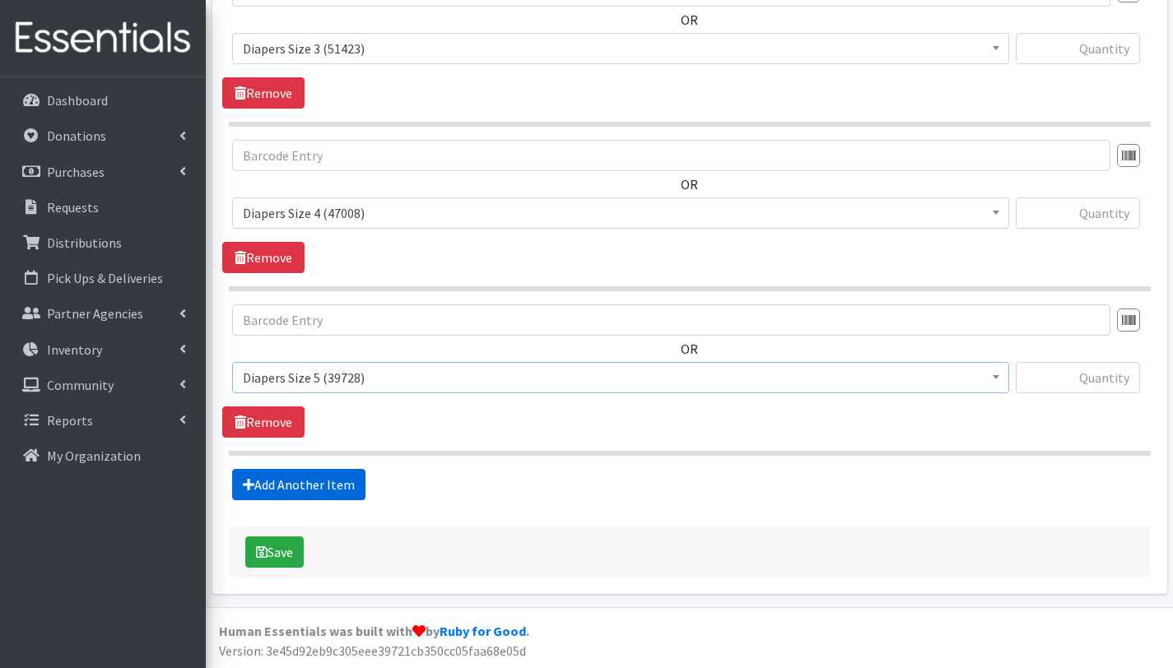
click at [342, 485] on link "Add Another Item" at bounding box center [298, 484] width 133 height 31
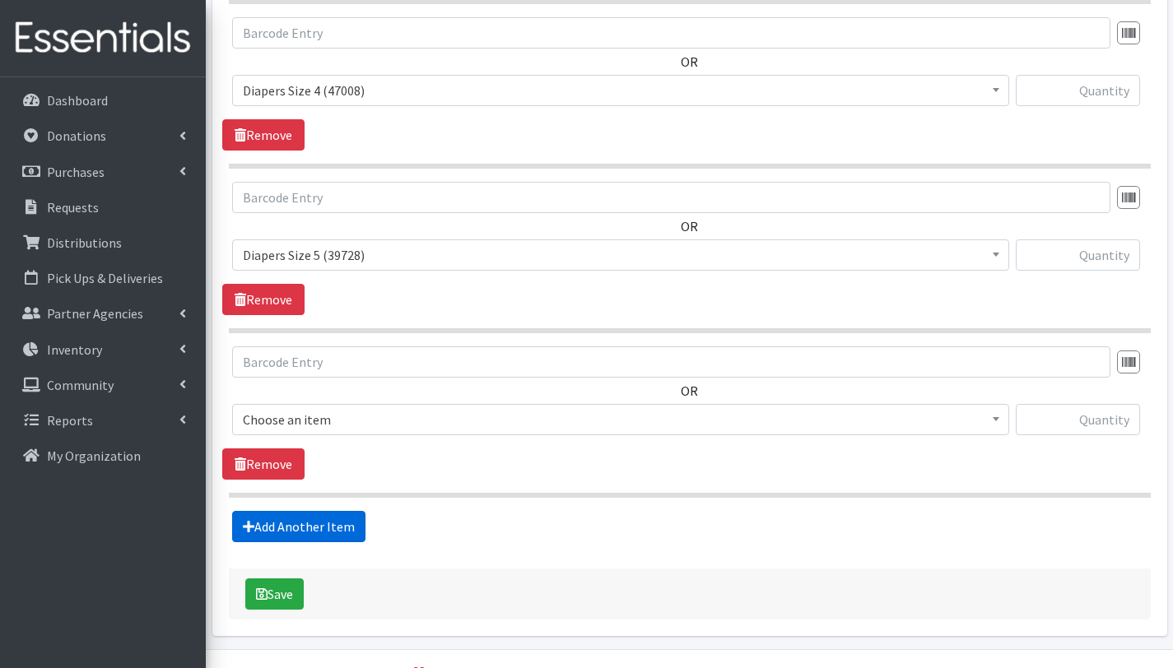
scroll to position [1525, 0]
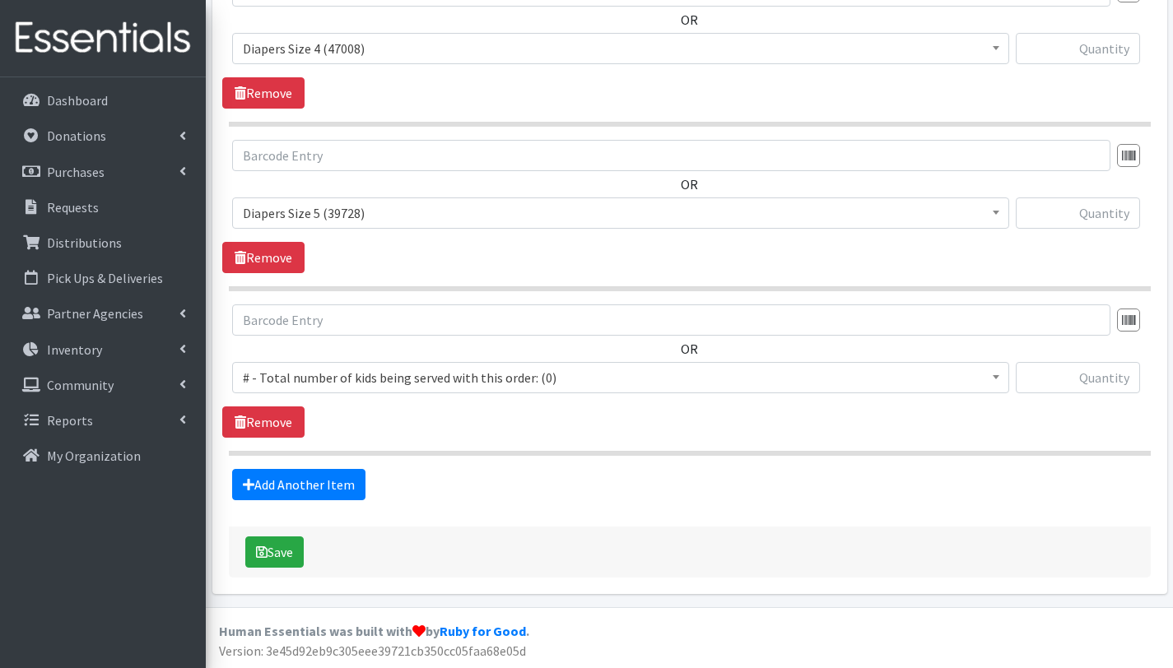
click at [351, 374] on span "# - Total number of kids being served with this order: (0)" at bounding box center [621, 377] width 756 height 23
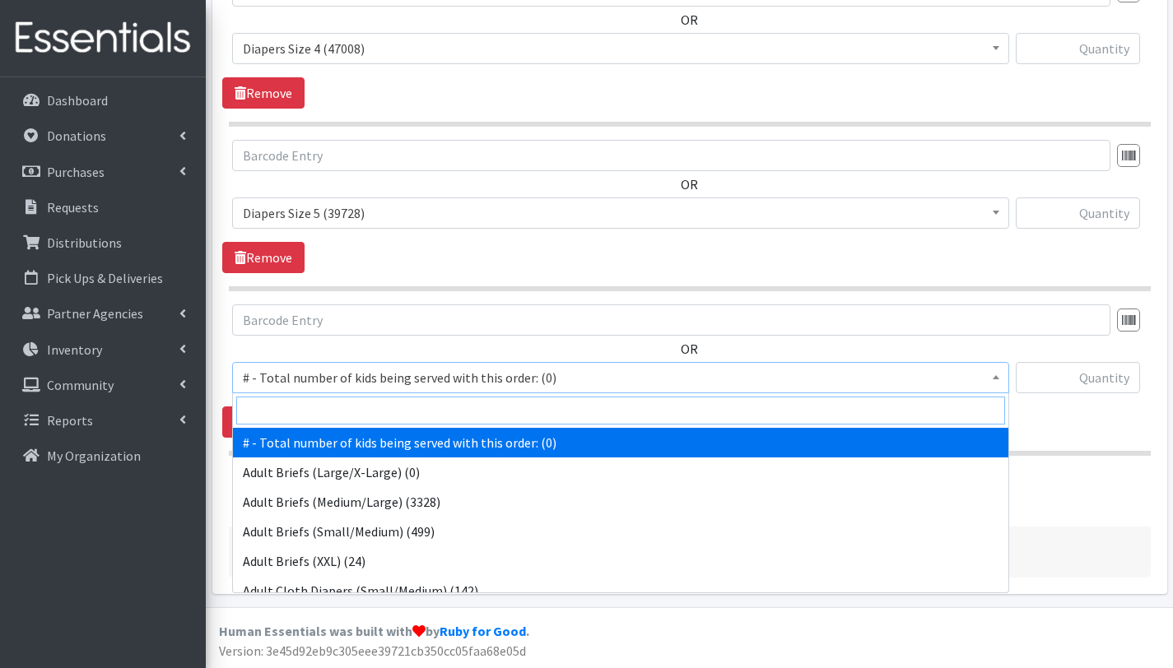
click at [351, 412] on input "search" at bounding box center [620, 411] width 769 height 28
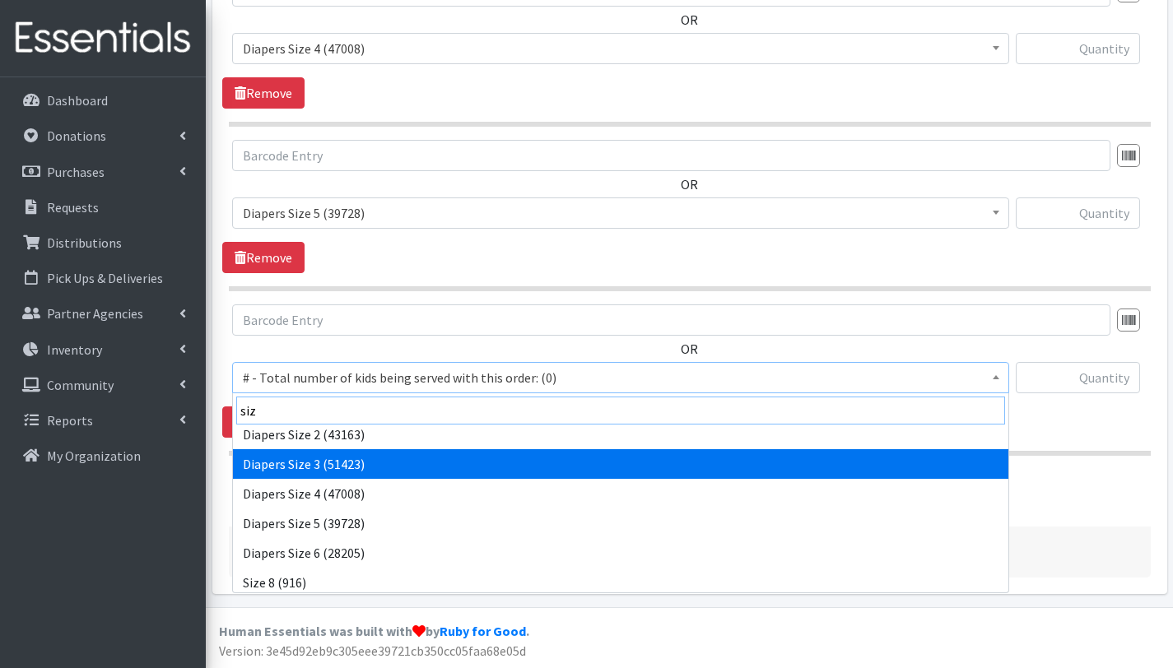
scroll to position [69, 0]
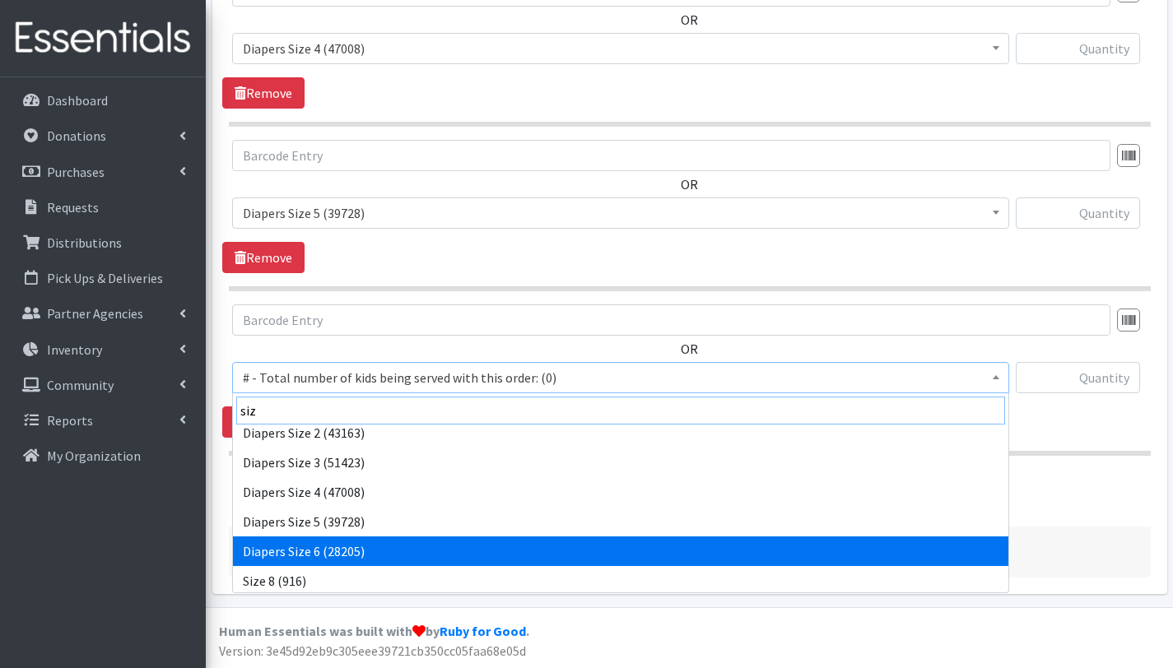
type input "siz"
select select "2674"
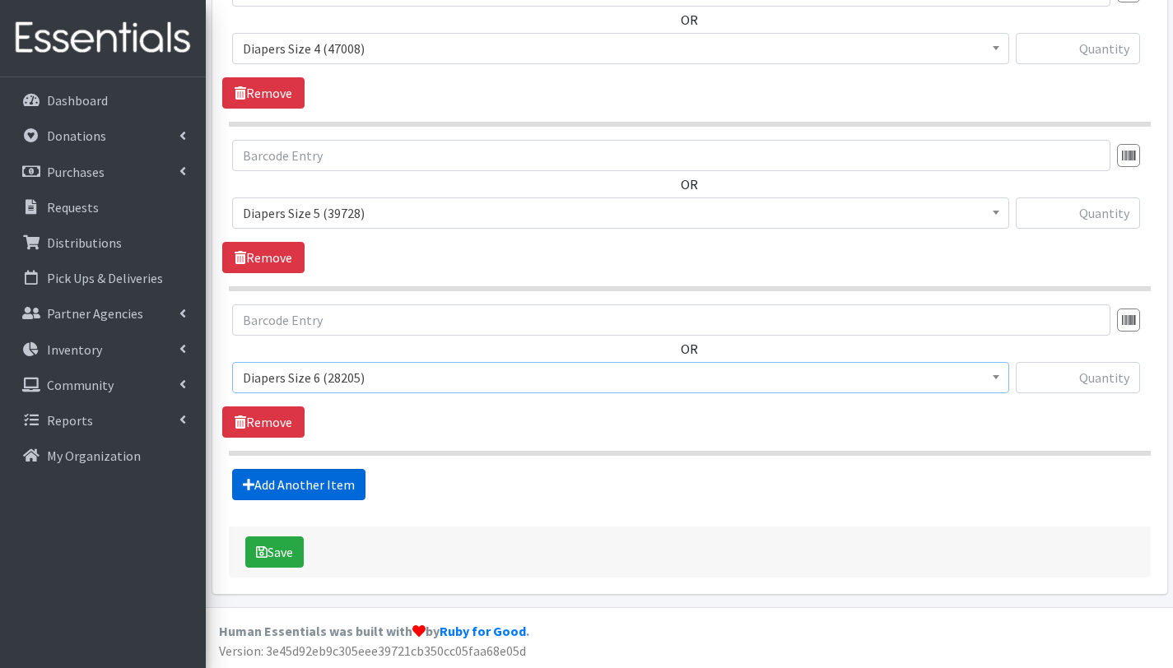
click at [316, 482] on link "Add Another Item" at bounding box center [298, 484] width 133 height 31
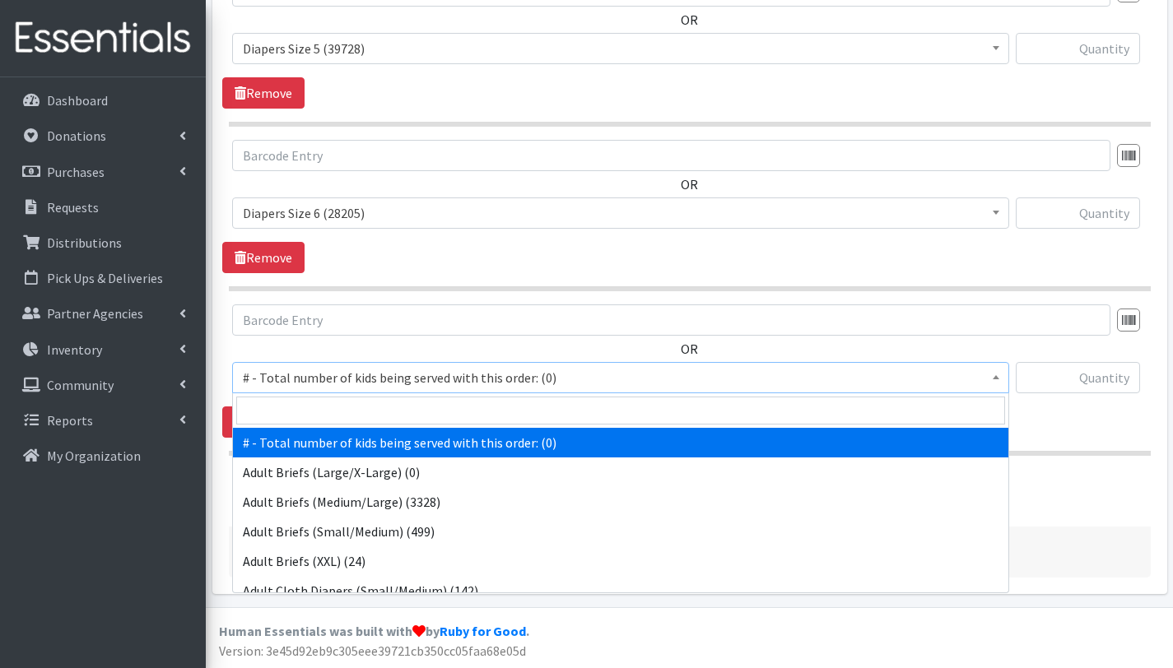
click at [331, 375] on span "# - Total number of kids being served with this order: (0)" at bounding box center [621, 377] width 756 height 23
click at [328, 413] on input "search" at bounding box center [620, 411] width 769 height 28
type input "siz"
select select "12644"
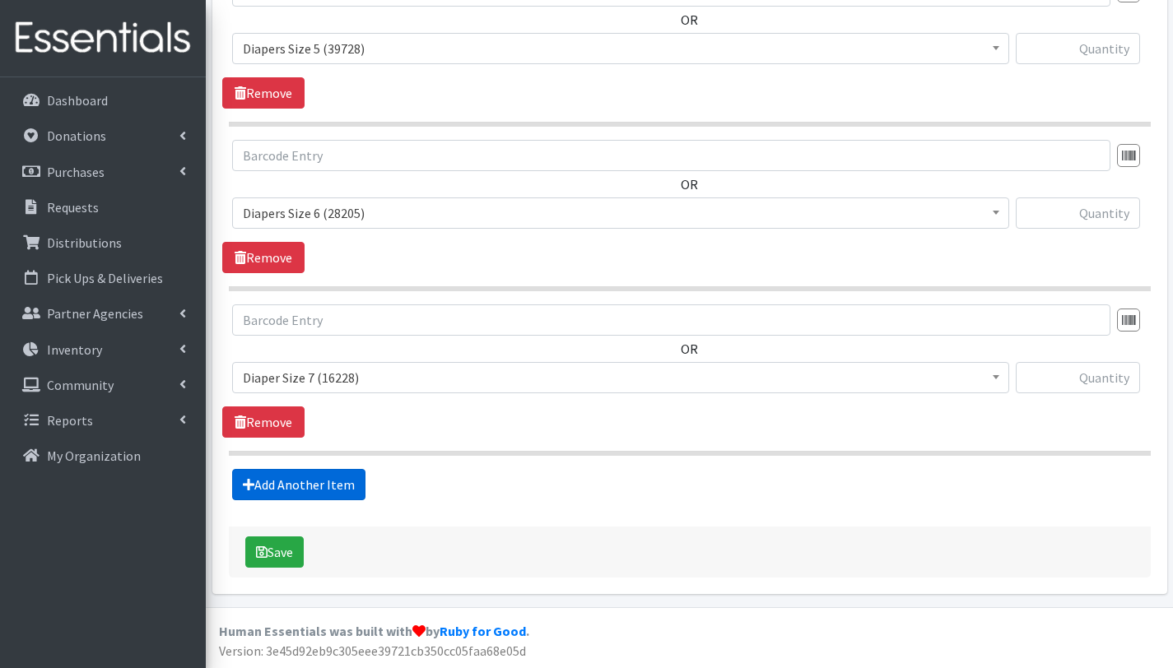
click at [314, 486] on link "Add Another Item" at bounding box center [298, 484] width 133 height 31
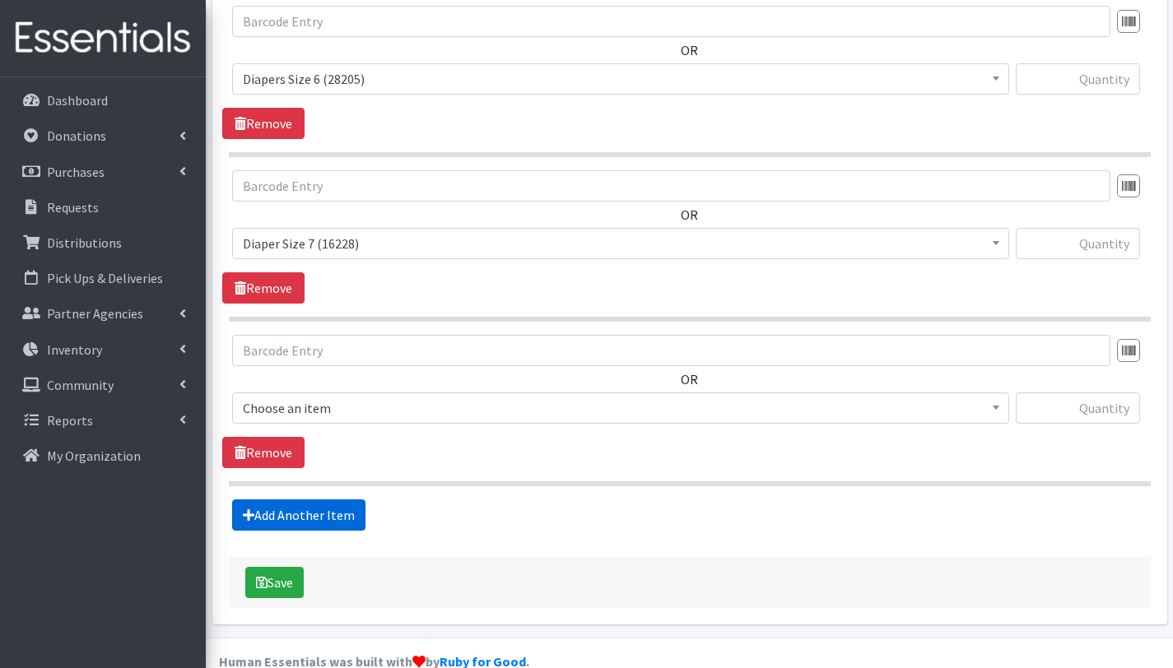
scroll to position [1854, 0]
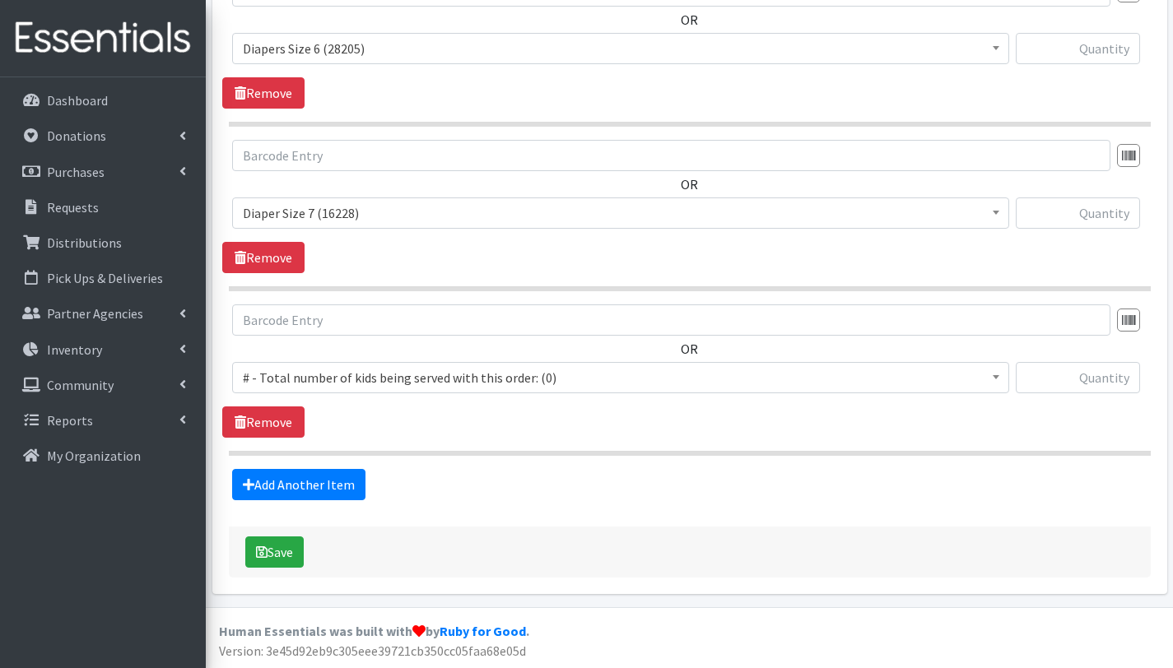
click at [313, 370] on span "# - Total number of kids being served with this order: (0)" at bounding box center [621, 377] width 756 height 23
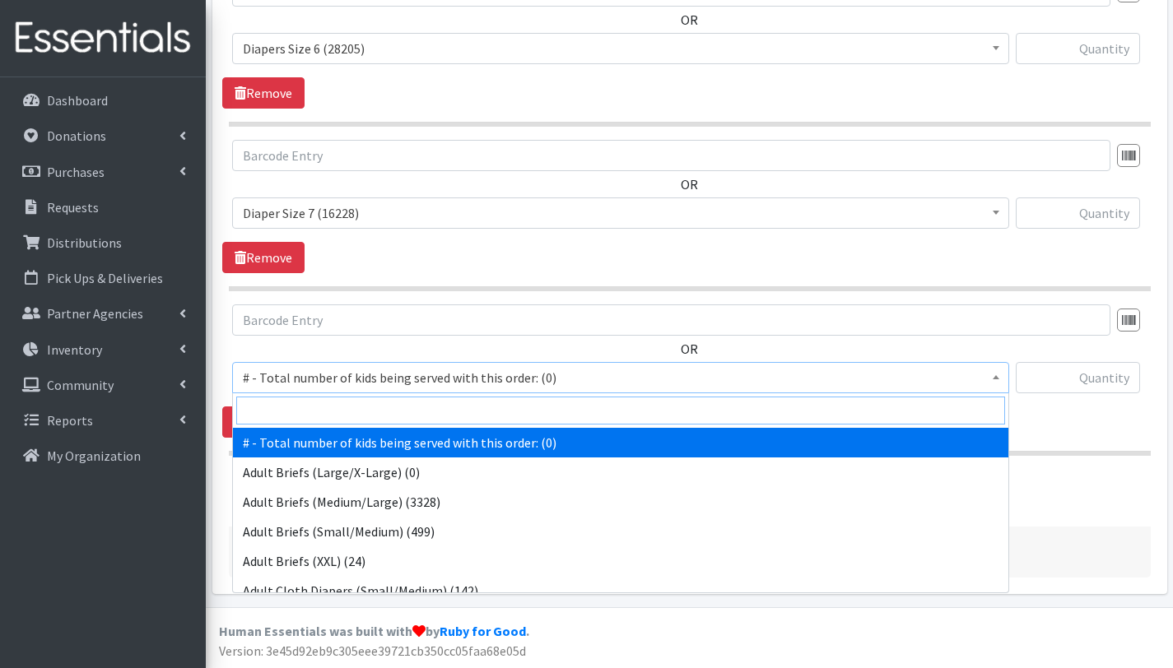
click at [315, 405] on input "search" at bounding box center [620, 411] width 769 height 28
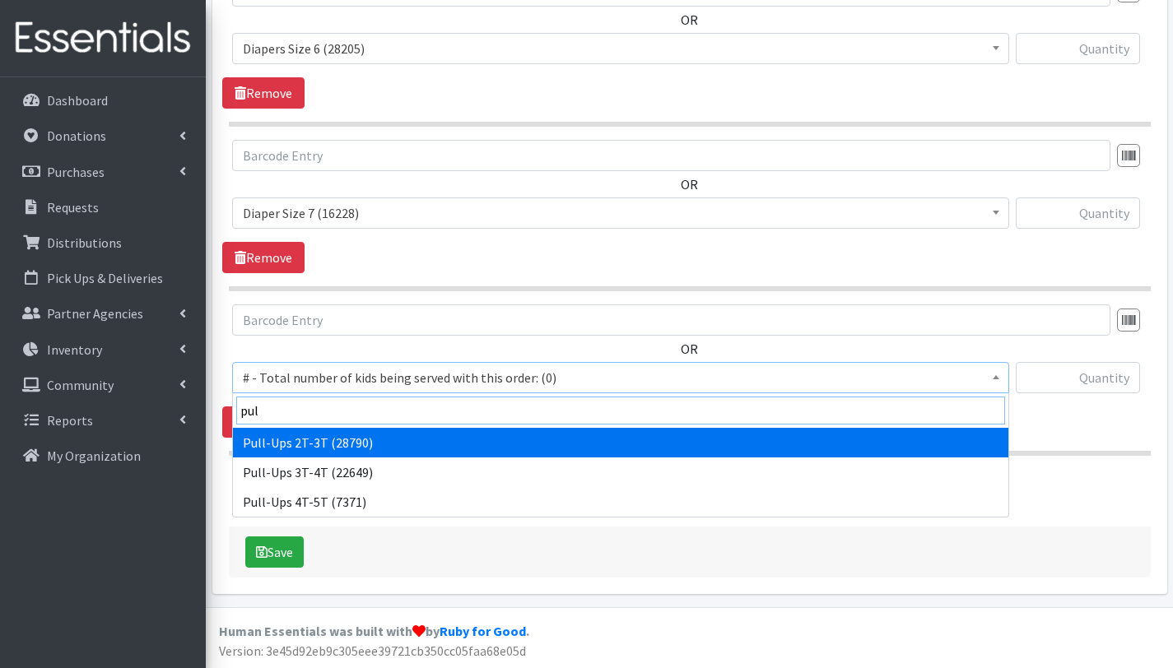
type input "pul"
select select "2644"
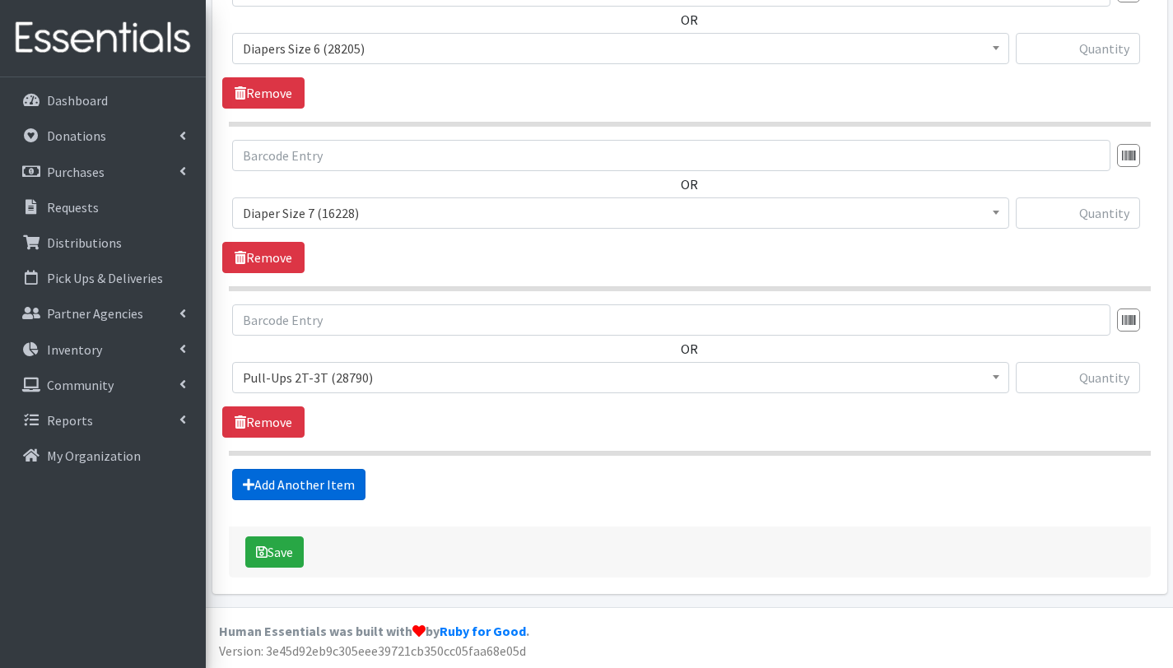
click at [319, 477] on link "Add Another Item" at bounding box center [298, 484] width 133 height 31
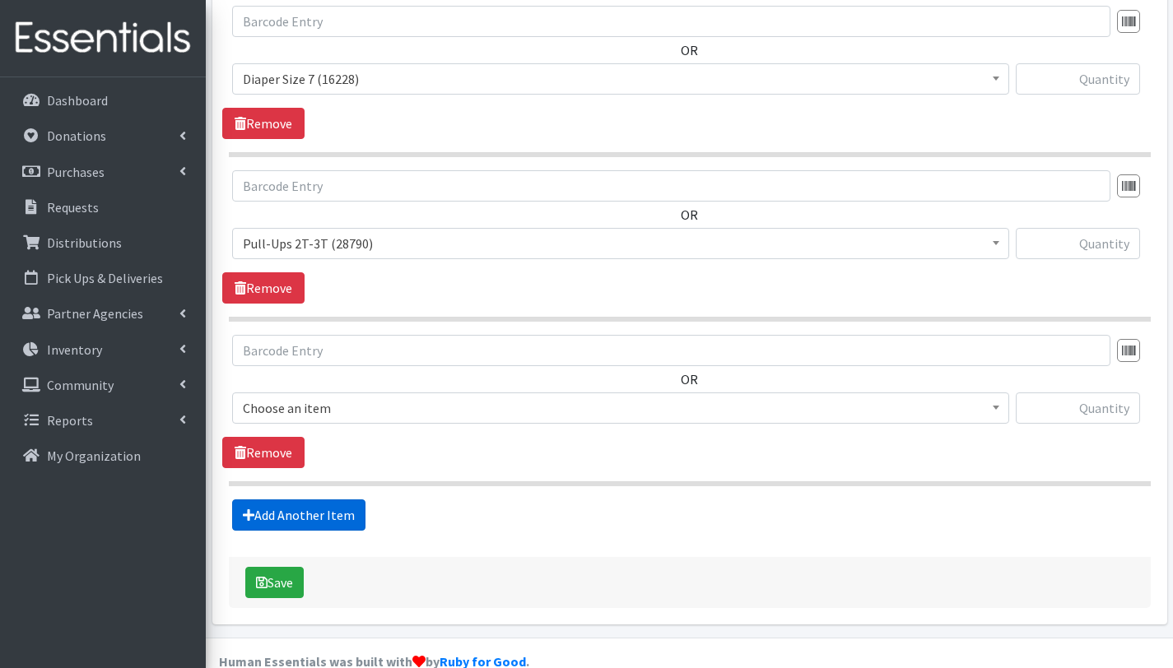
scroll to position [2019, 0]
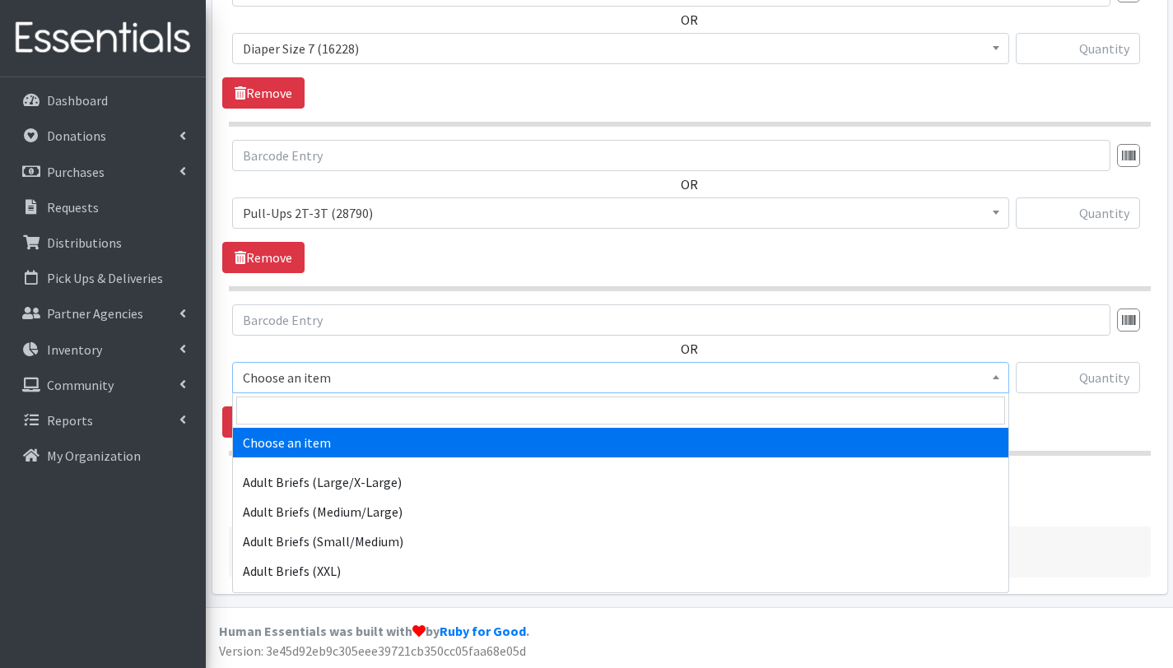
click at [335, 378] on span "Choose an item" at bounding box center [621, 377] width 756 height 23
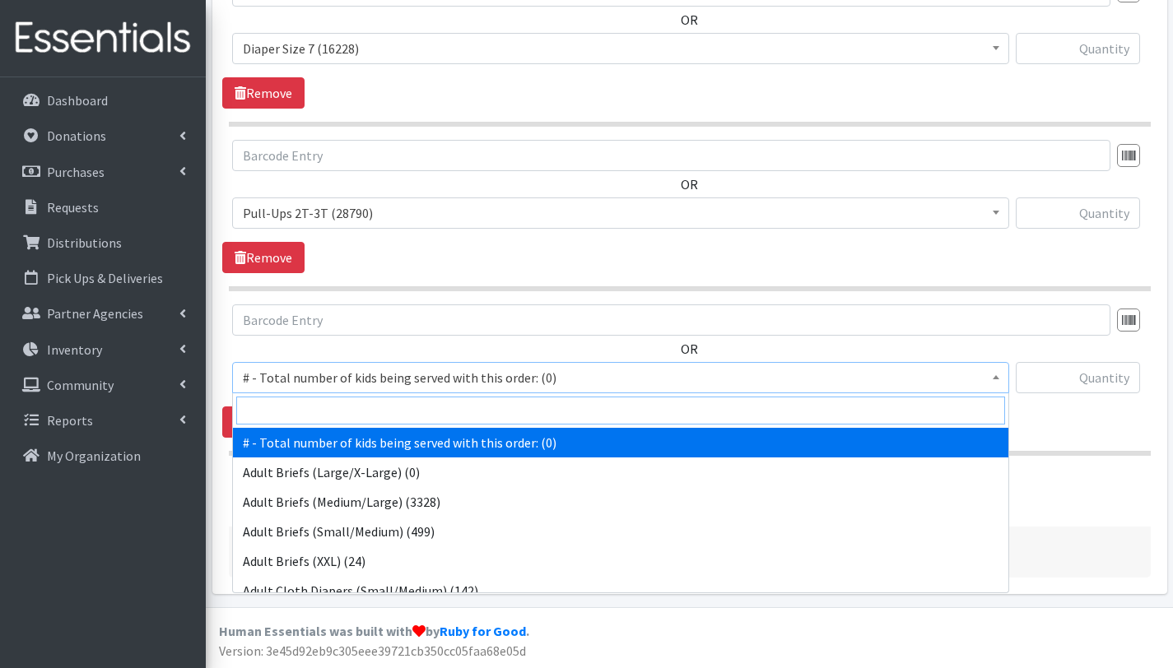
click at [335, 409] on input "search" at bounding box center [620, 411] width 769 height 28
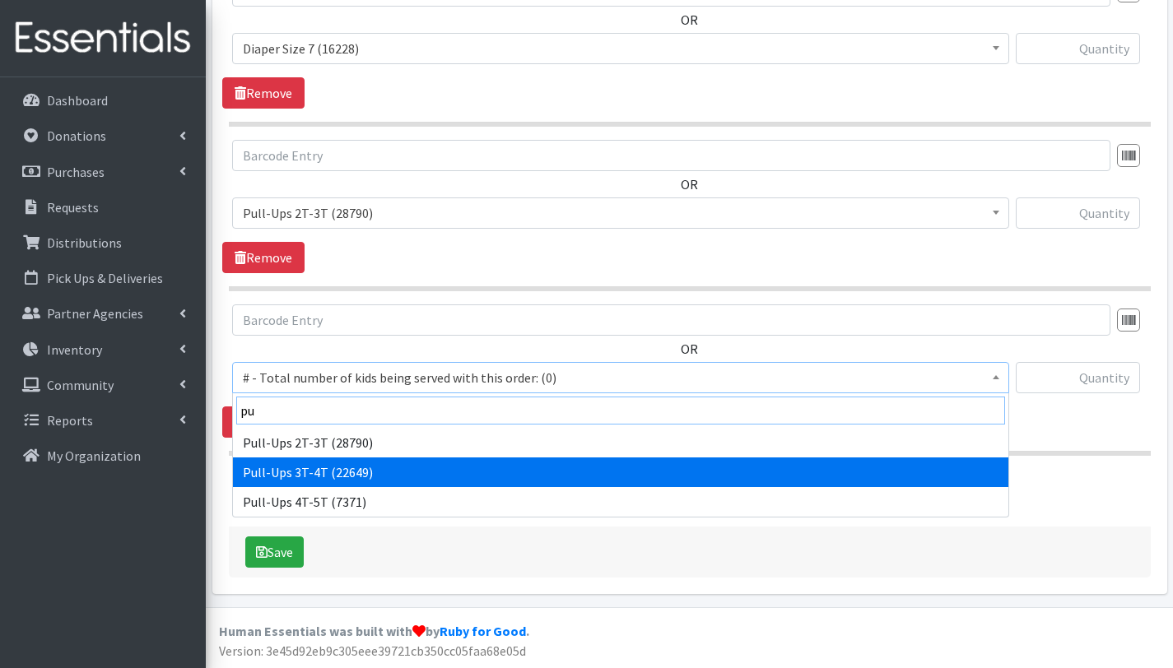
type input "pu"
select select "2679"
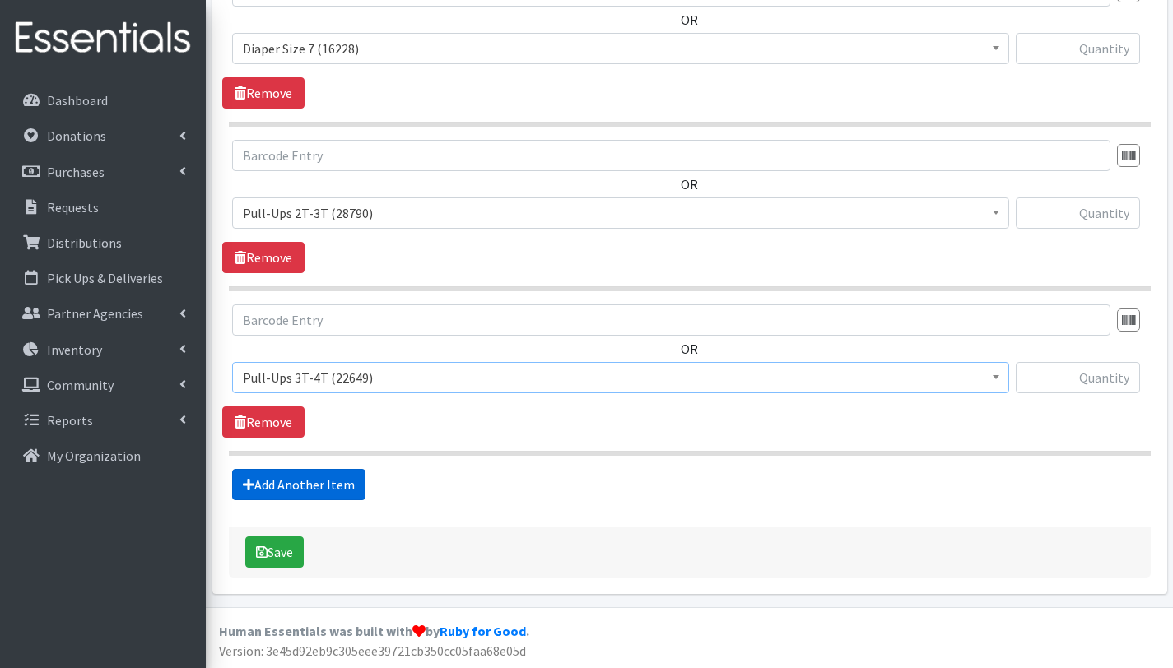
click at [337, 491] on link "Add Another Item" at bounding box center [298, 484] width 133 height 31
click at [335, 366] on span "Choose an item" at bounding box center [621, 377] width 756 height 23
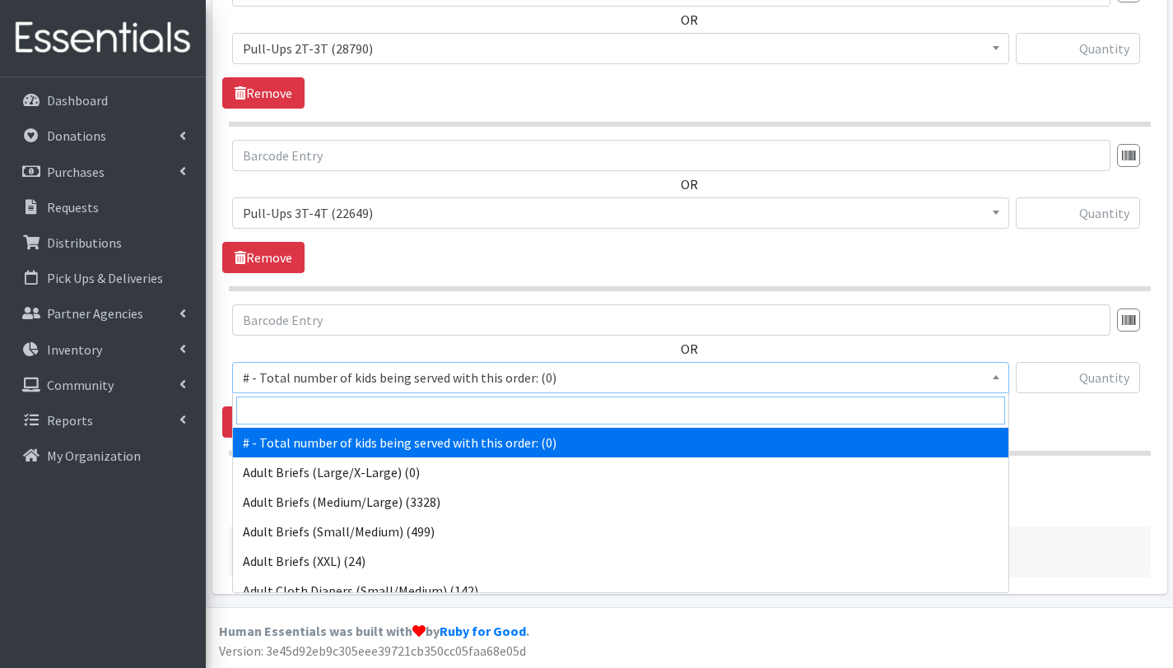
click at [337, 406] on input "search" at bounding box center [620, 411] width 769 height 28
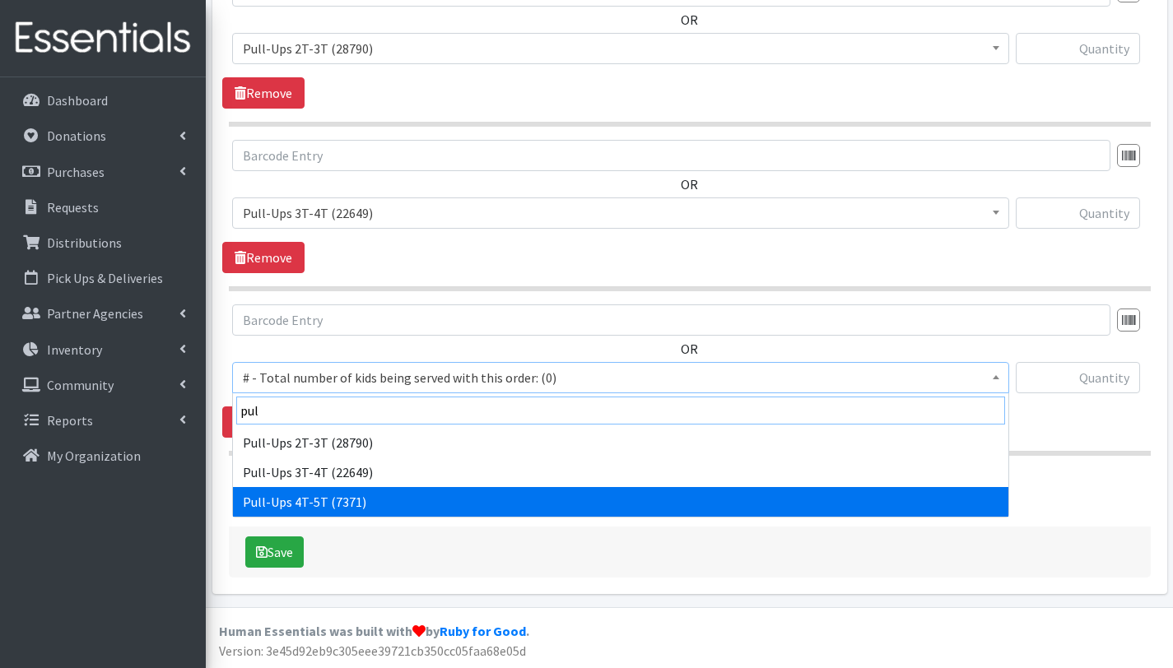
type input "pul"
select select "2680"
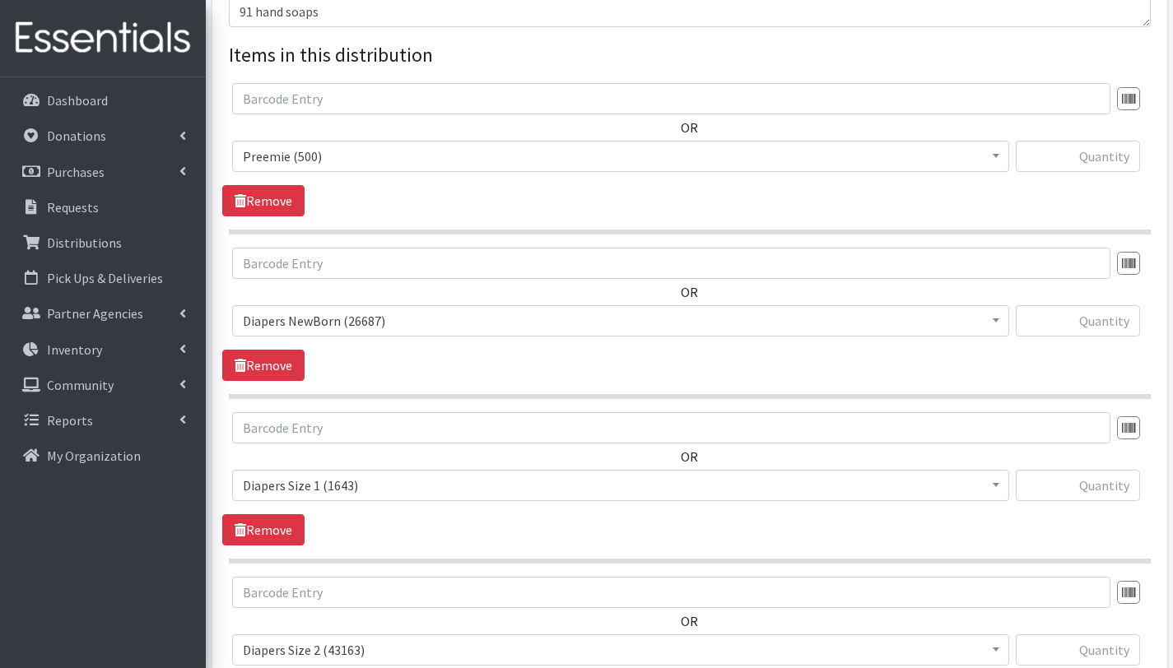
scroll to position [571, 0]
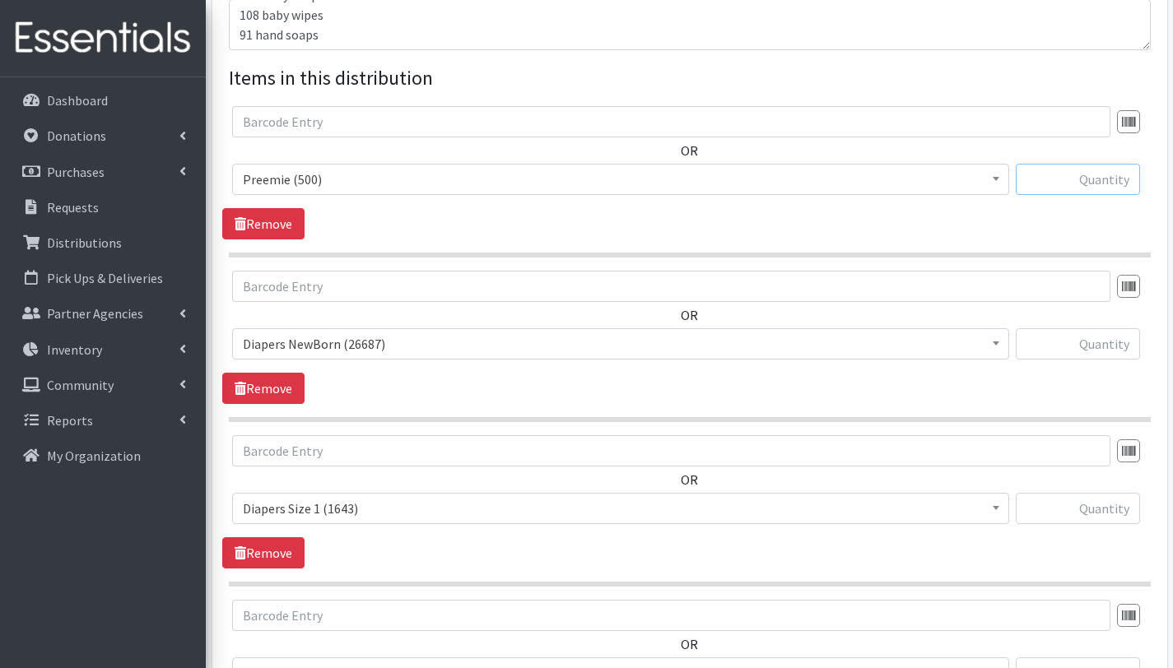
click at [1072, 174] on input "text" at bounding box center [1078, 179] width 124 height 31
type input "50"
click at [1128, 342] on input "text" at bounding box center [1078, 343] width 124 height 31
type input "100"
click at [1108, 511] on input "text" at bounding box center [1078, 508] width 124 height 31
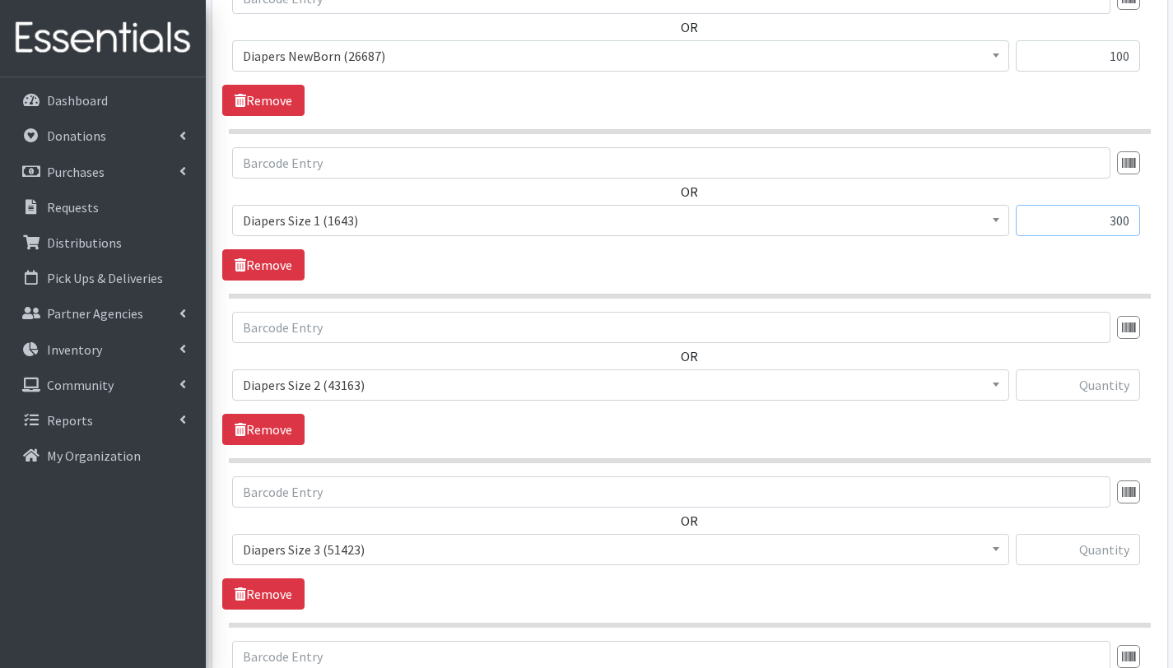
scroll to position [860, 0]
type input "300"
click at [1105, 386] on input "text" at bounding box center [1078, 384] width 124 height 31
type input "400"
click at [1110, 546] on input "text" at bounding box center [1078, 548] width 124 height 31
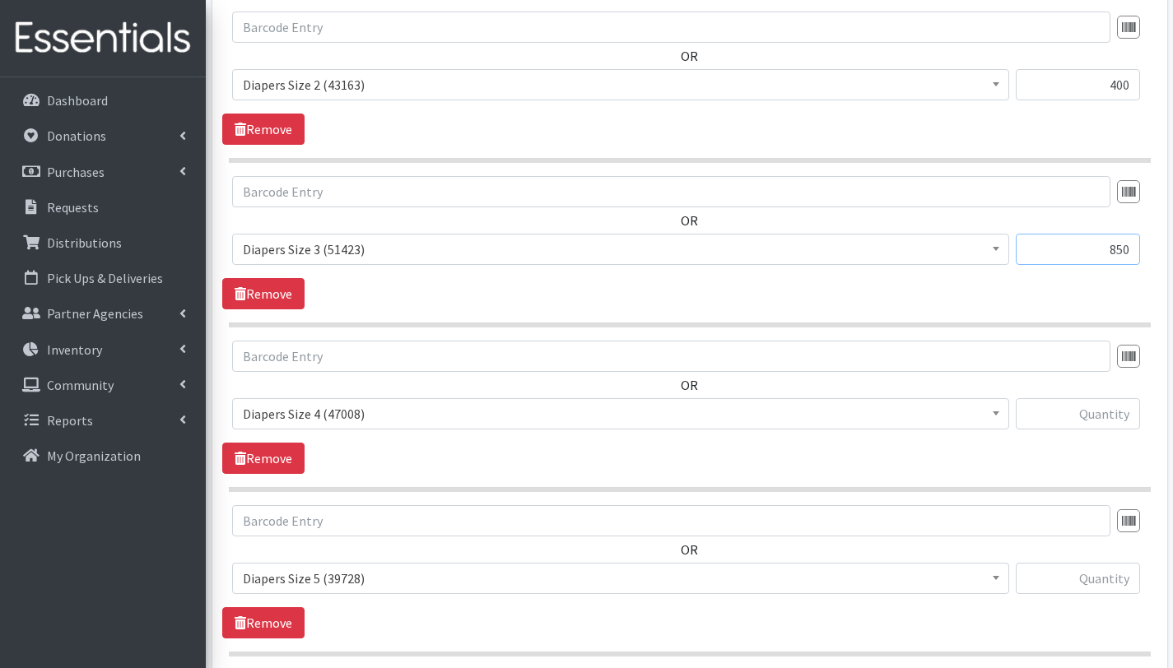
scroll to position [1183, 0]
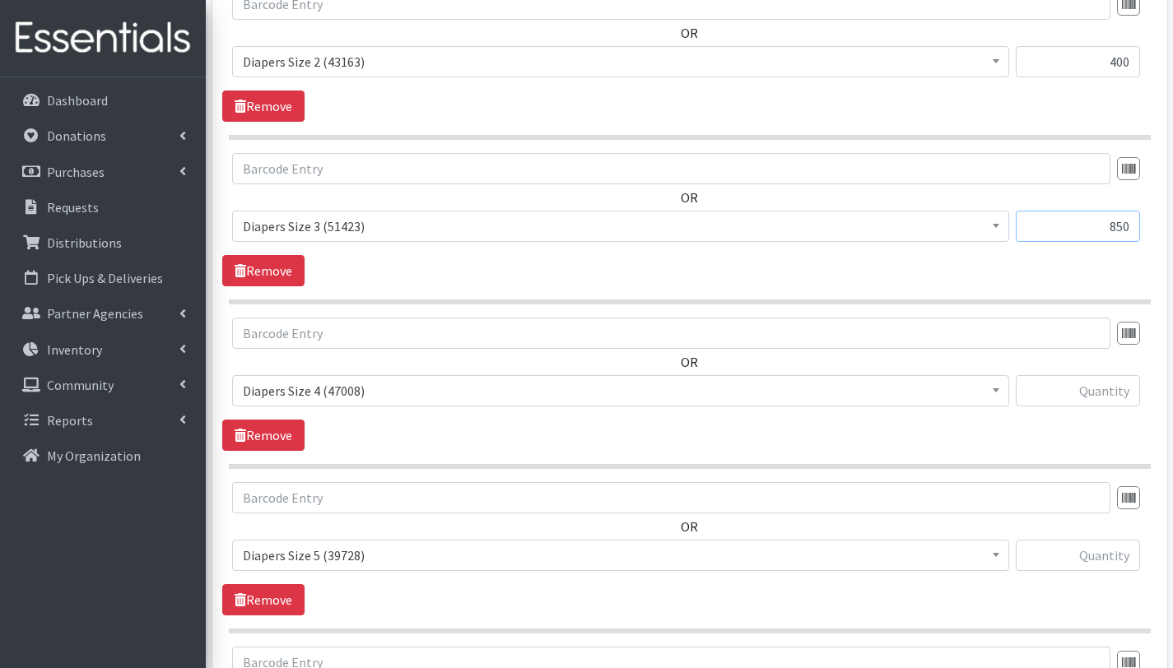
type input "850"
click at [1094, 388] on input "text" at bounding box center [1078, 390] width 124 height 31
type input "950"
click at [1094, 553] on input "text" at bounding box center [1078, 555] width 124 height 31
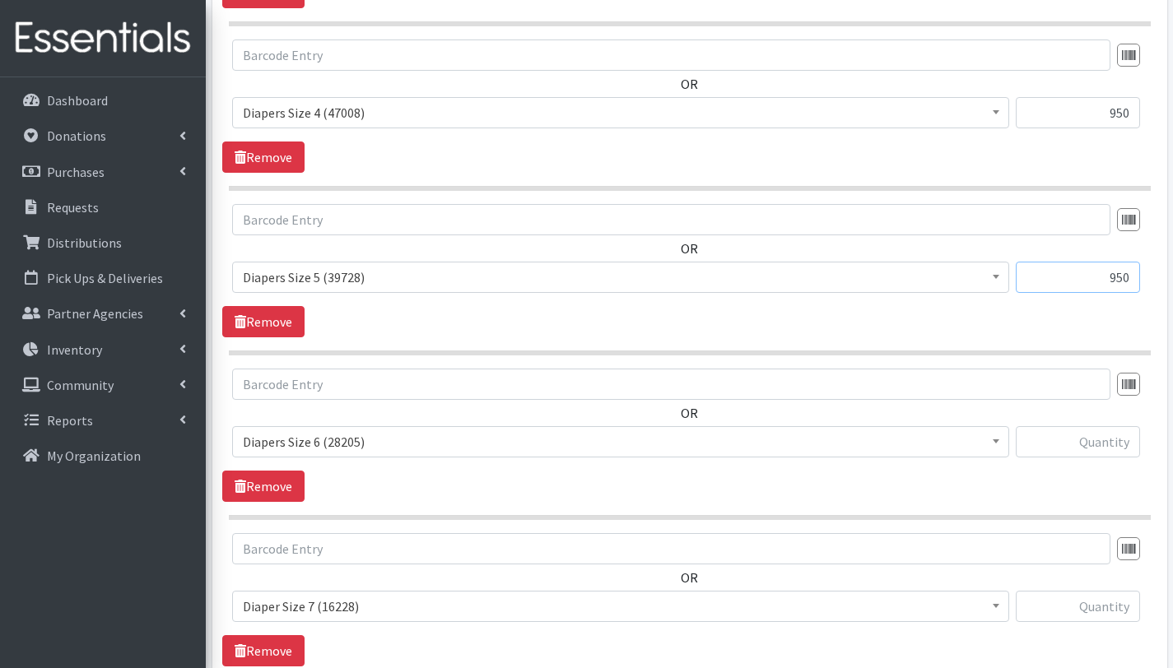
scroll to position [1474, 0]
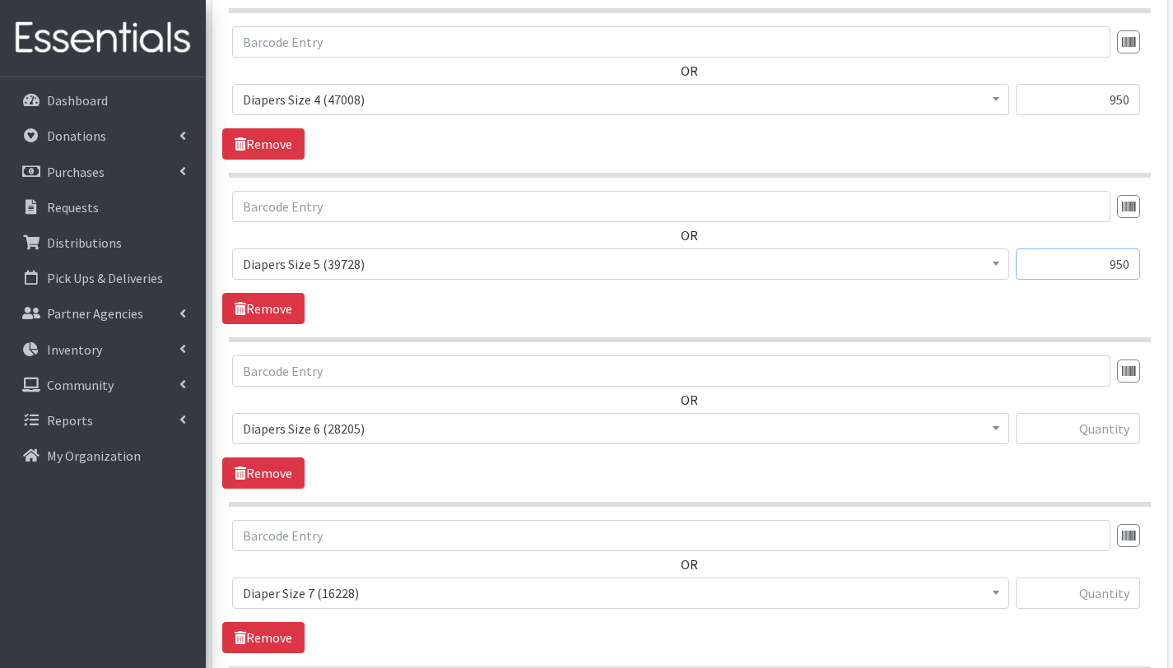
type input "950"
click at [1105, 427] on input "text" at bounding box center [1078, 428] width 124 height 31
type input "600"
click at [1123, 591] on input "text" at bounding box center [1078, 593] width 124 height 31
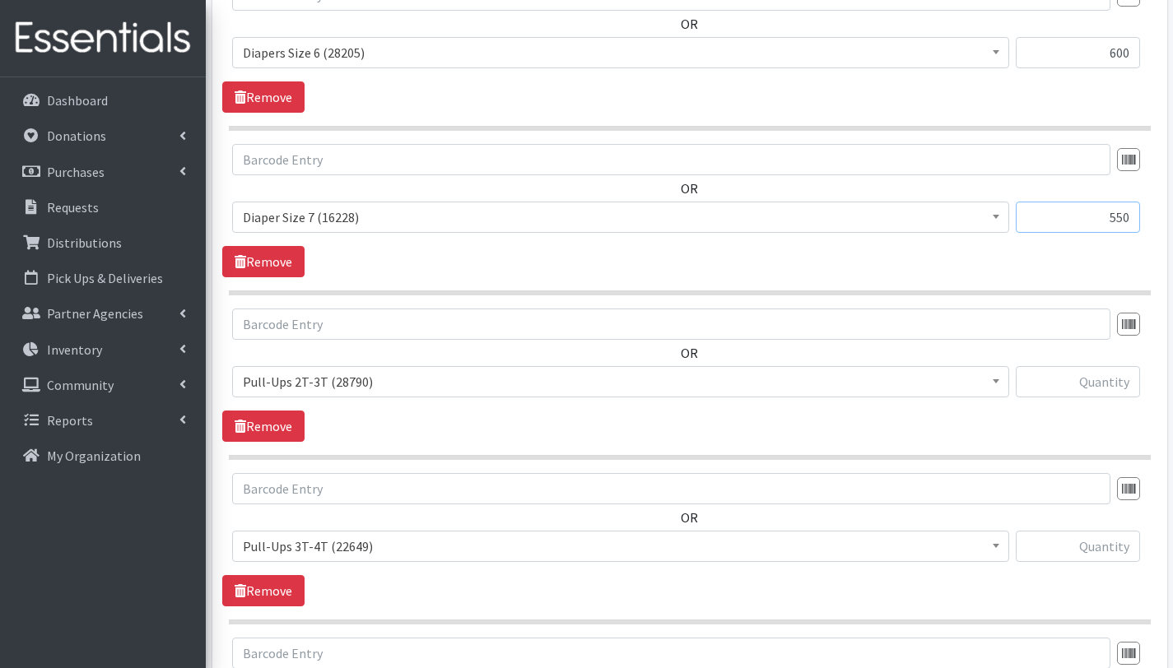
scroll to position [1965, 0]
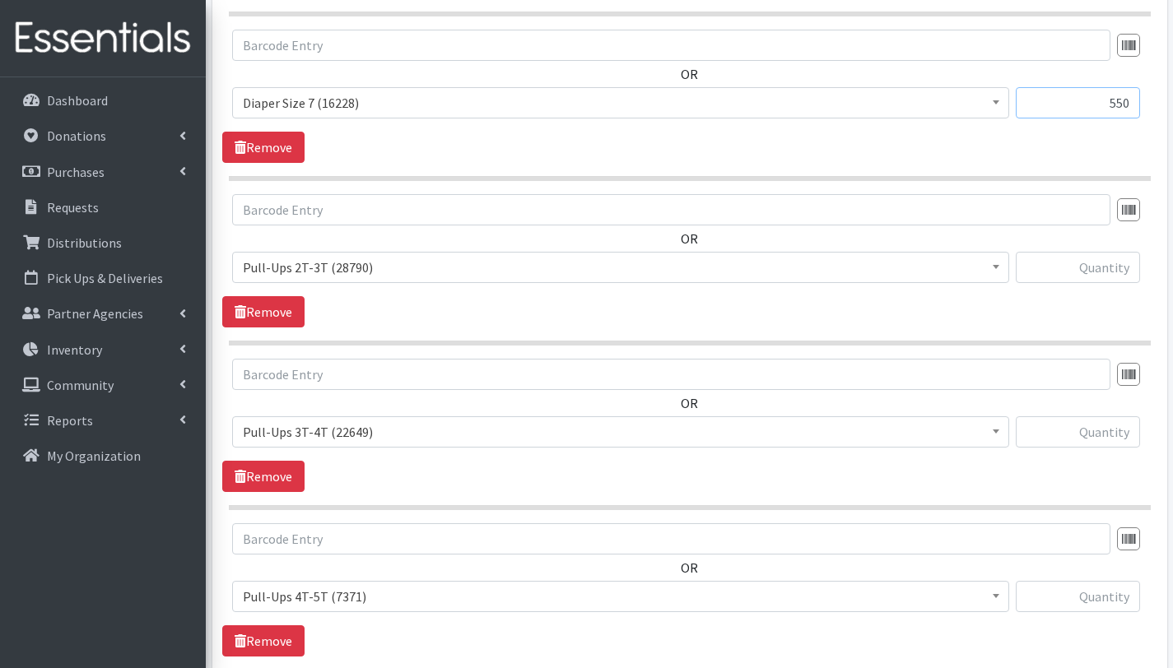
type input "550"
click at [1114, 269] on input "text" at bounding box center [1078, 267] width 124 height 31
type input "50"
click at [1109, 430] on input "text" at bounding box center [1078, 431] width 124 height 31
type input "200"
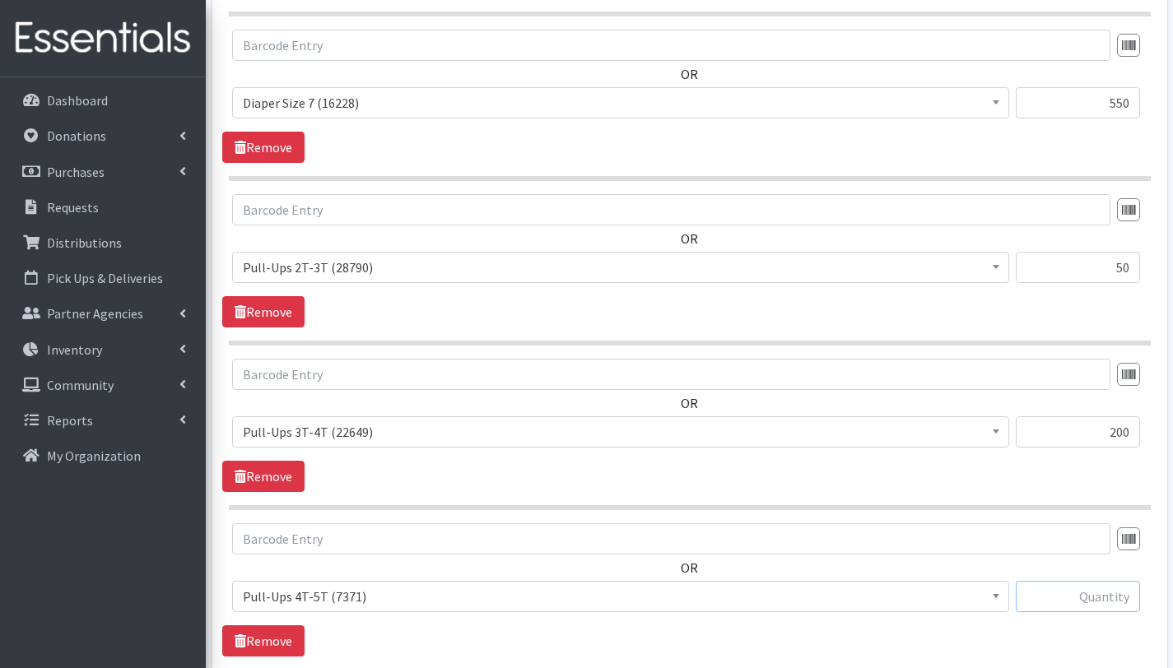
click at [1102, 602] on input "text" at bounding box center [1078, 596] width 124 height 31
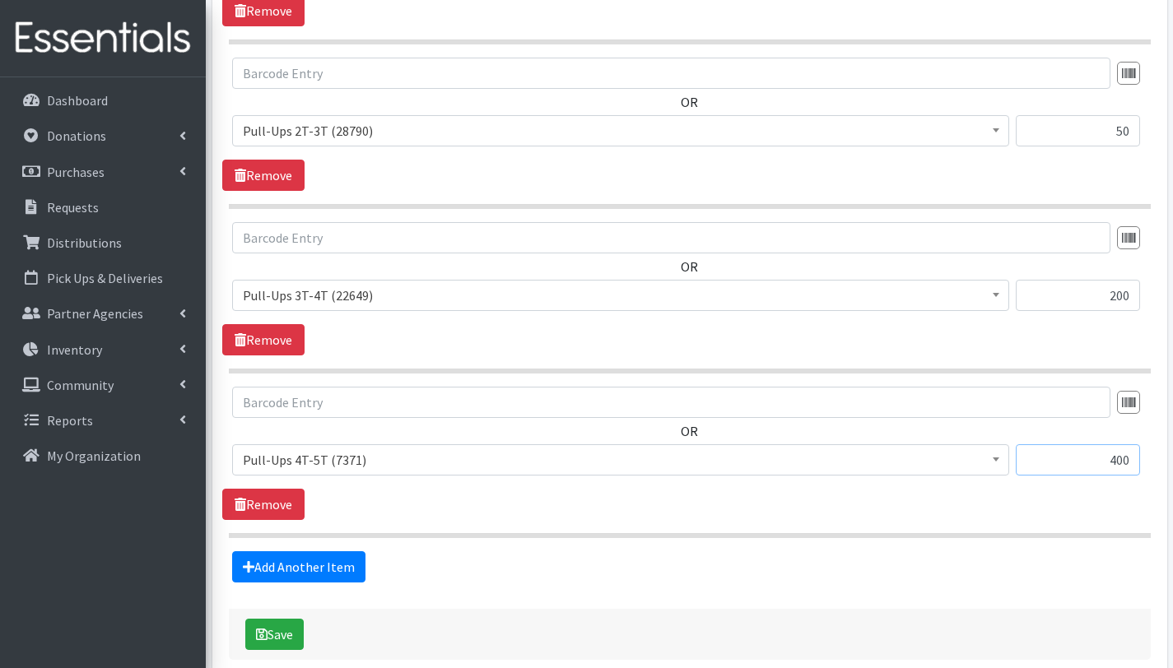
scroll to position [2105, 0]
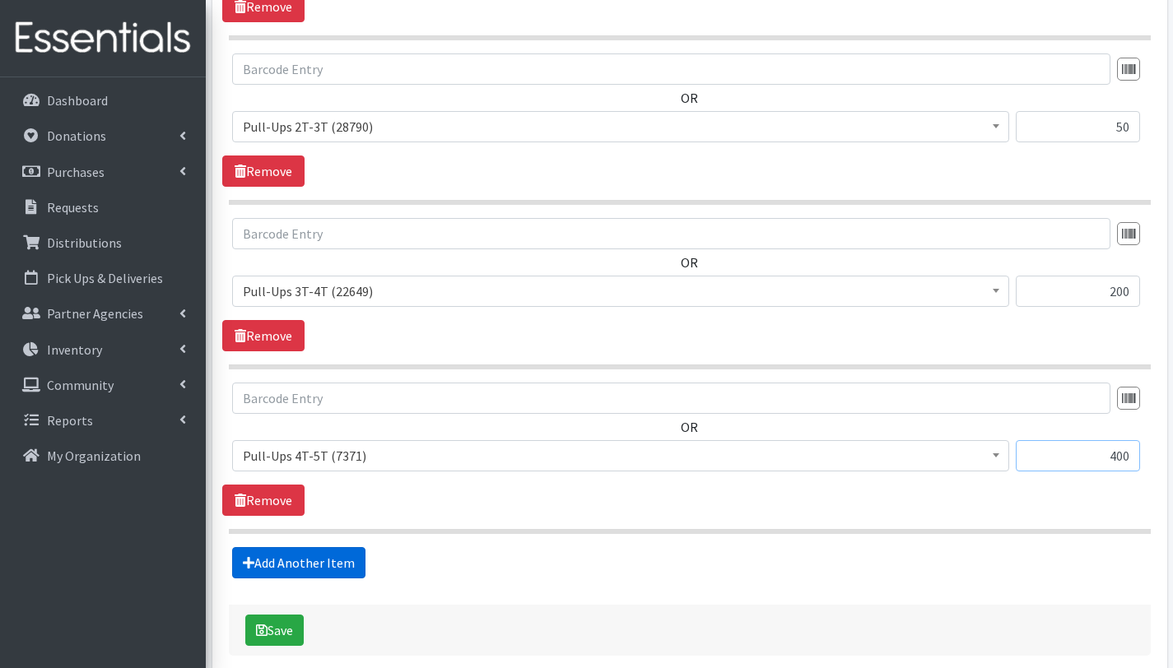
type input "400"
click at [316, 568] on link "Add Another Item" at bounding box center [298, 562] width 133 height 31
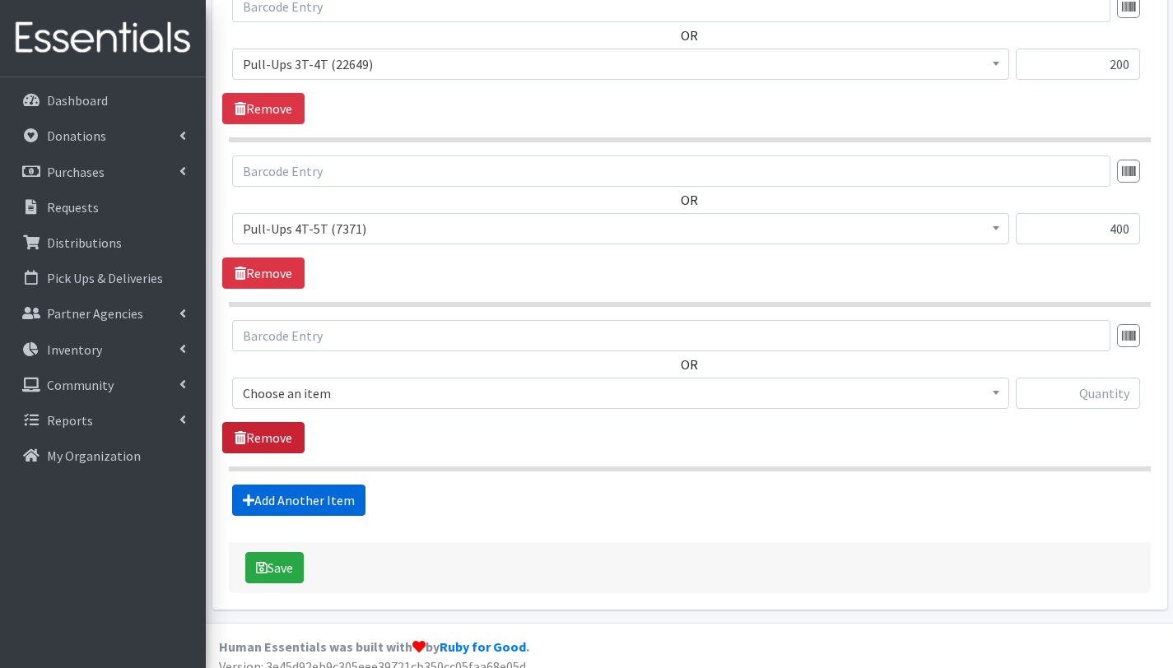
scroll to position [2348, 0]
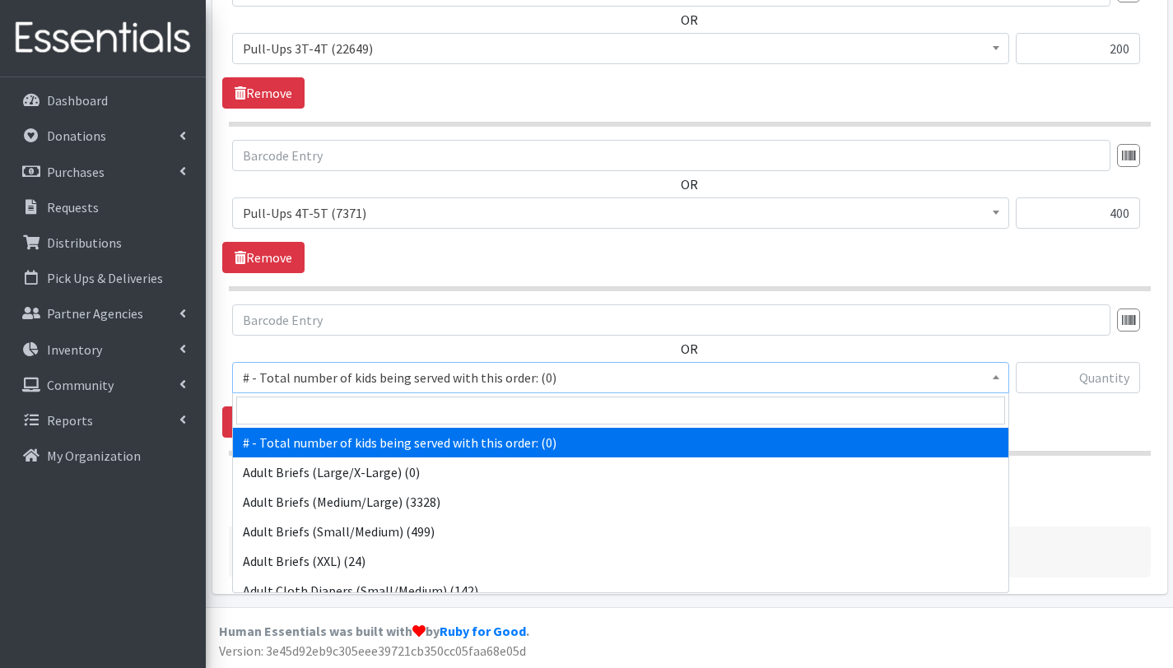
click at [323, 379] on span "# - Total number of kids being served with this order: (0)" at bounding box center [621, 377] width 756 height 23
click at [325, 416] on input "search" at bounding box center [620, 411] width 769 height 28
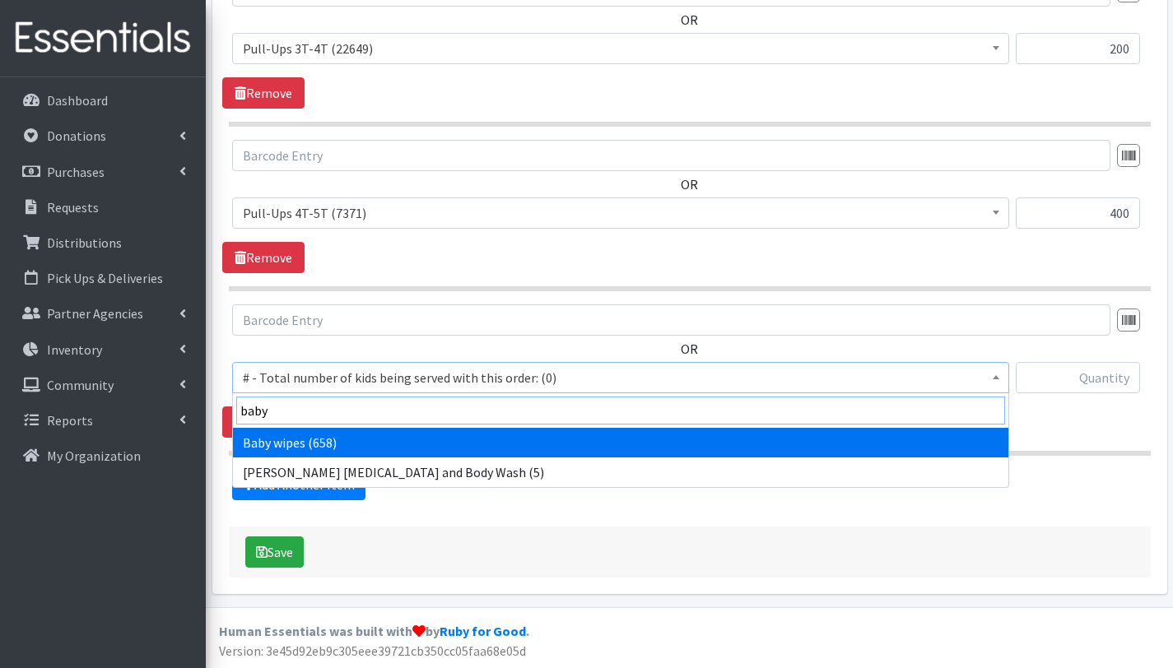
type input "baby"
select select "2649"
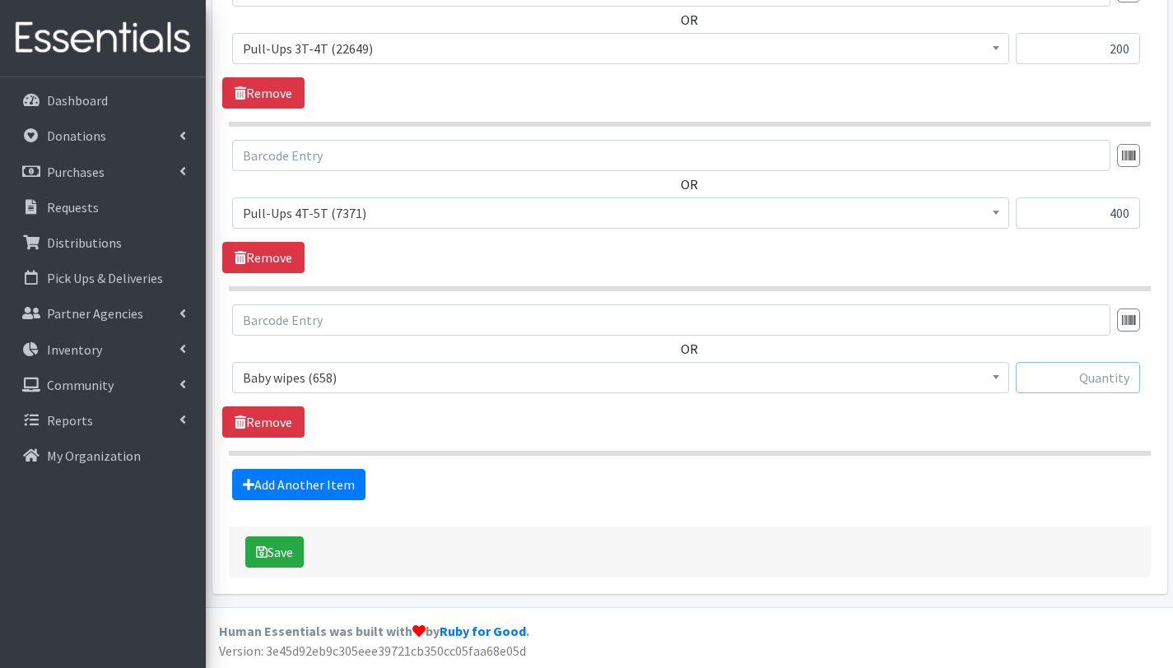
click at [1077, 372] on input "text" at bounding box center [1078, 377] width 124 height 31
type input "108"
click at [285, 550] on button "Save" at bounding box center [274, 552] width 58 height 31
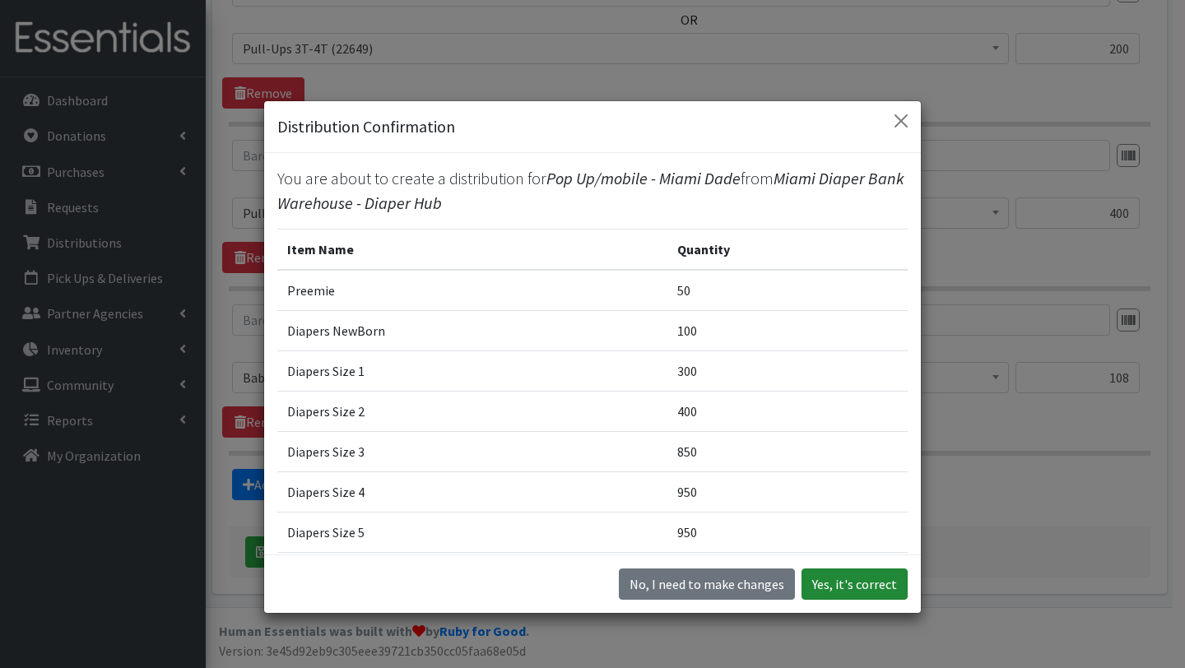
click at [848, 576] on button "Yes, it's correct" at bounding box center [855, 584] width 106 height 31
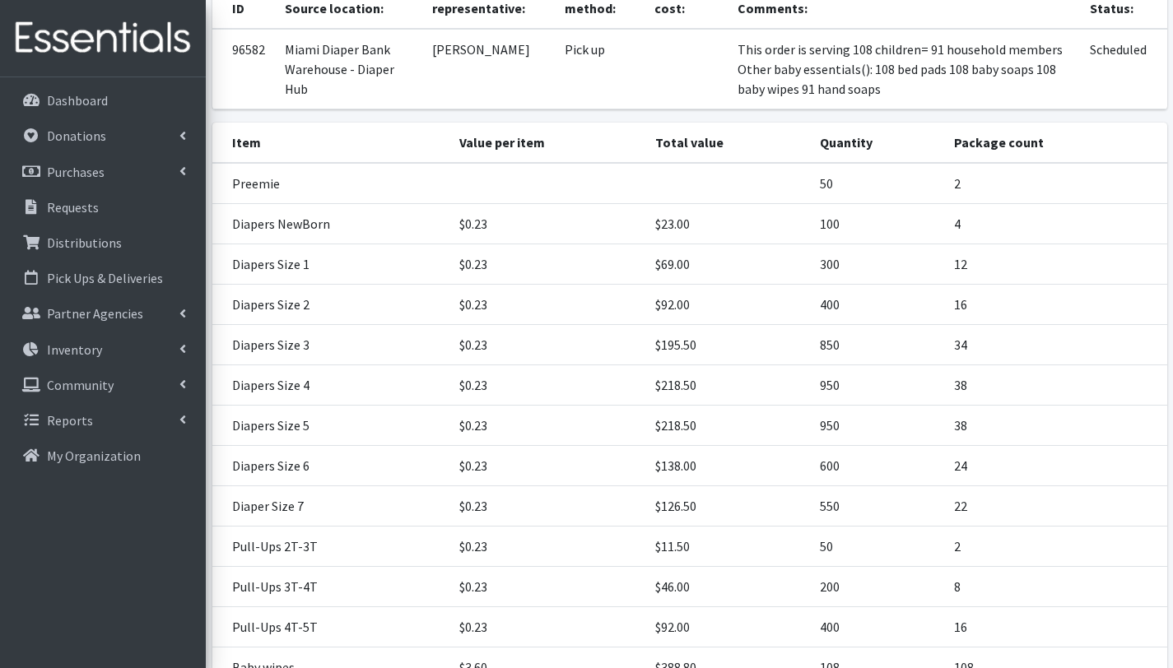
scroll to position [461, 0]
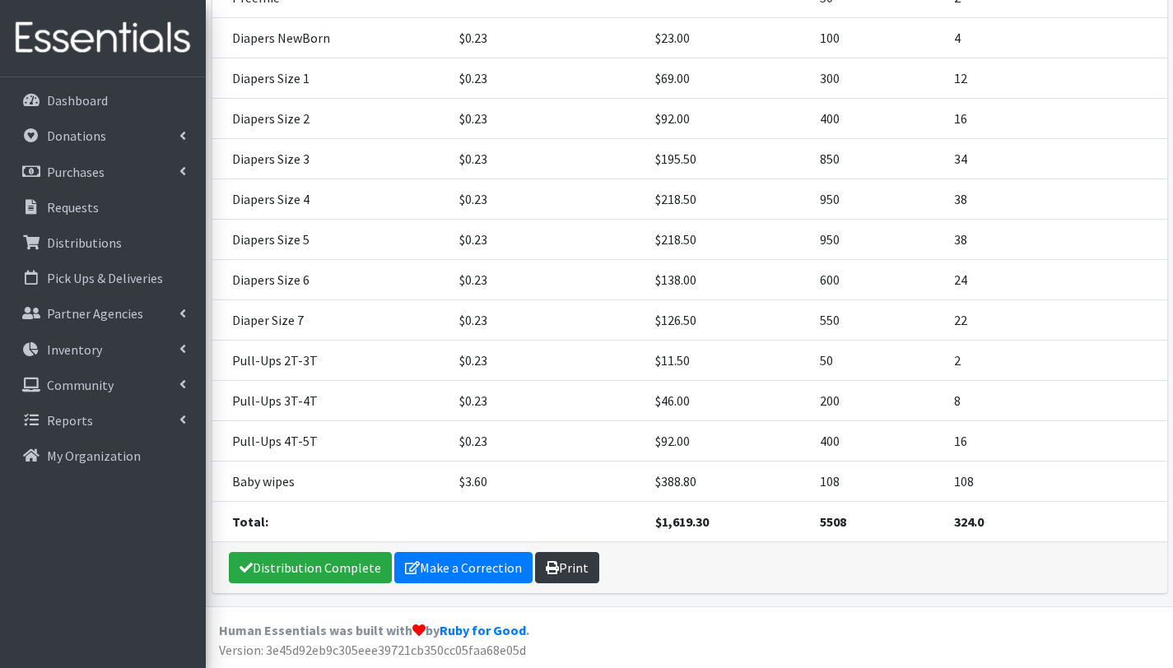
click at [553, 566] on icon at bounding box center [552, 567] width 13 height 13
